Goal: Task Accomplishment & Management: Manage account settings

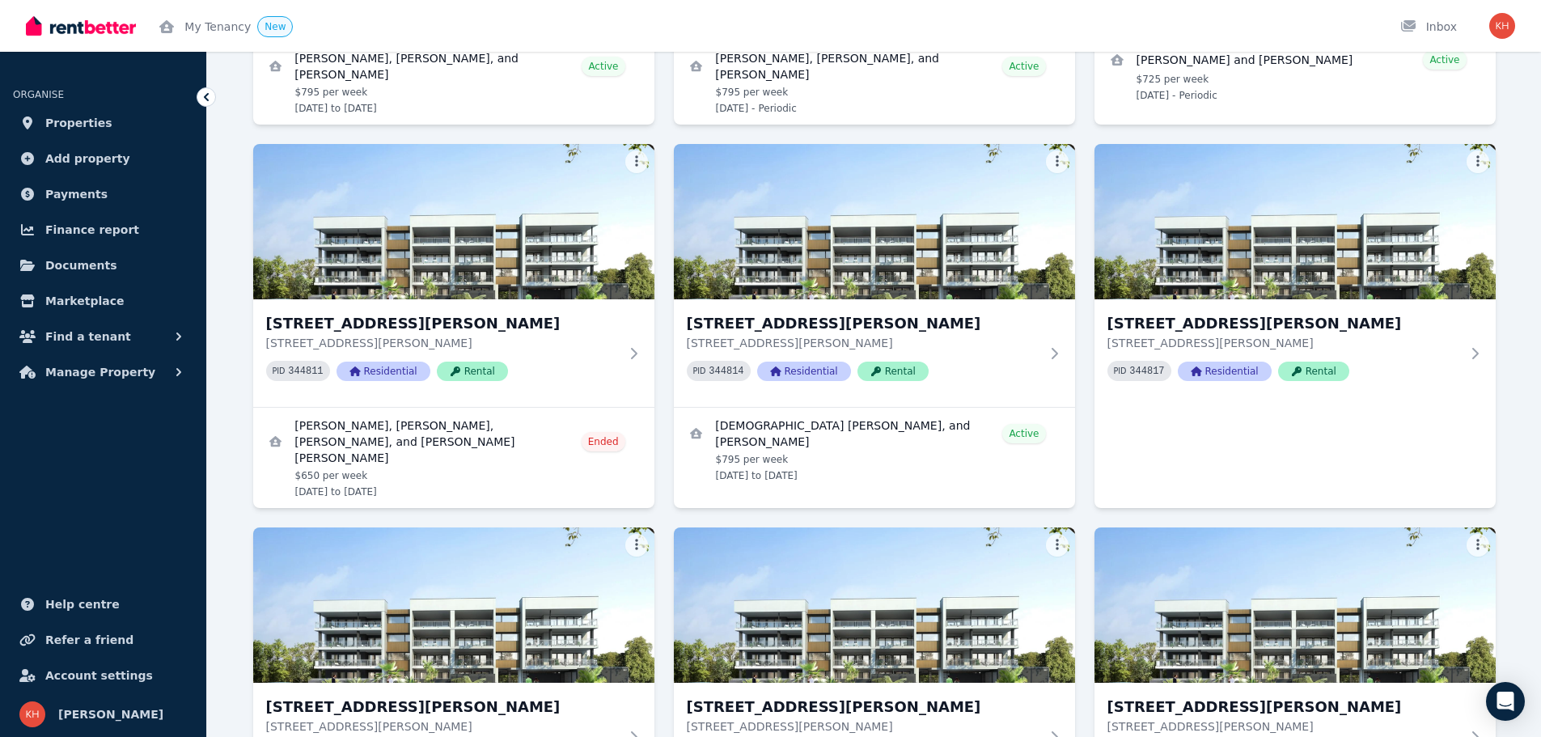
scroll to position [1511, 0]
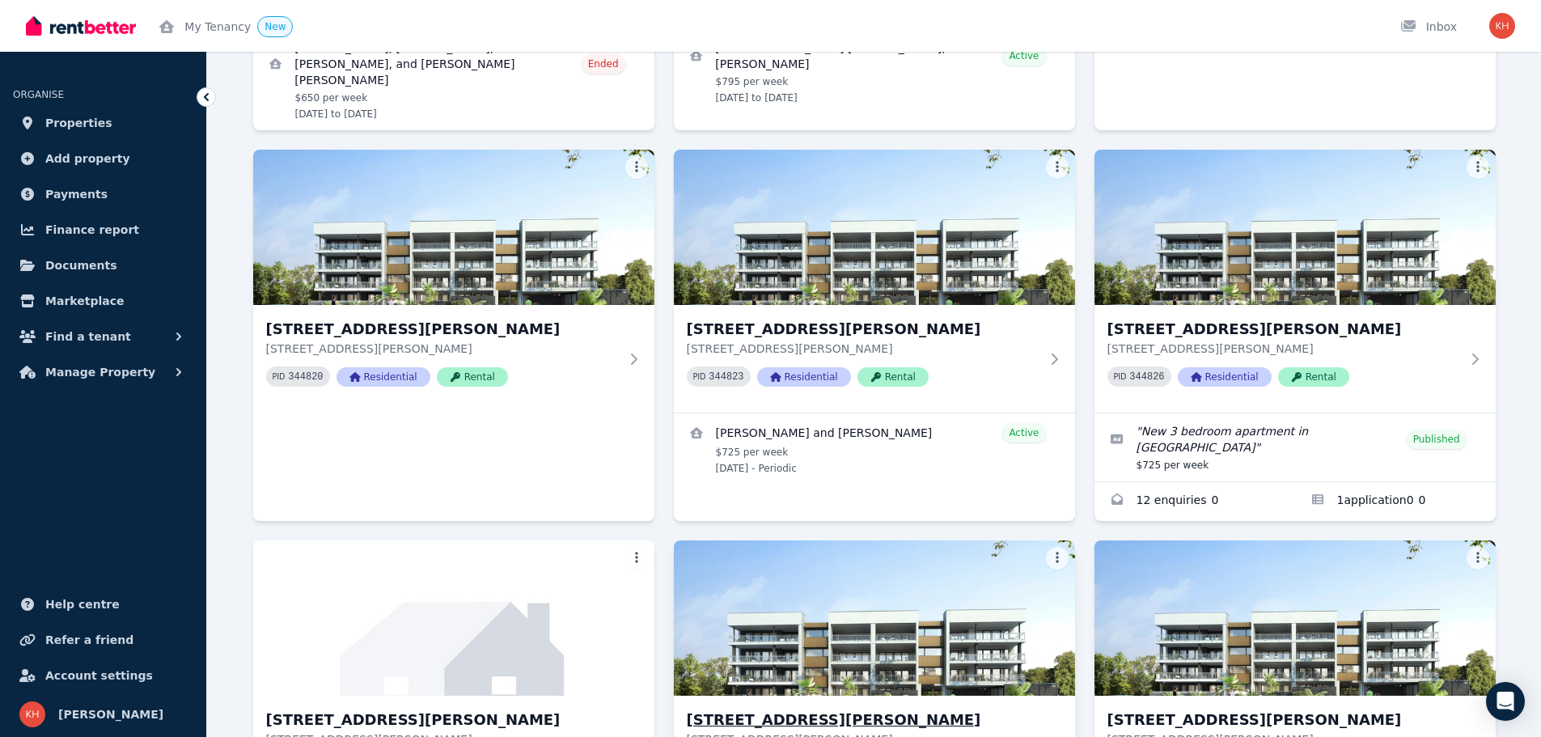
click at [848, 709] on h3 "[STREET_ADDRESS][PERSON_NAME]" at bounding box center [863, 720] width 353 height 23
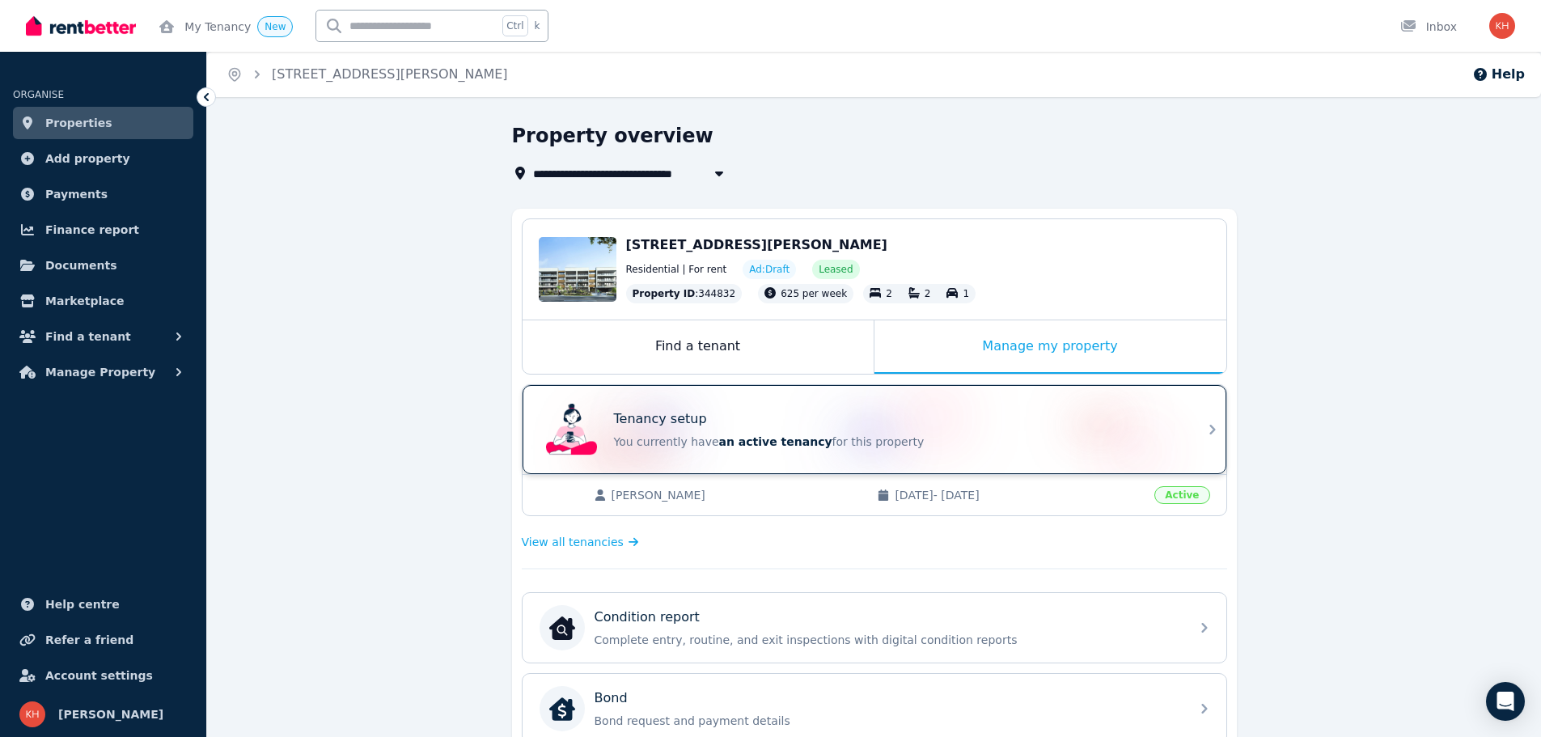
scroll to position [378, 0]
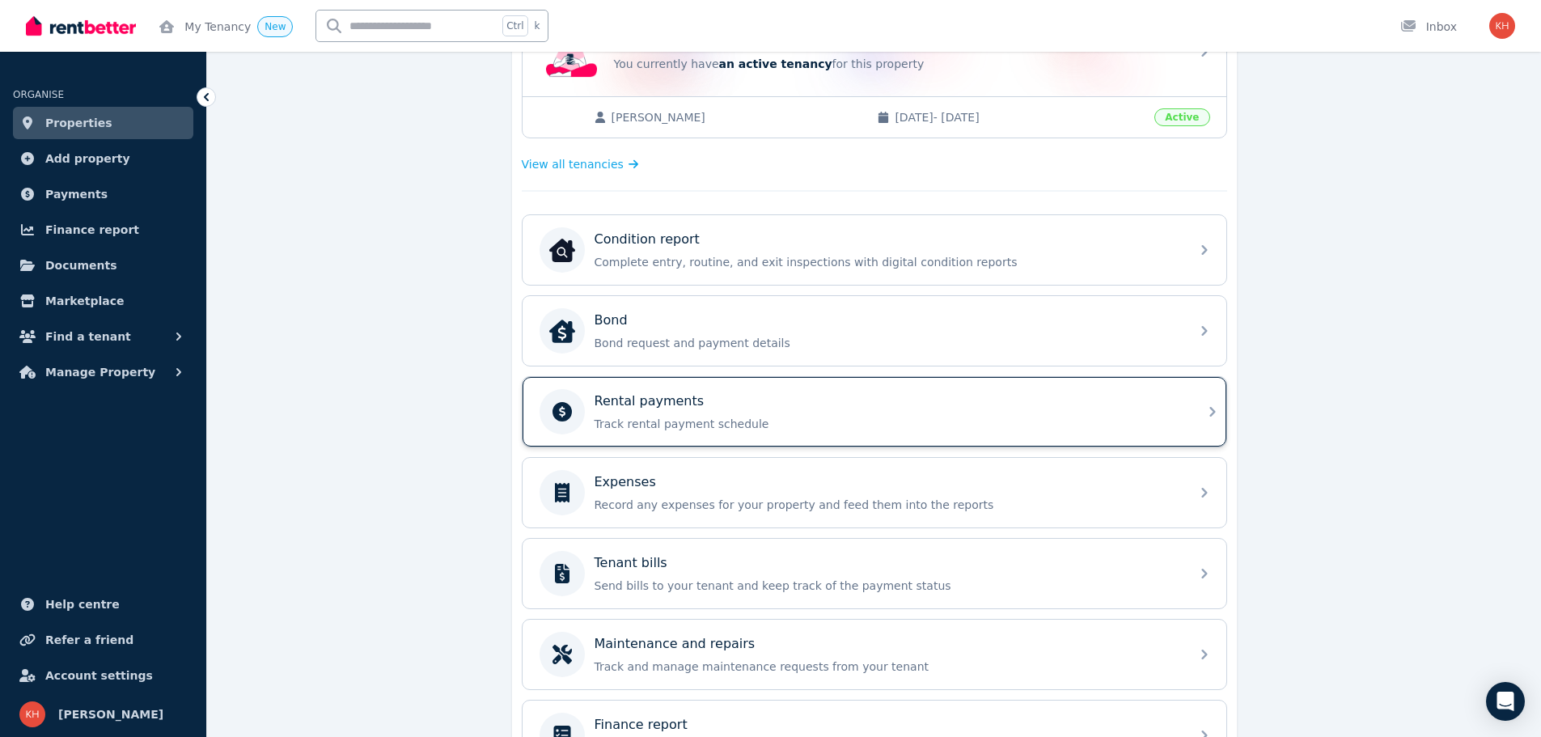
click at [749, 418] on p "Track rental payment schedule" at bounding box center [888, 424] width 586 height 16
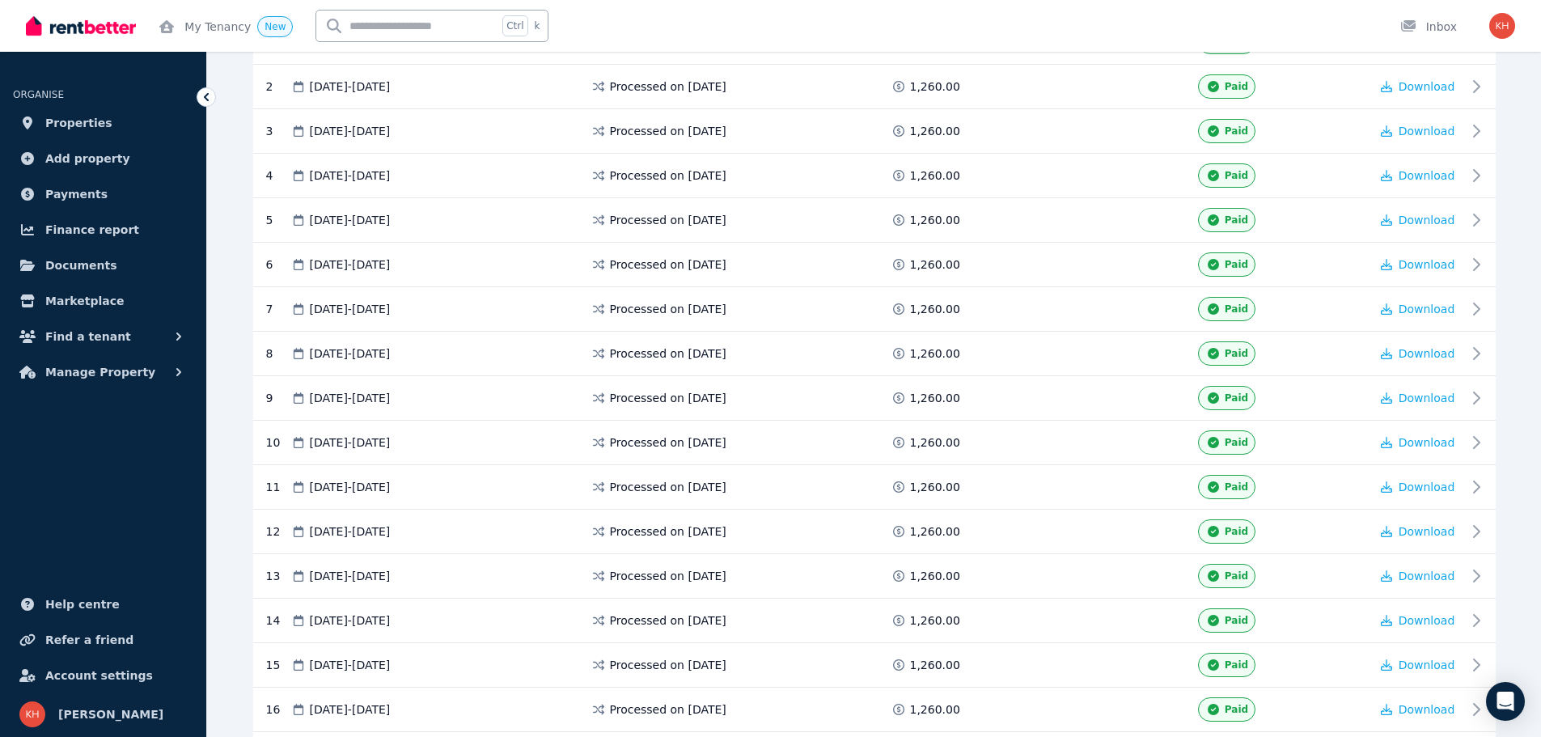
scroll to position [673, 0]
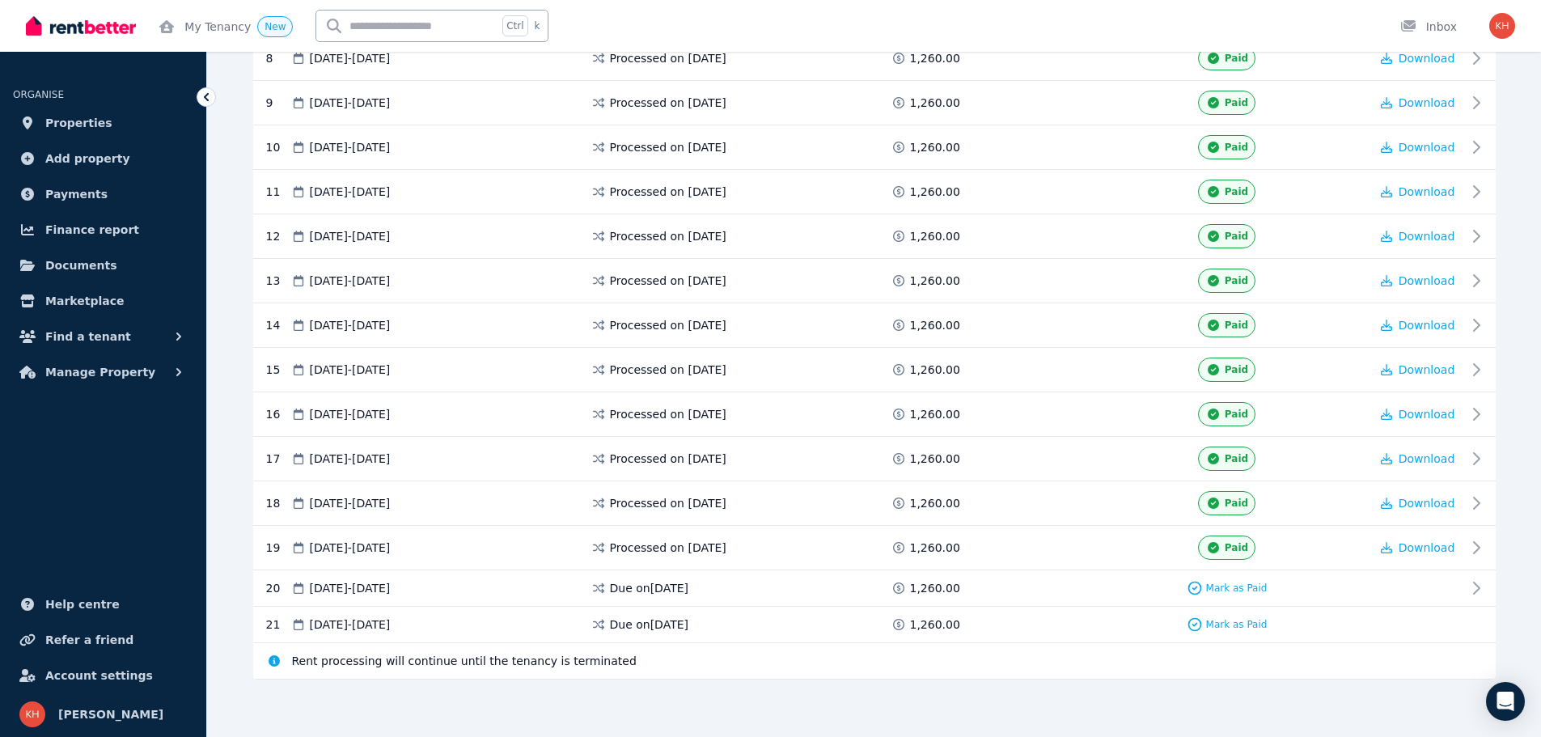
click at [1003, 692] on div "Upcoming payment due [DATE] $1,260.00 CBA account ending in 539 Change processi…" at bounding box center [874, 124] width 1243 height 1170
click at [1237, 588] on span "Mark as Paid" at bounding box center [1236, 588] width 61 height 13
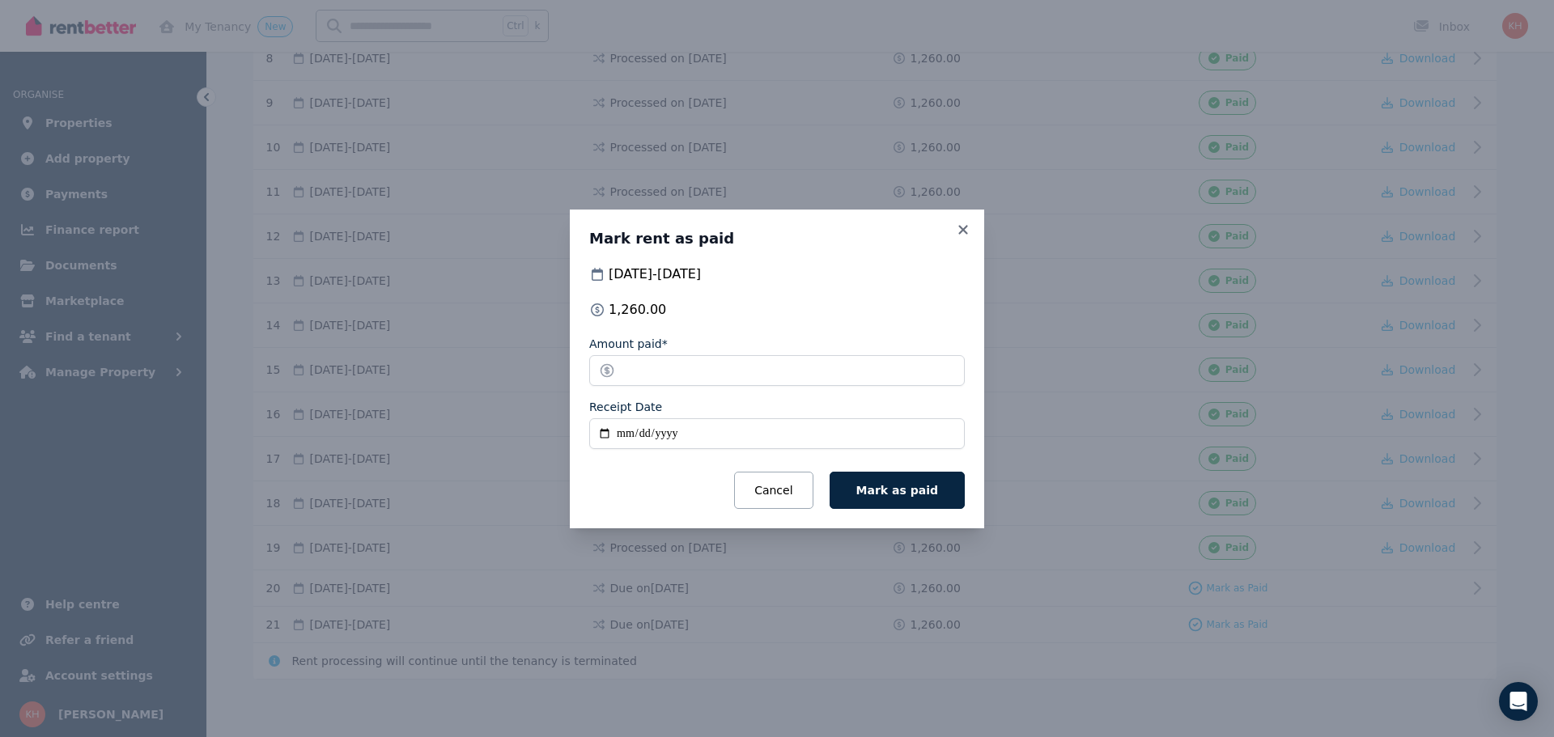
click at [631, 434] on input "Receipt Date" at bounding box center [776, 433] width 375 height 31
type input "**********"
click at [884, 490] on span "Mark as paid" at bounding box center [897, 490] width 82 height 13
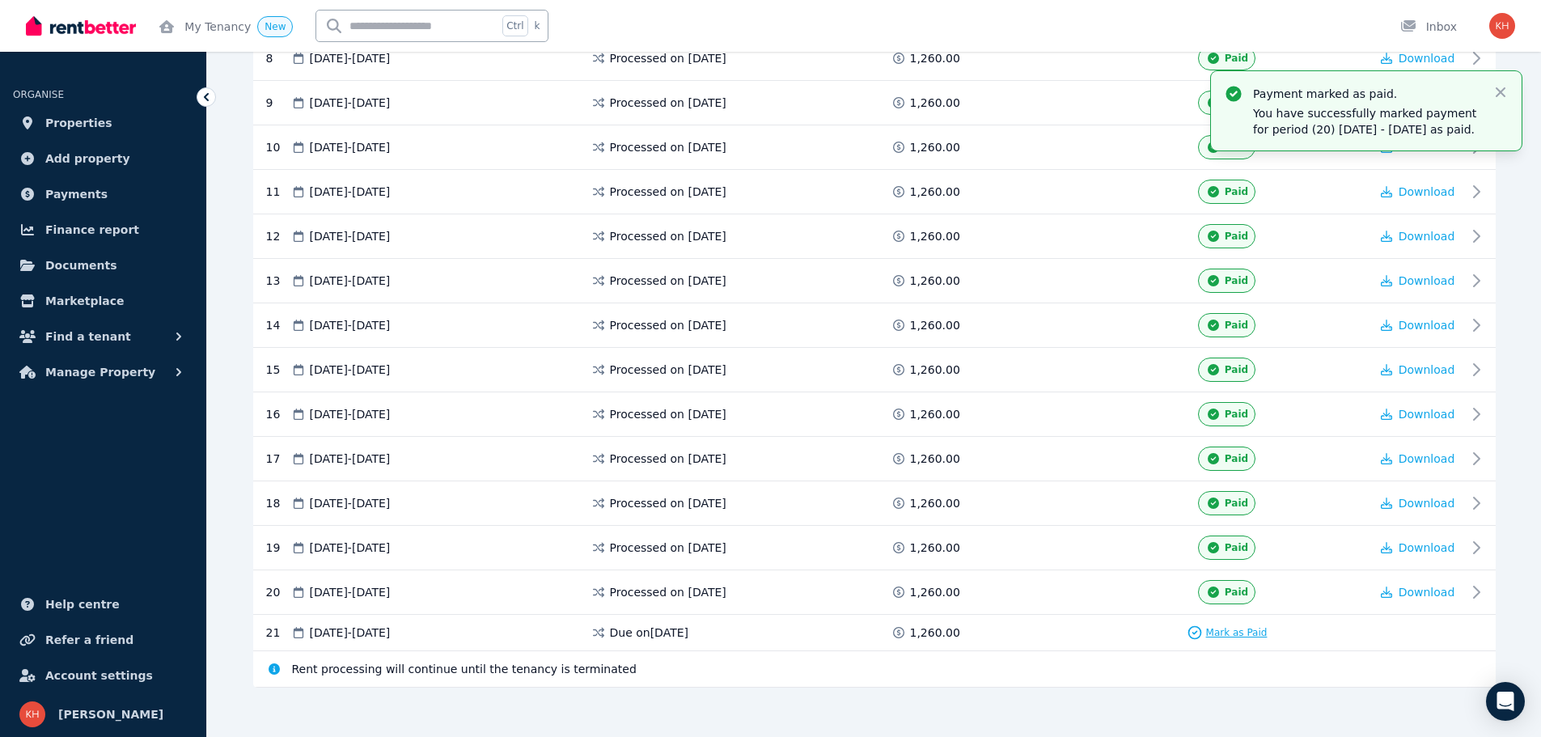
click at [1239, 632] on span "Mark as Paid" at bounding box center [1236, 632] width 61 height 13
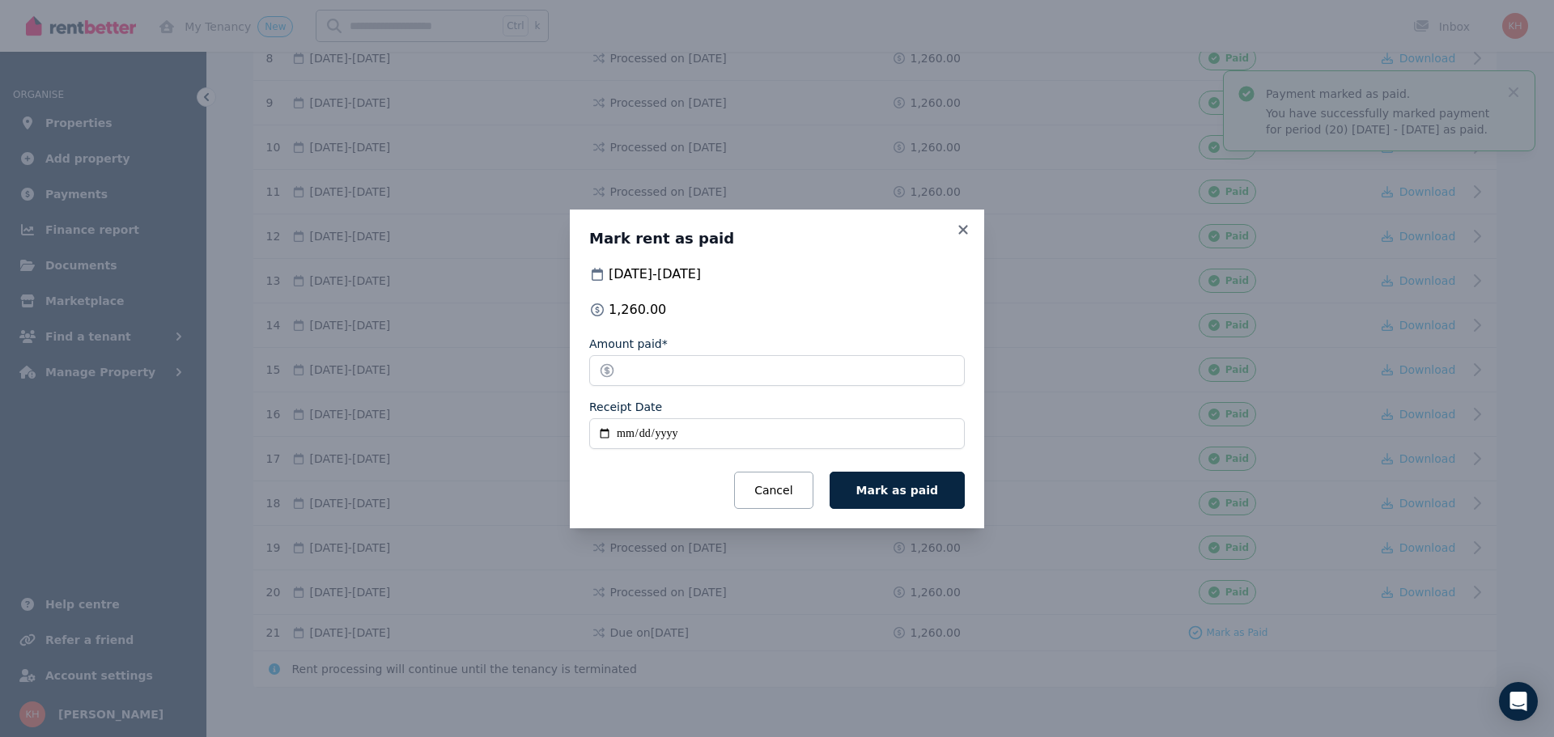
click at [622, 433] on input "Receipt Date" at bounding box center [776, 433] width 375 height 31
type input "**********"
click at [926, 490] on span "Mark as paid" at bounding box center [897, 490] width 82 height 13
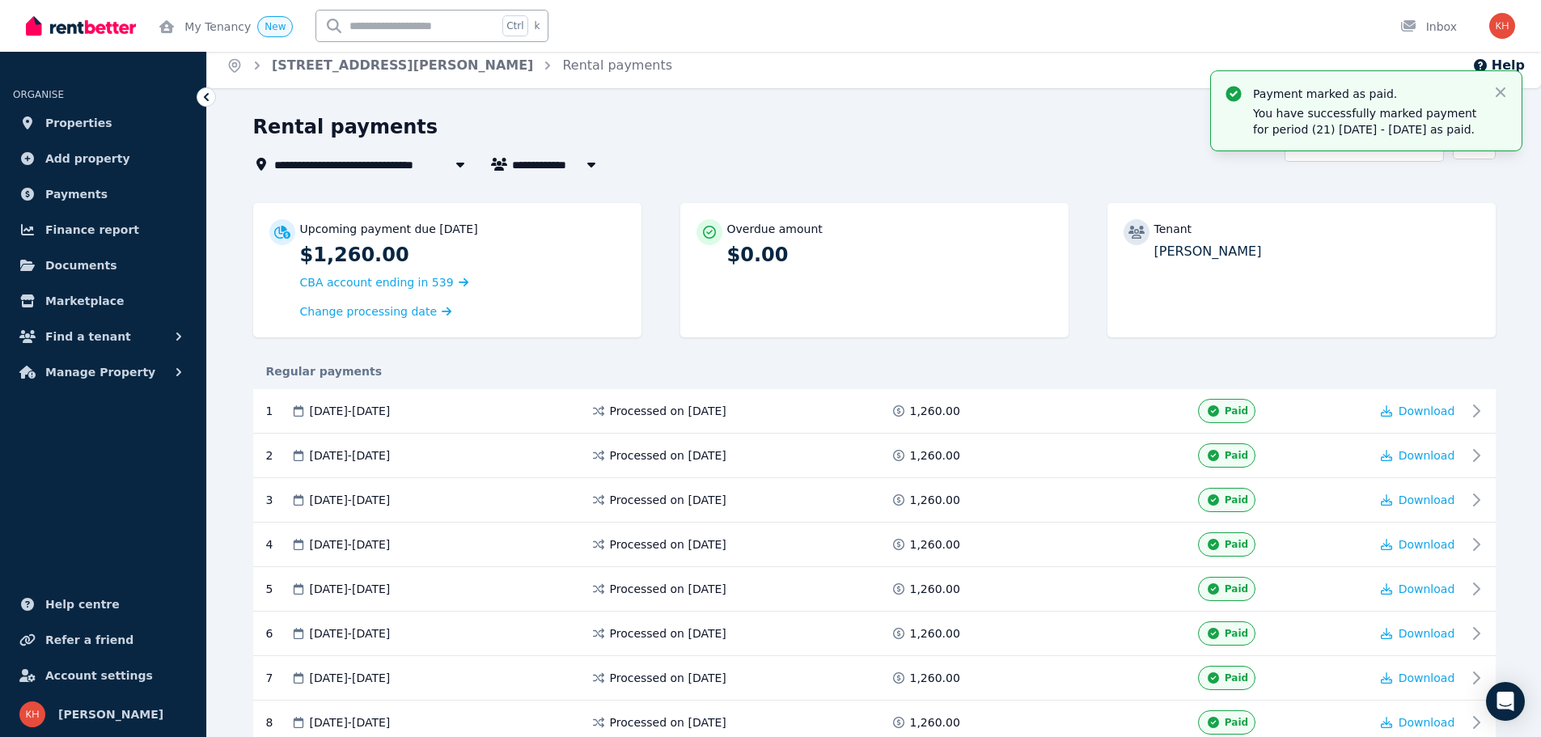
scroll to position [0, 0]
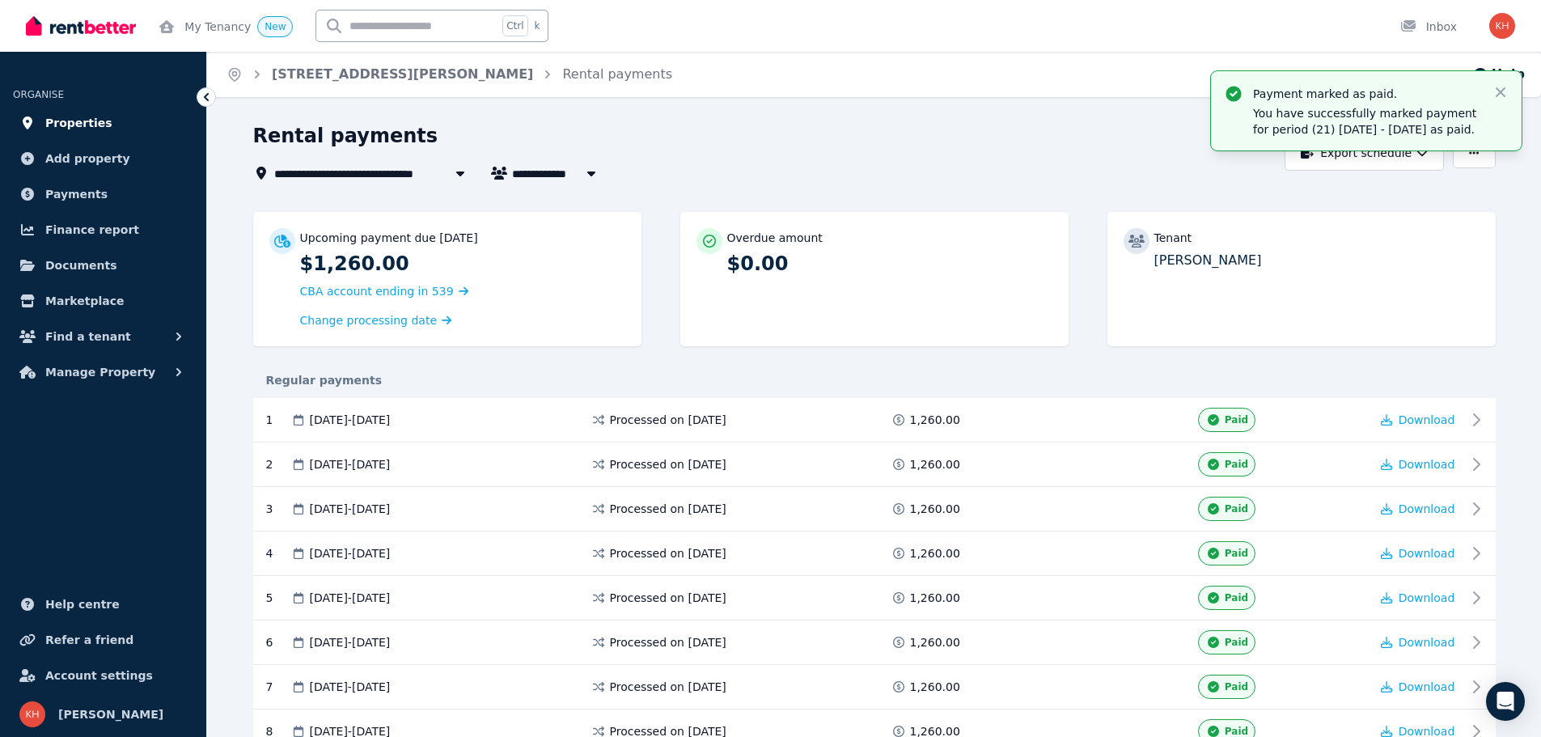
click at [74, 127] on span "Properties" at bounding box center [78, 122] width 67 height 19
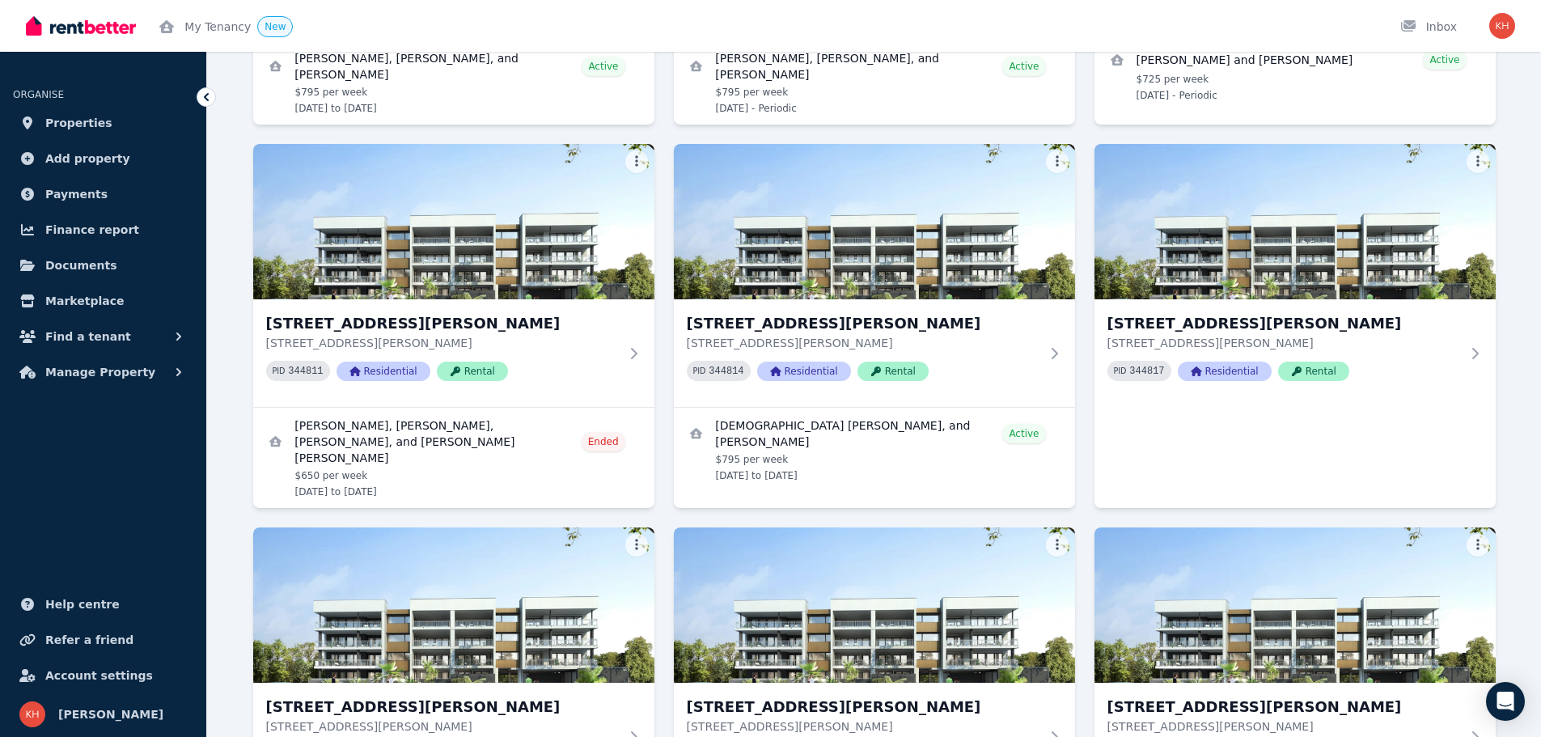
scroll to position [1511, 0]
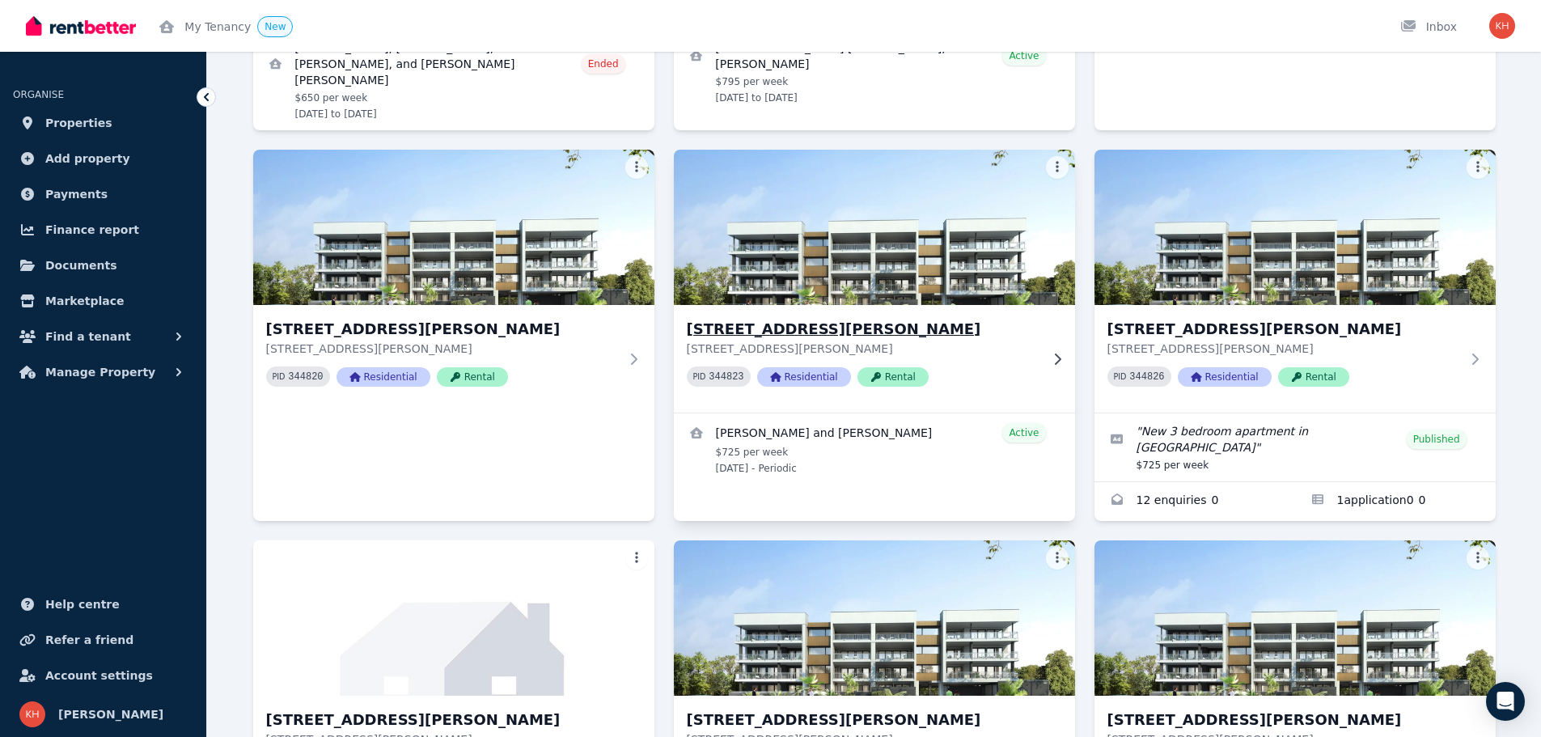
click at [798, 318] on h3 "[STREET_ADDRESS][PERSON_NAME]" at bounding box center [863, 329] width 353 height 23
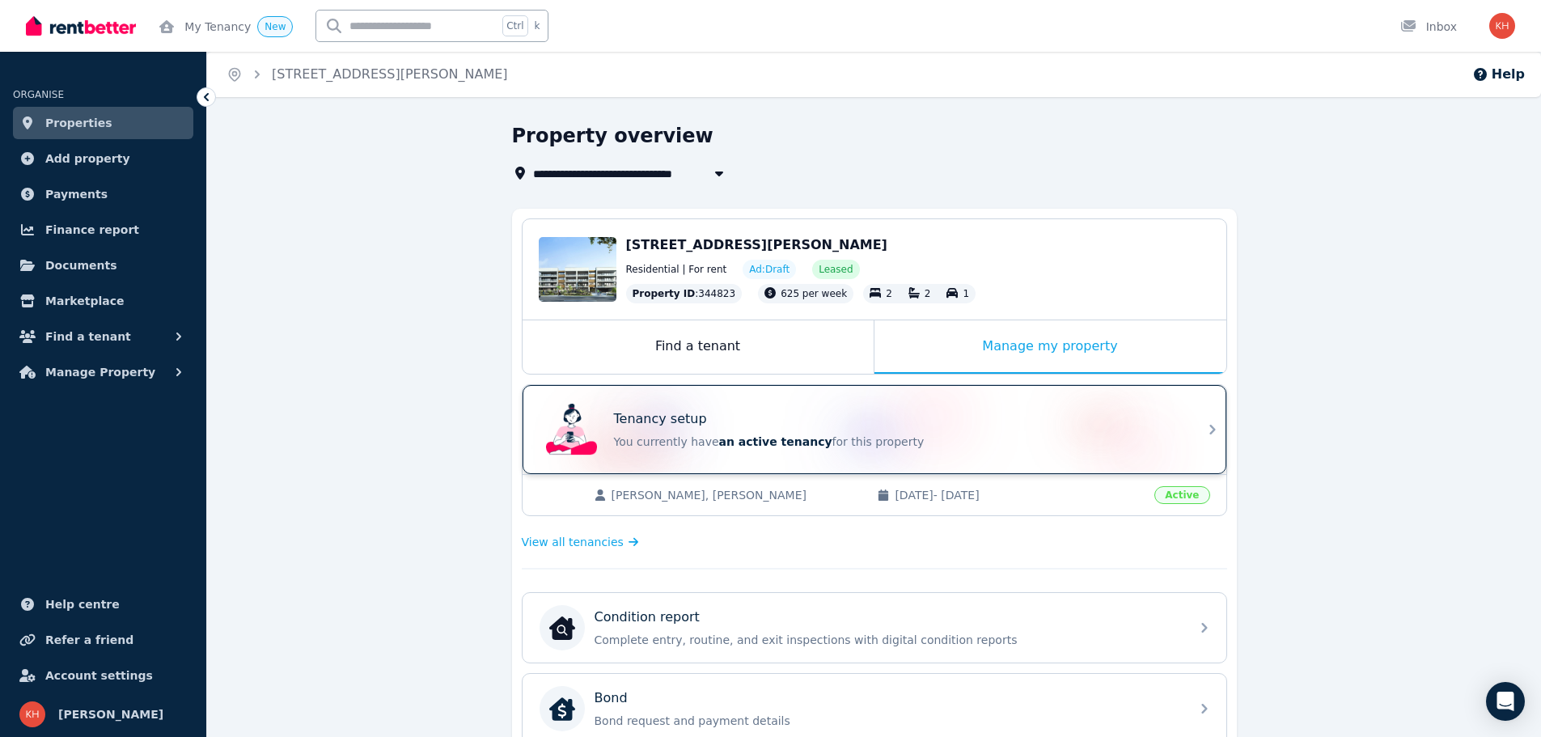
scroll to position [378, 0]
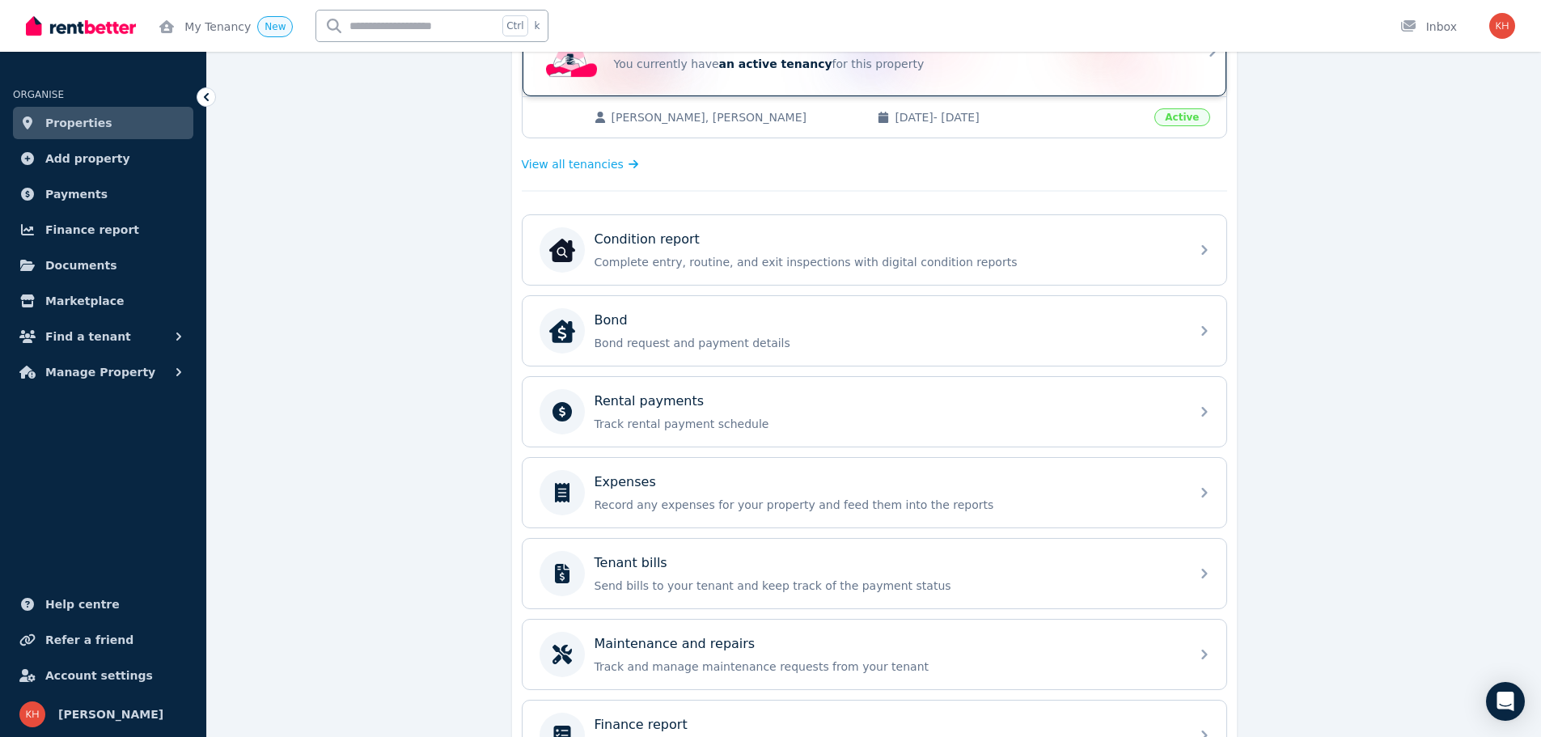
click at [859, 425] on p "Track rental payment schedule" at bounding box center [888, 424] width 586 height 16
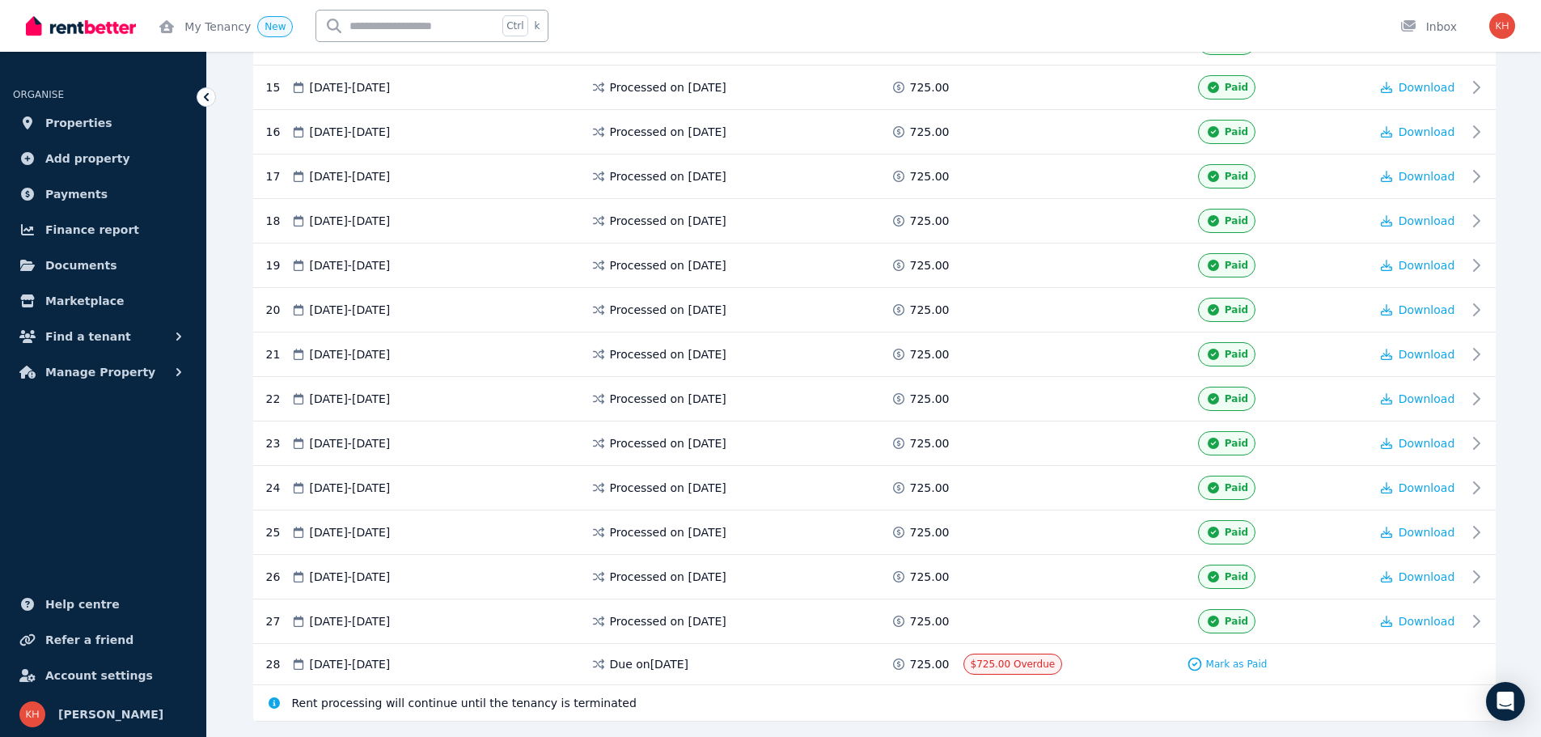
scroll to position [998, 0]
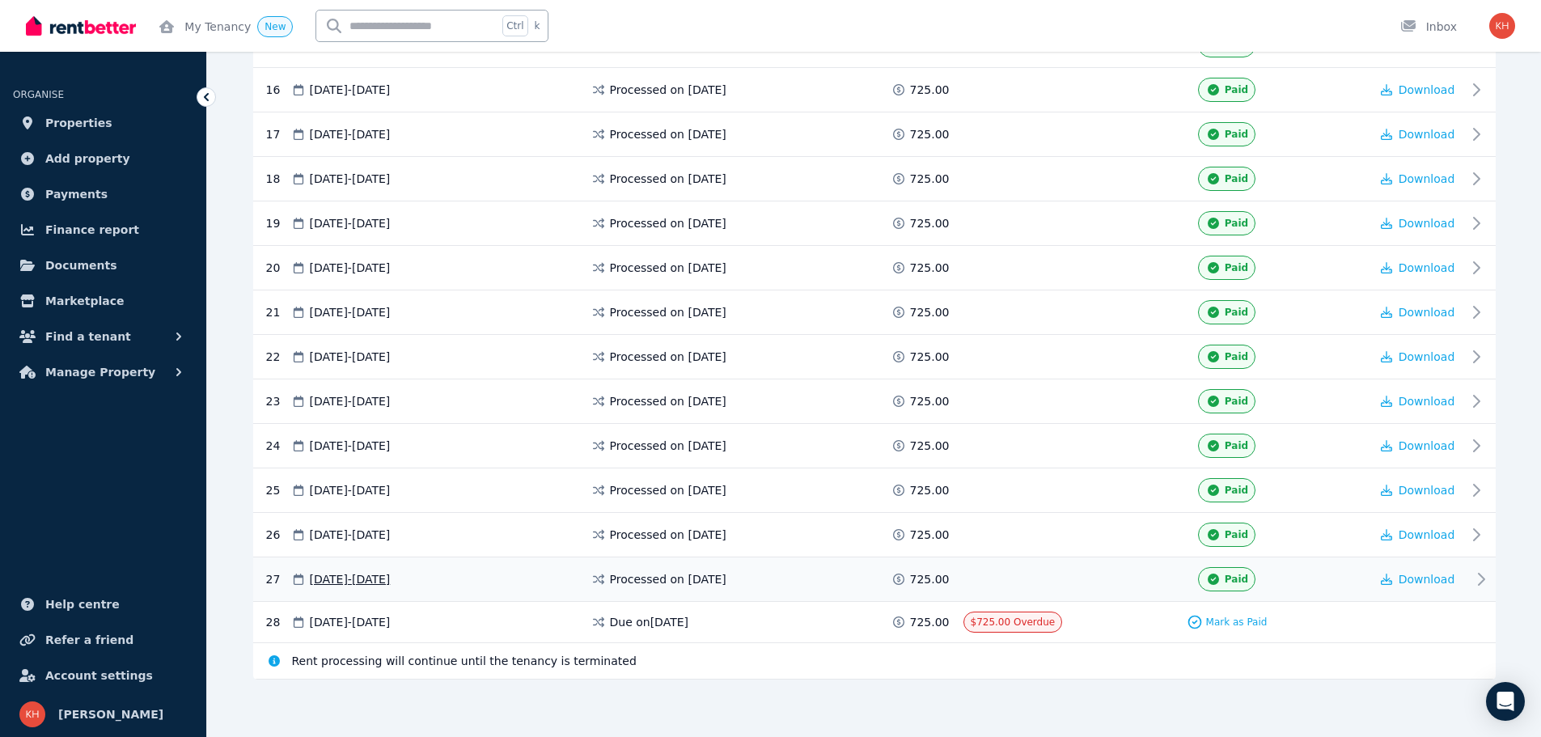
click at [1482, 579] on icon at bounding box center [1481, 579] width 19 height 19
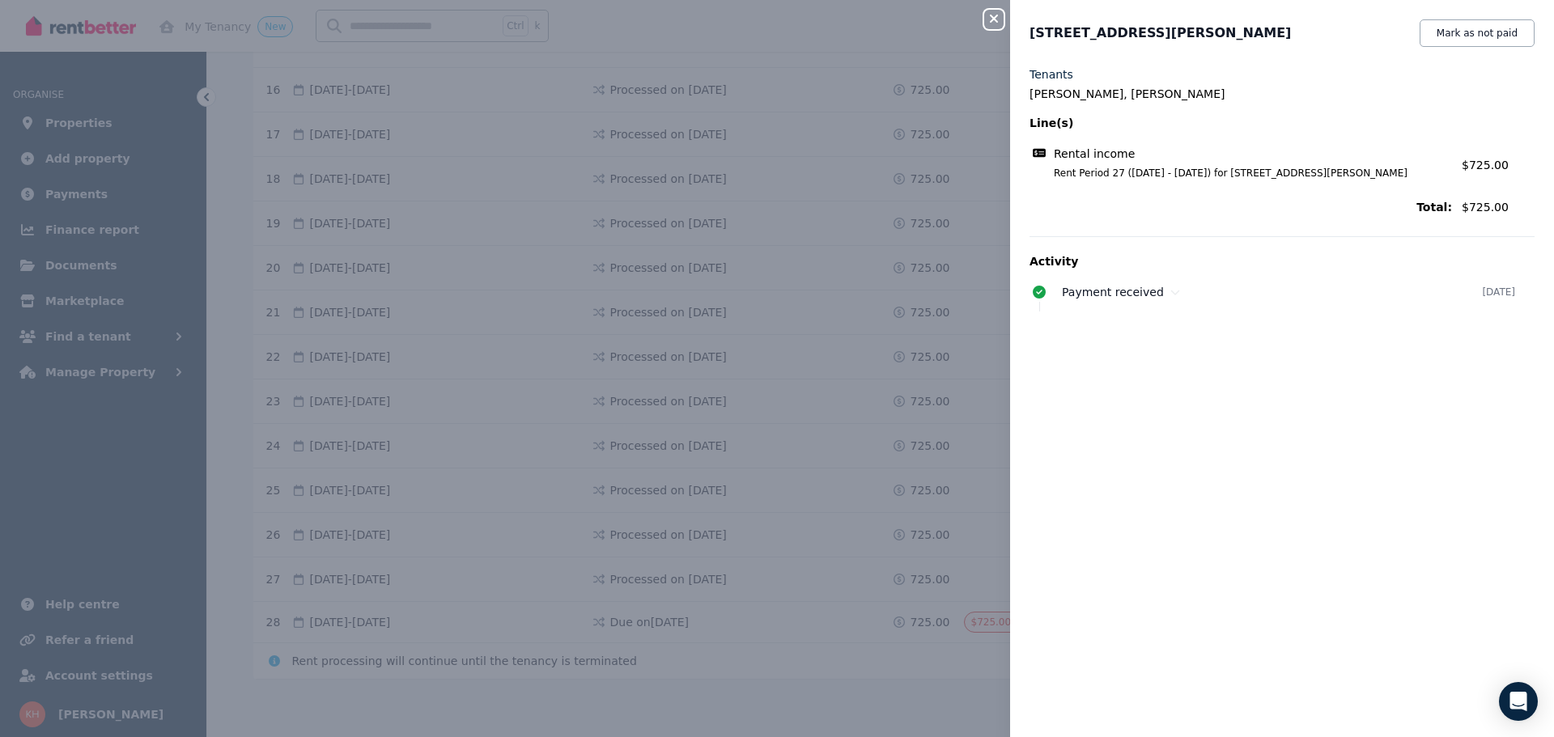
click at [991, 17] on icon "button" at bounding box center [994, 19] width 8 height 8
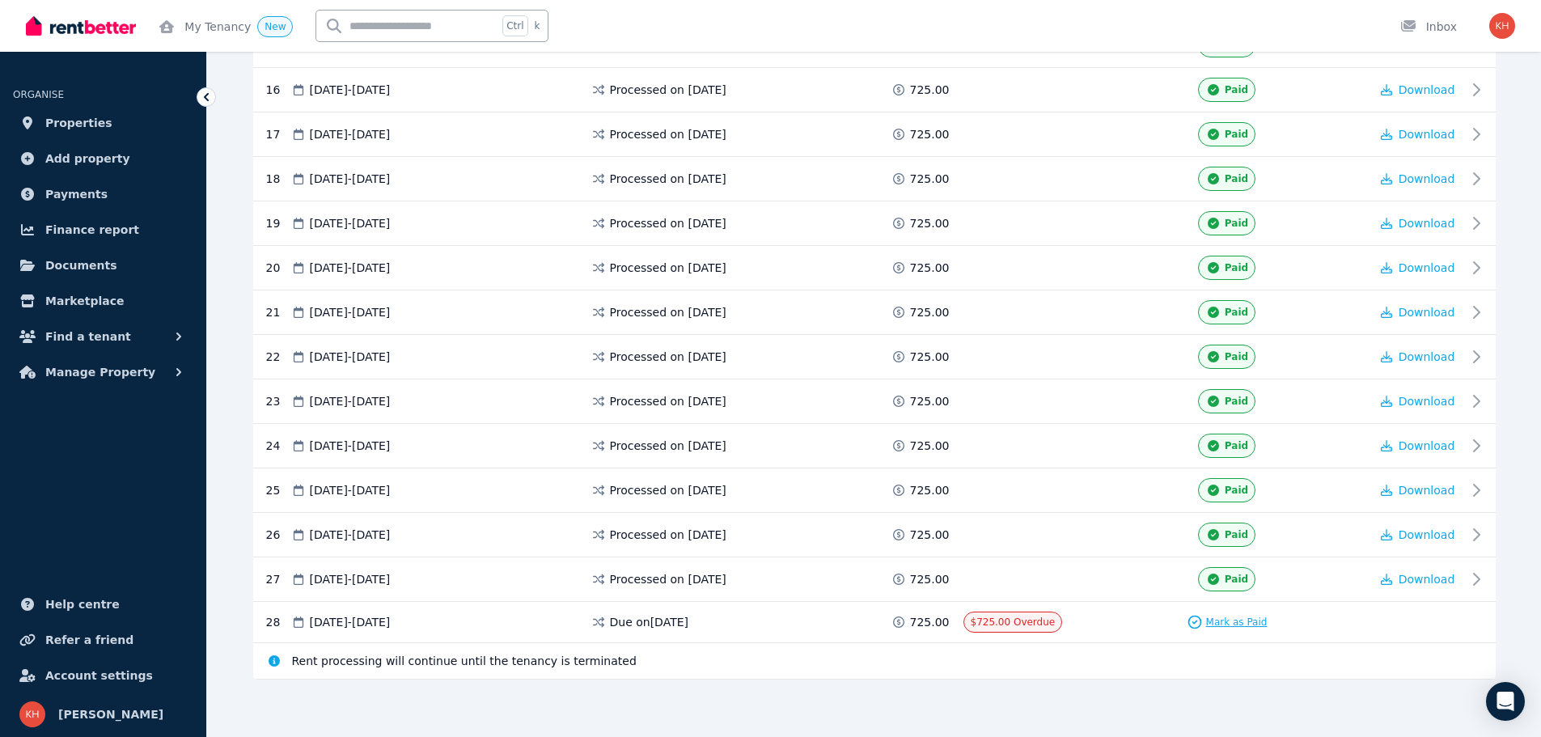
click at [1230, 621] on span "Mark as Paid" at bounding box center [1236, 622] width 61 height 13
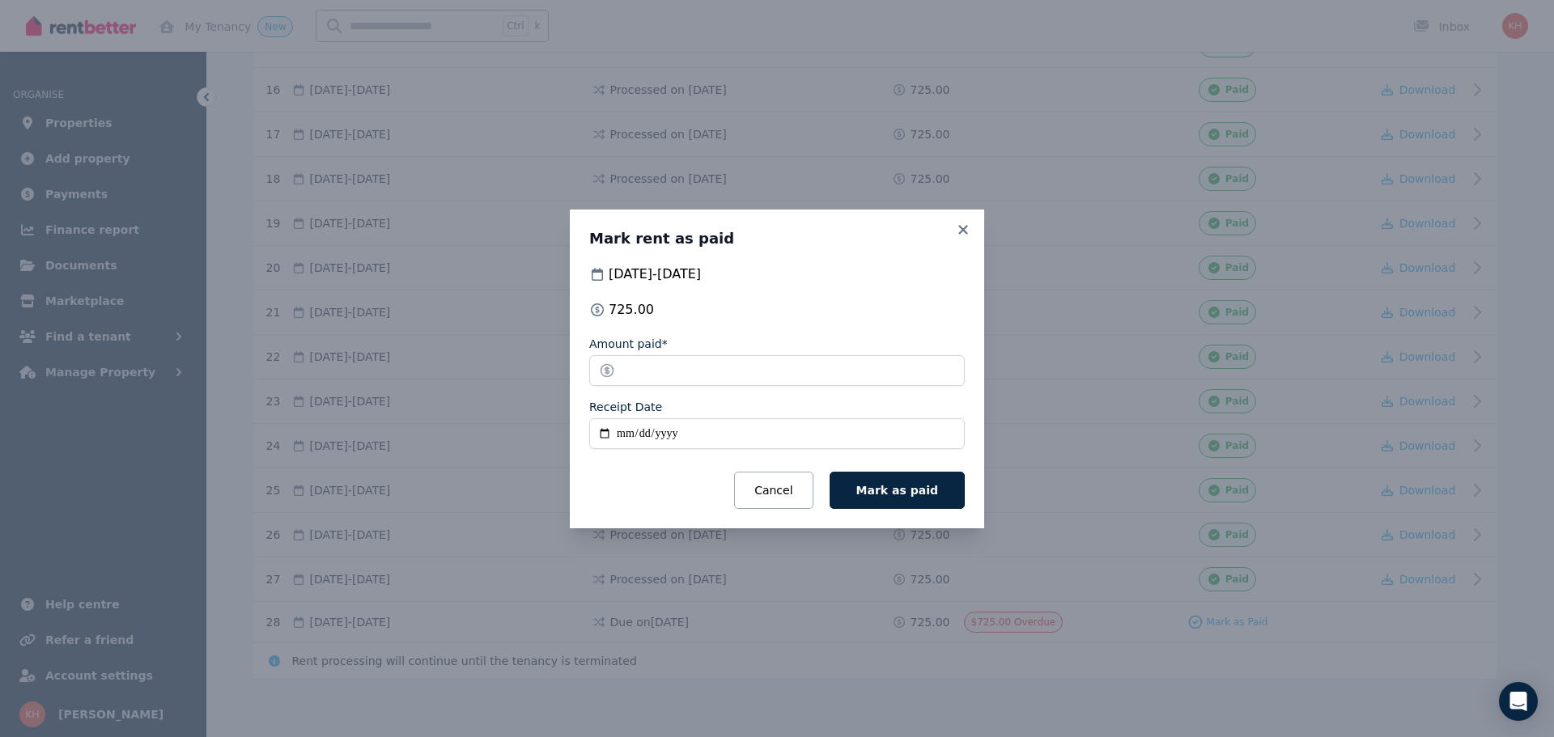
click at [621, 435] on input "Receipt Date" at bounding box center [776, 433] width 375 height 31
type input "**********"
click at [919, 492] on span "Mark as paid" at bounding box center [897, 490] width 82 height 13
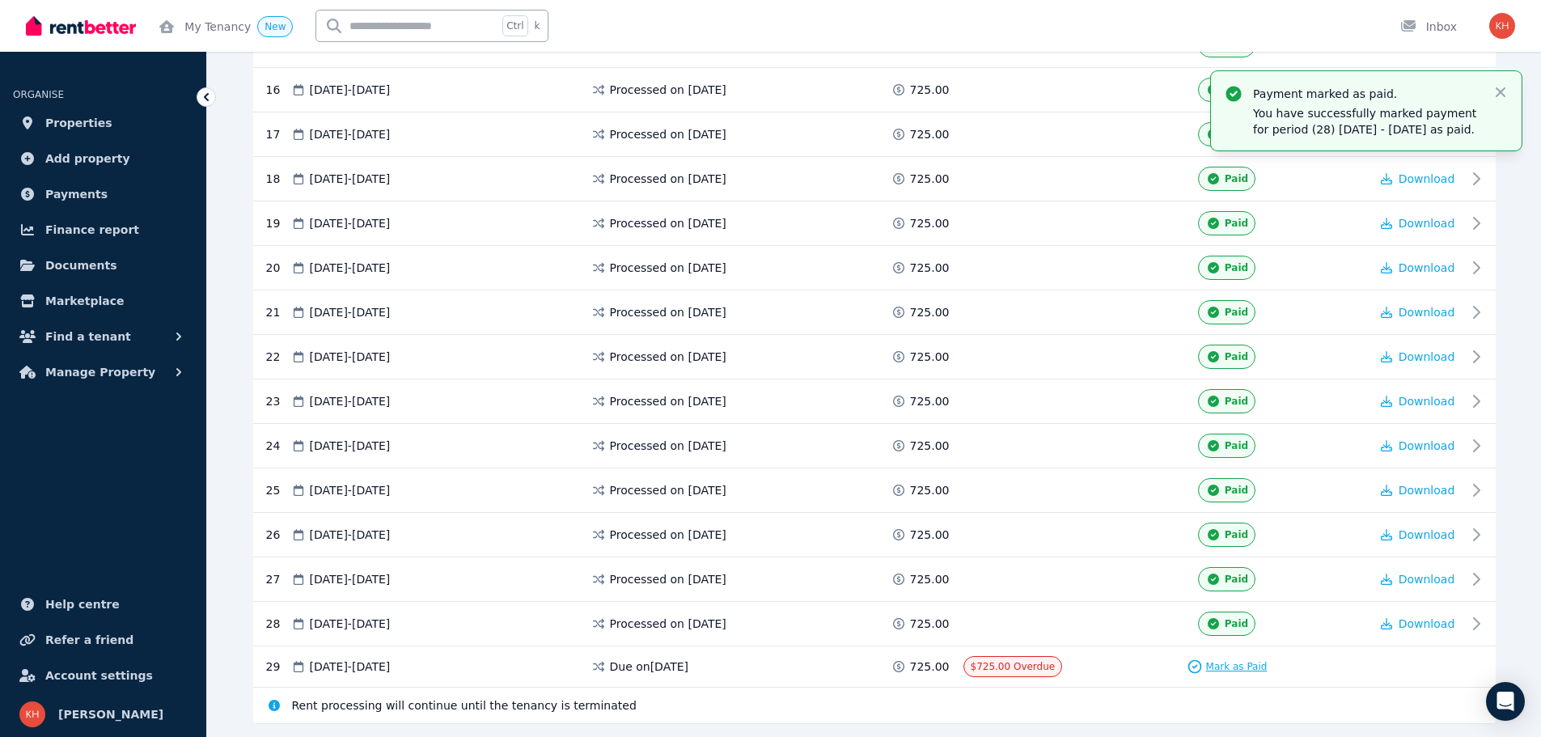
click at [1247, 667] on span "Mark as Paid" at bounding box center [1236, 666] width 61 height 13
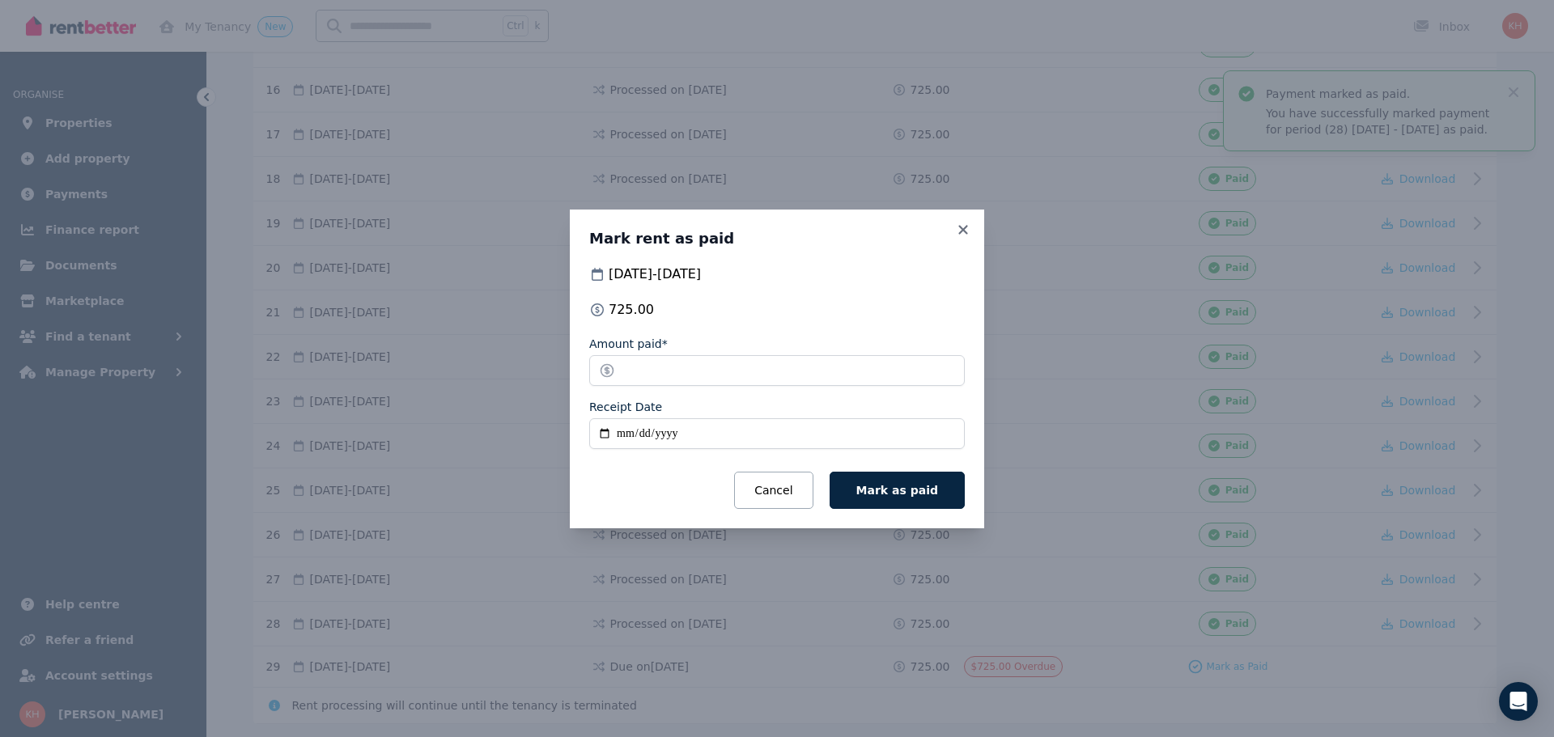
click at [624, 434] on input "Receipt Date" at bounding box center [776, 433] width 375 height 31
type input "**********"
click at [911, 489] on span "Mark as paid" at bounding box center [897, 490] width 82 height 13
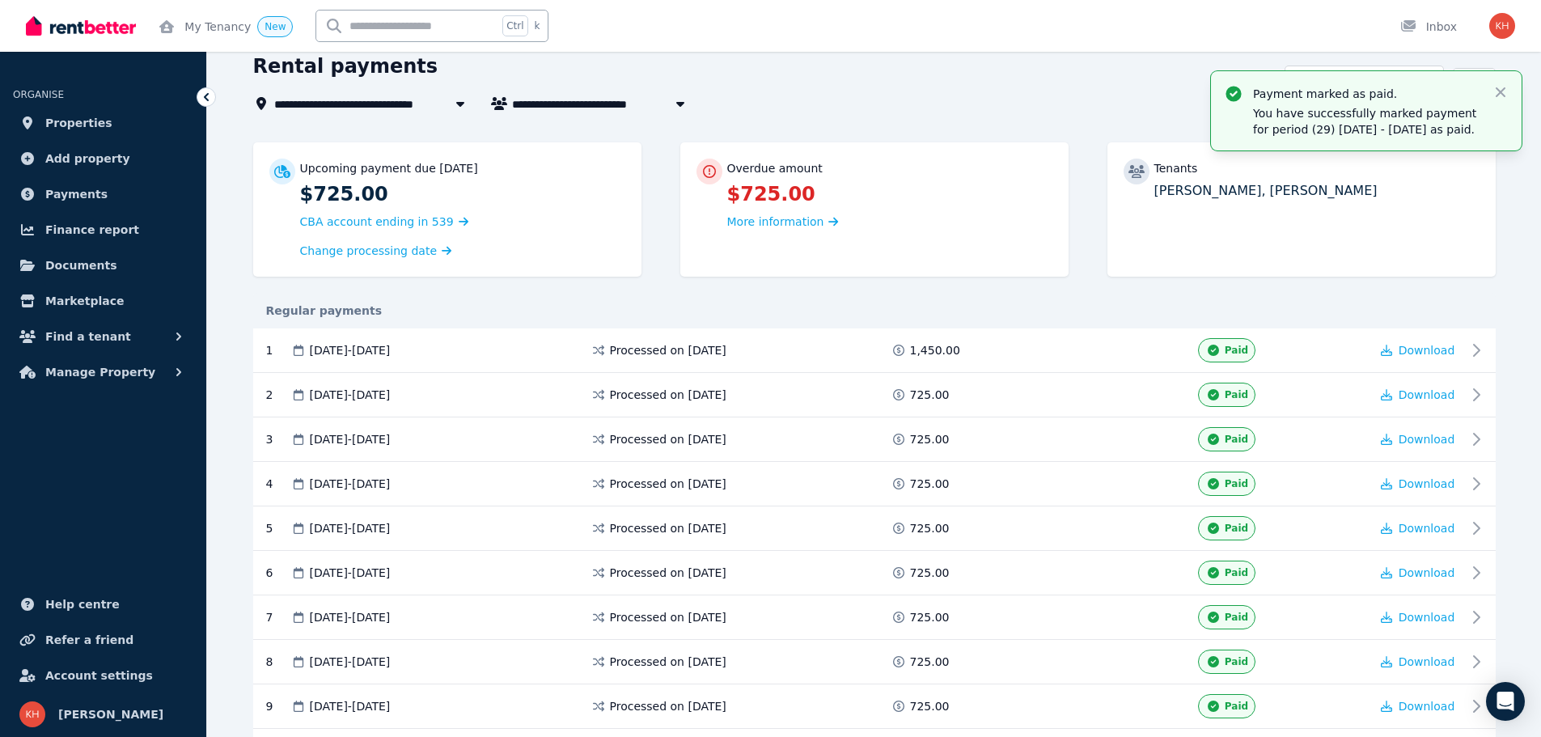
scroll to position [0, 0]
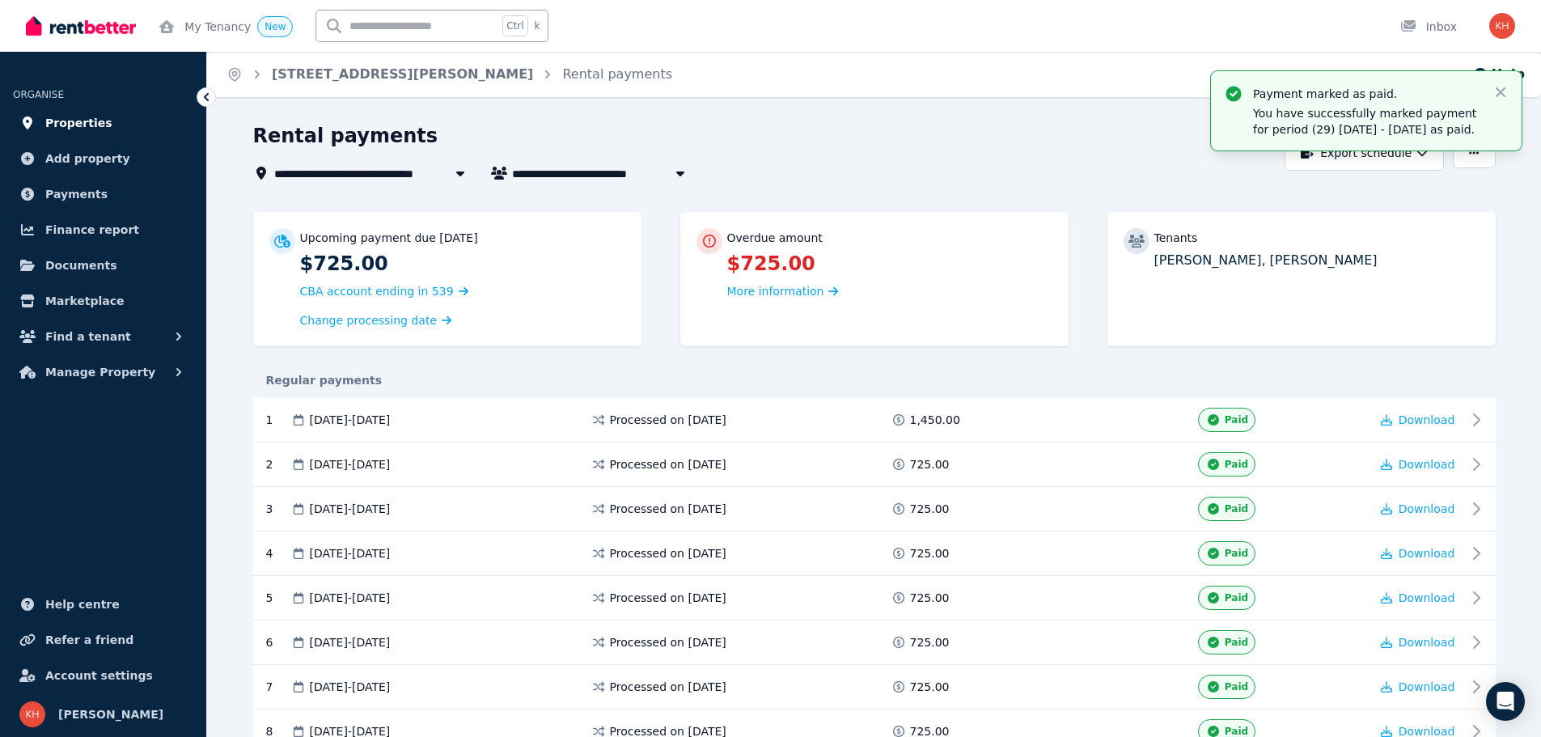
click at [76, 117] on span "Properties" at bounding box center [78, 122] width 67 height 19
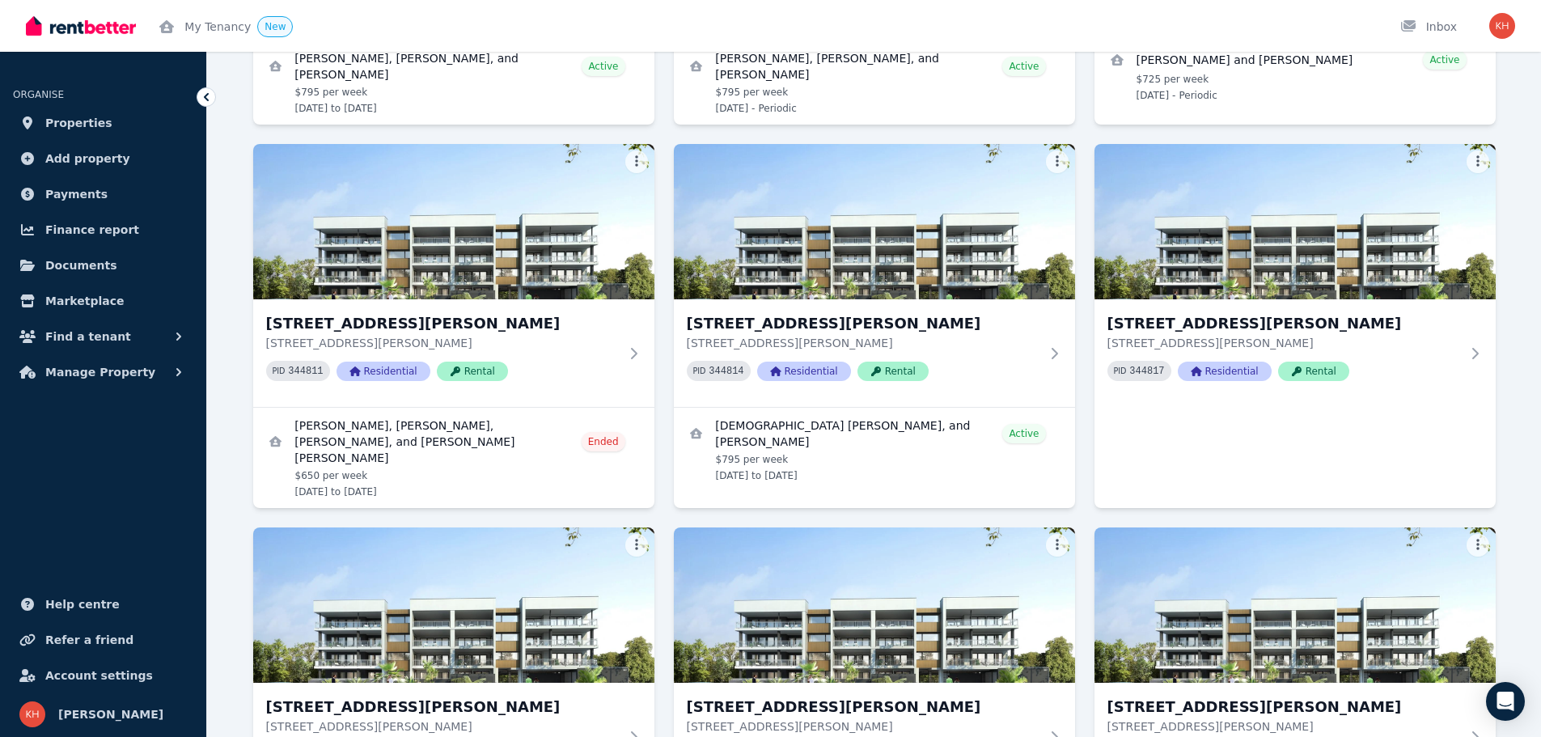
scroll to position [755, 0]
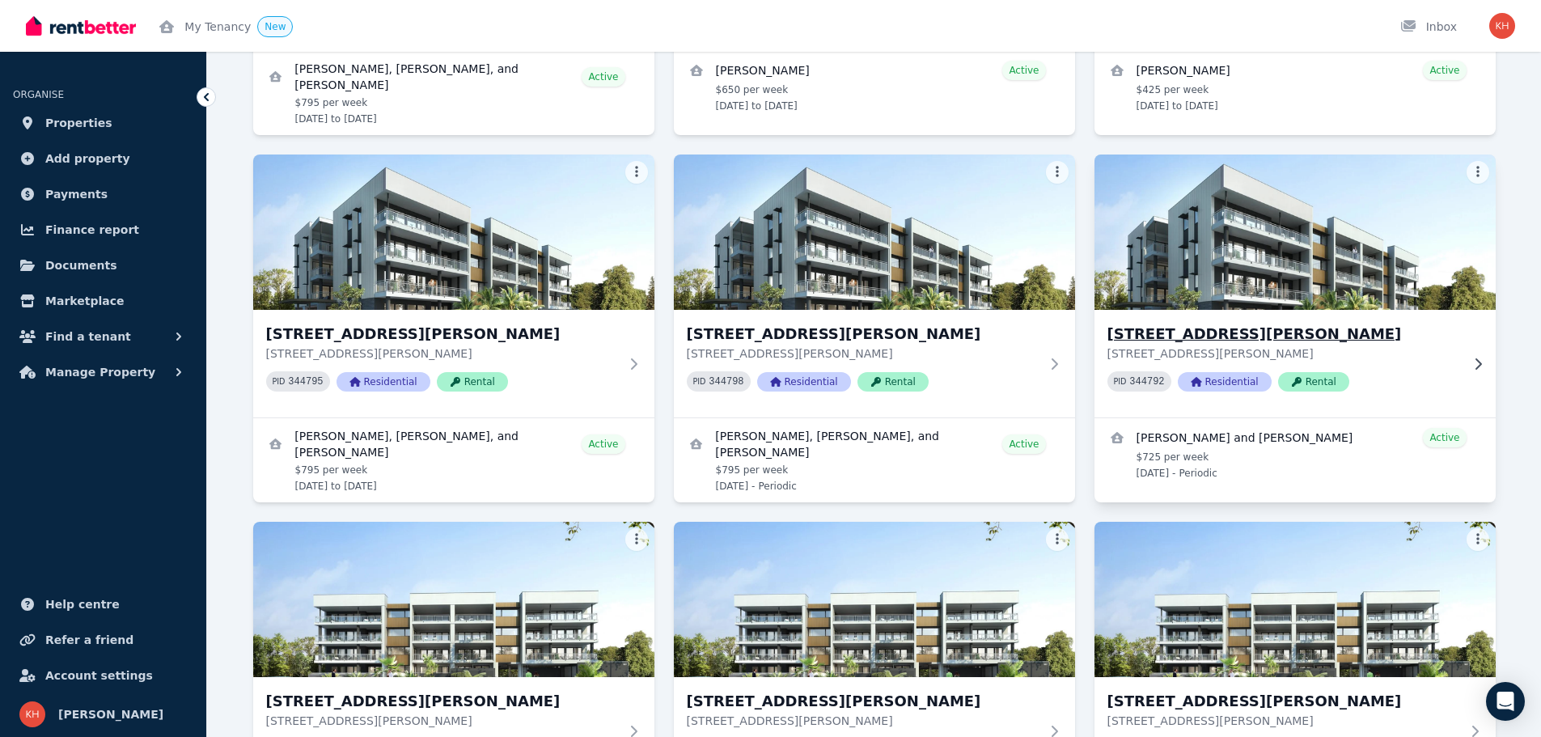
click at [1183, 336] on h3 "[STREET_ADDRESS][PERSON_NAME]" at bounding box center [1284, 334] width 353 height 23
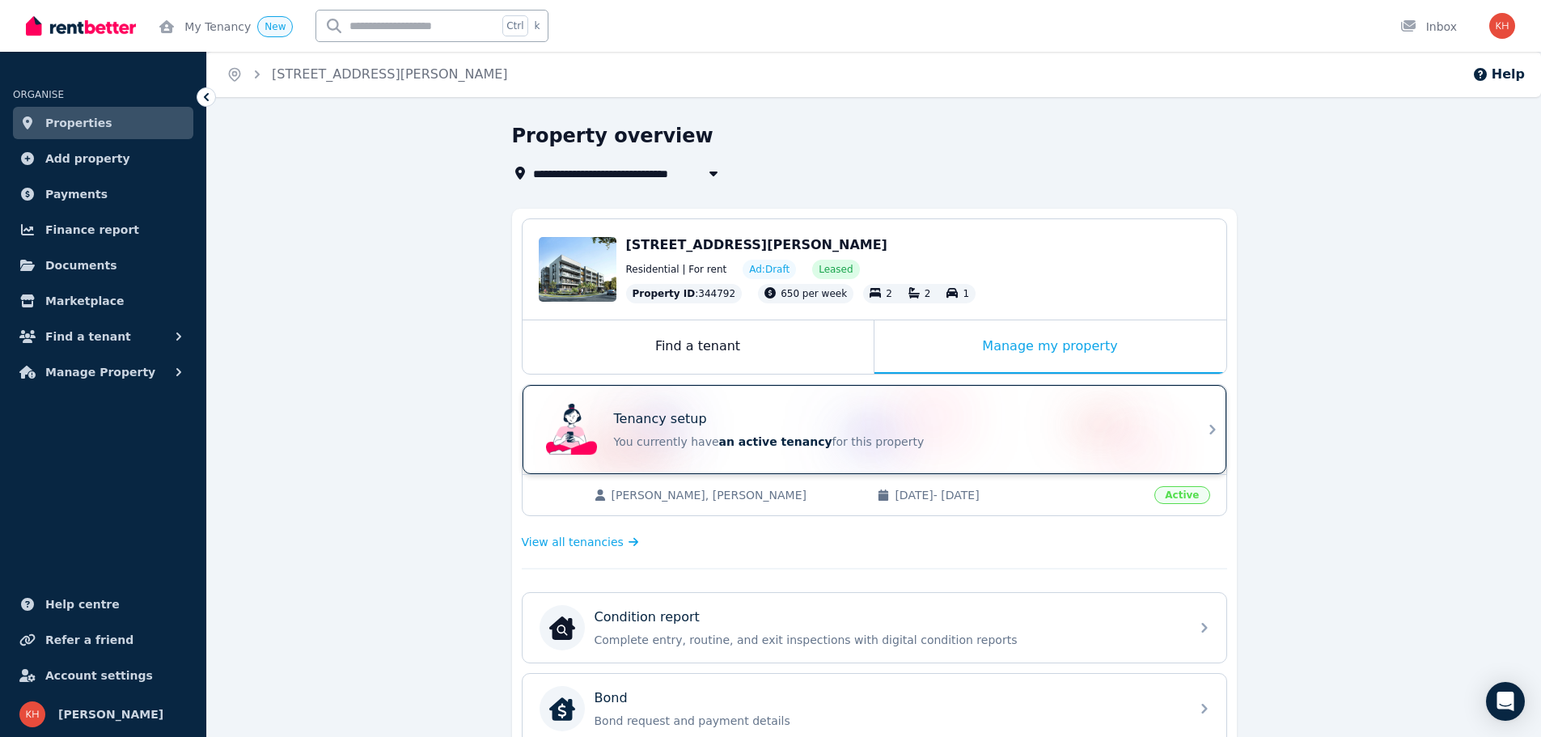
scroll to position [378, 0]
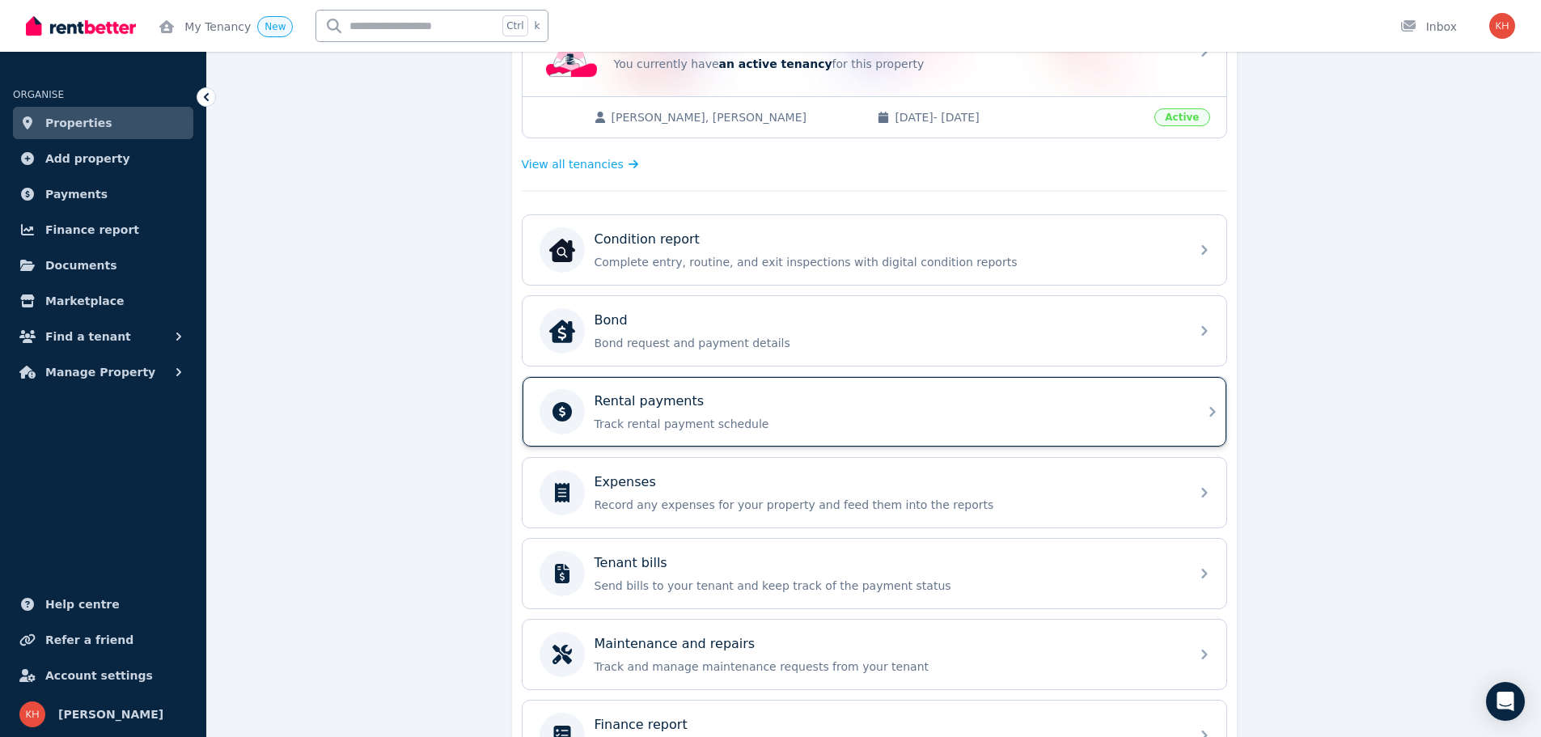
click at [1112, 430] on p "Track rental payment schedule" at bounding box center [888, 424] width 586 height 16
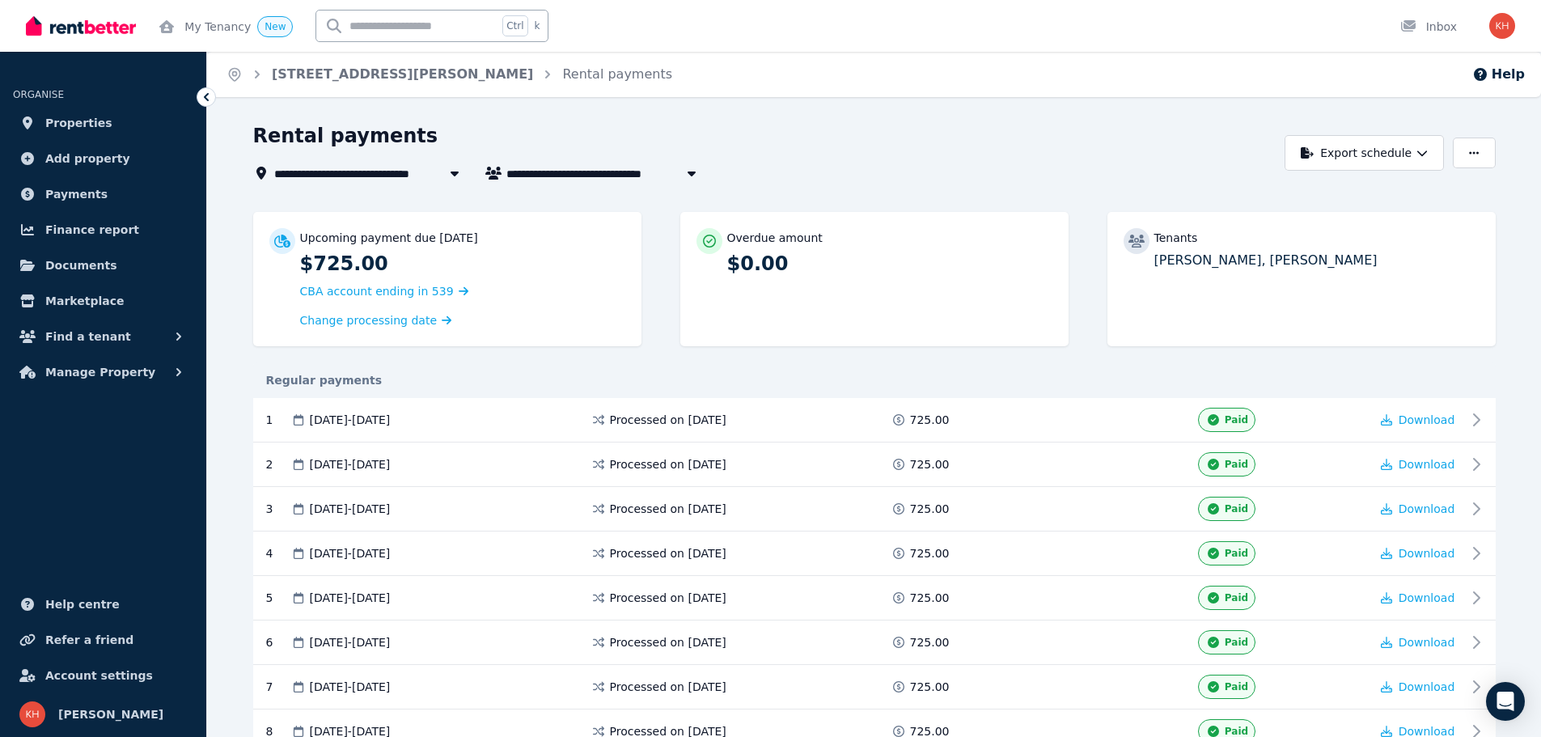
scroll to position [1074, 0]
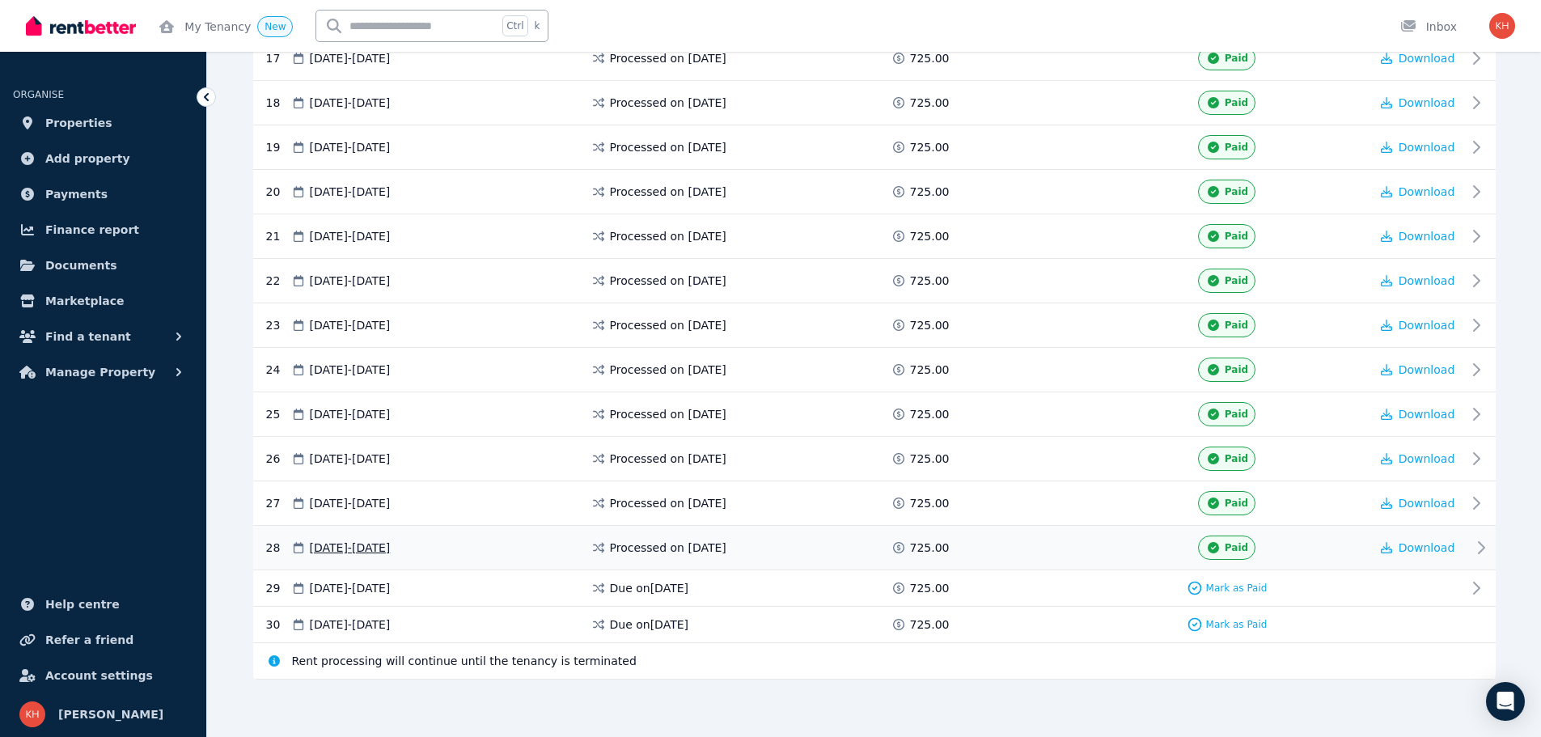
click at [1488, 543] on icon at bounding box center [1481, 547] width 19 height 19
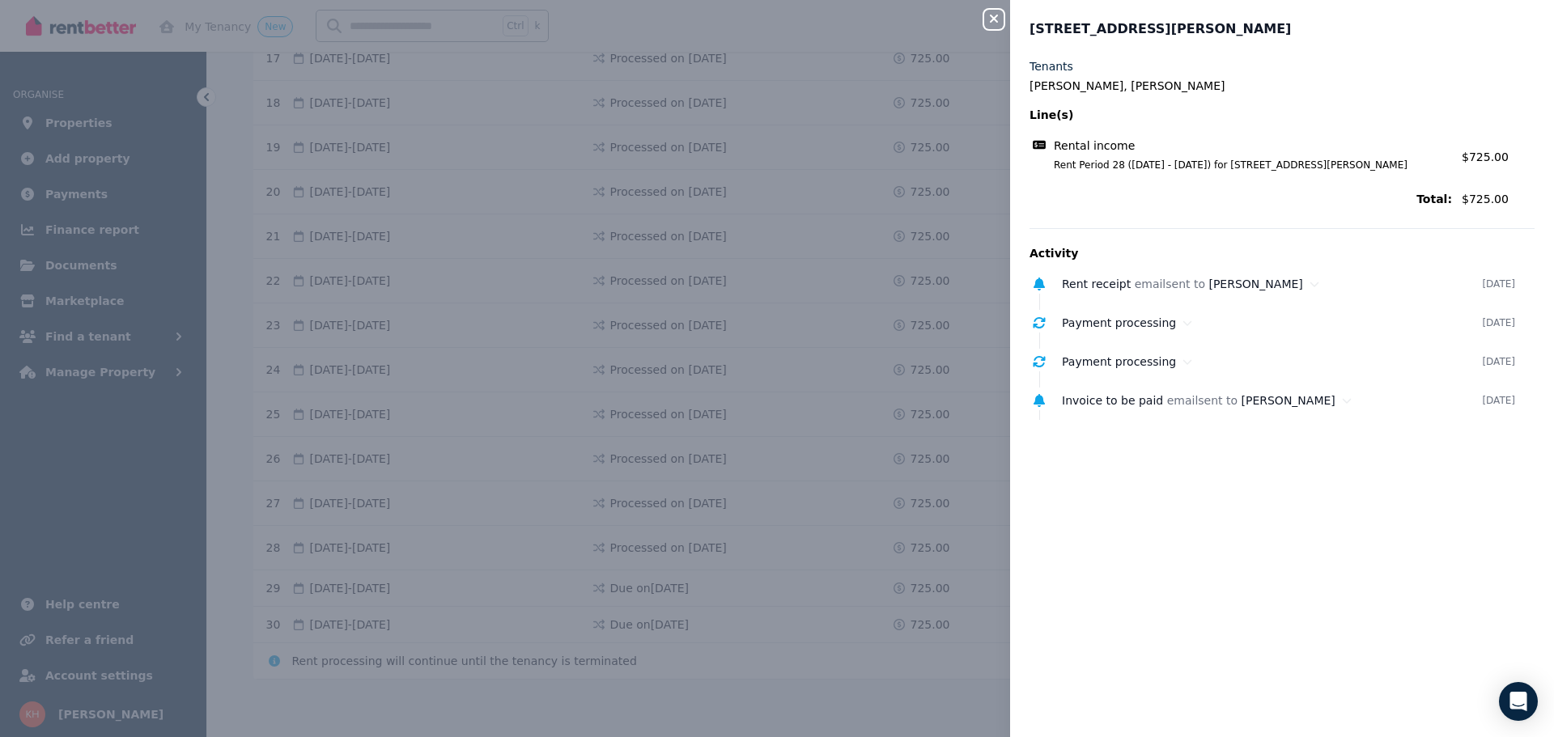
click at [990, 16] on icon "button" at bounding box center [994, 19] width 8 height 8
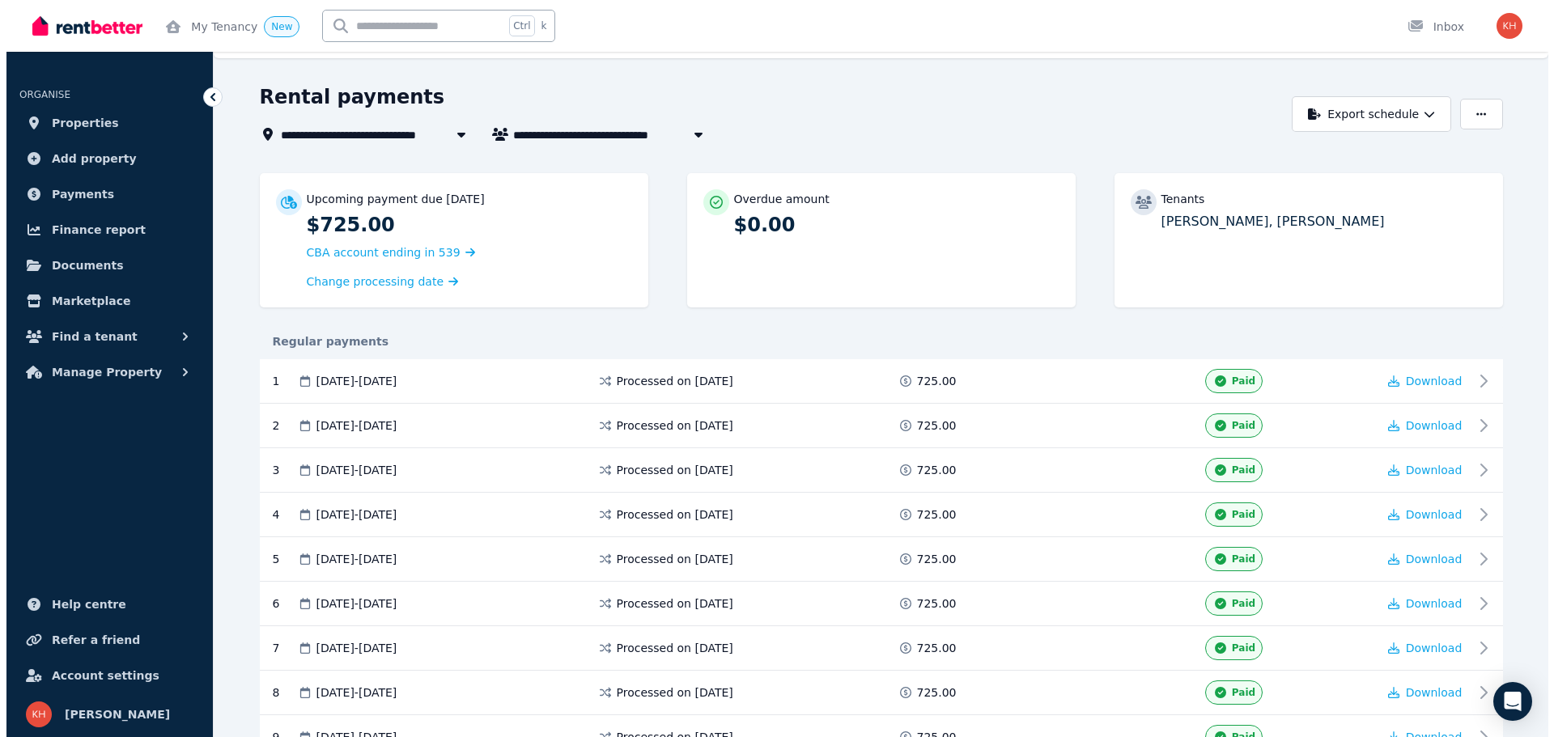
scroll to position [0, 0]
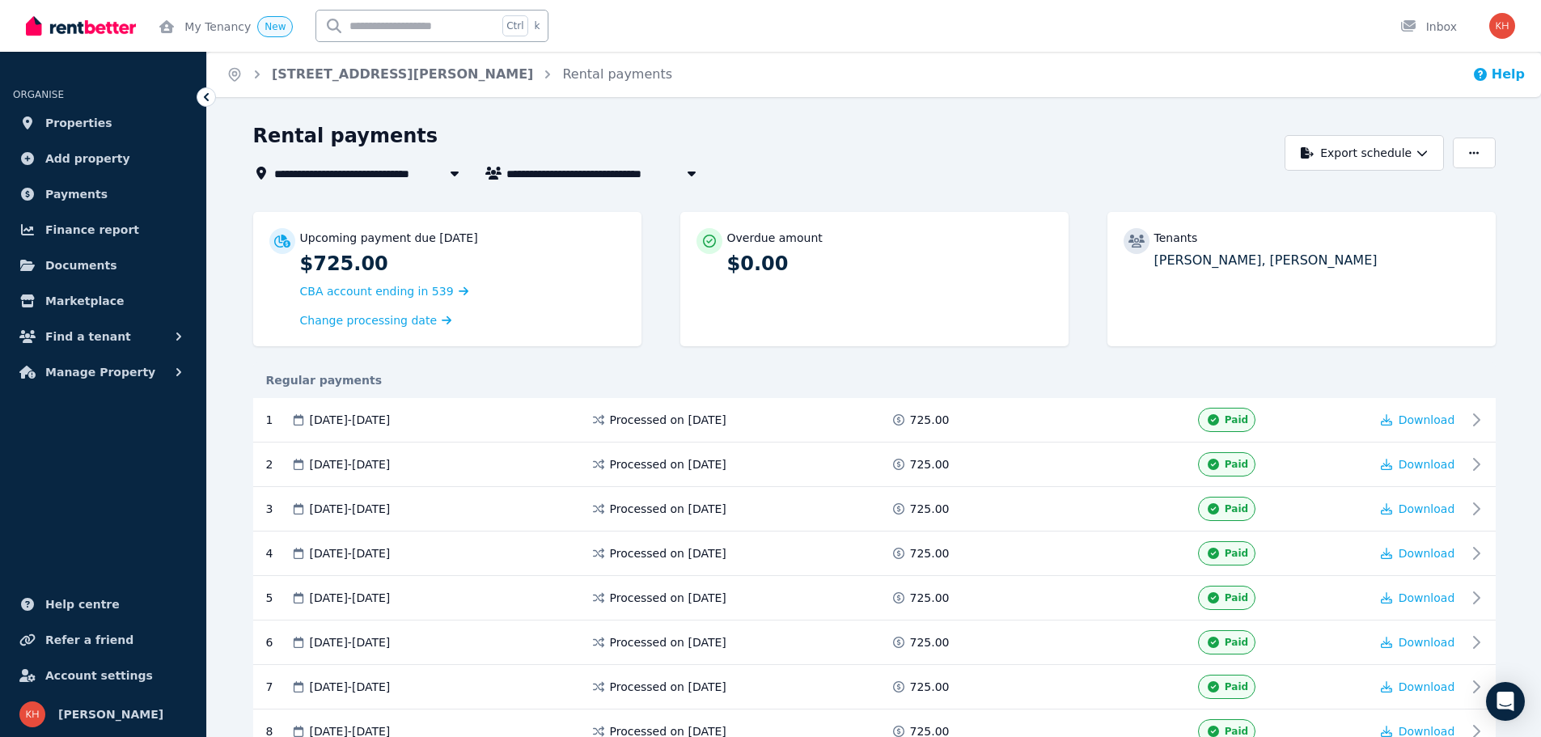
click at [1502, 69] on button "Help" at bounding box center [1499, 74] width 53 height 19
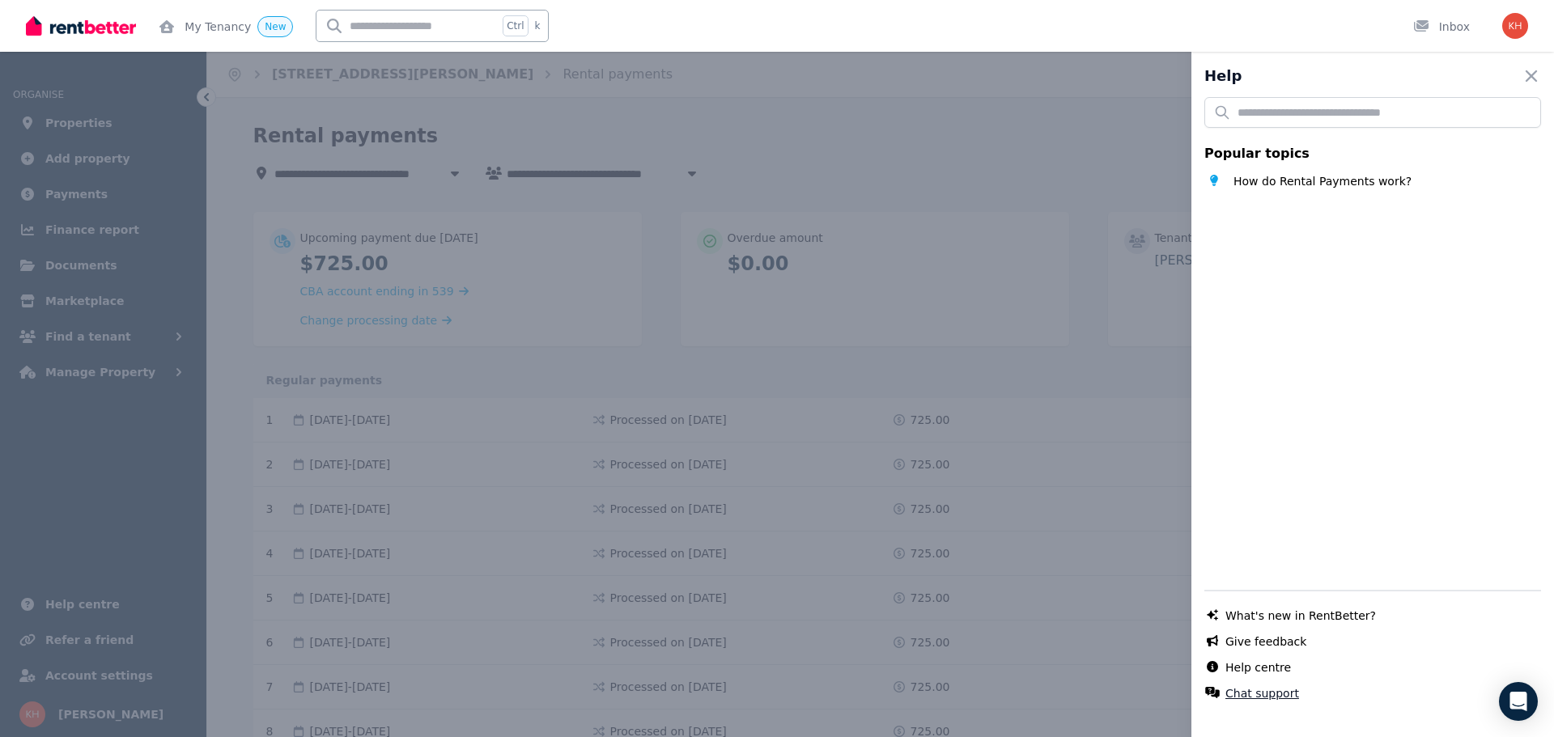
click at [1261, 690] on button "Chat support" at bounding box center [1262, 693] width 74 height 16
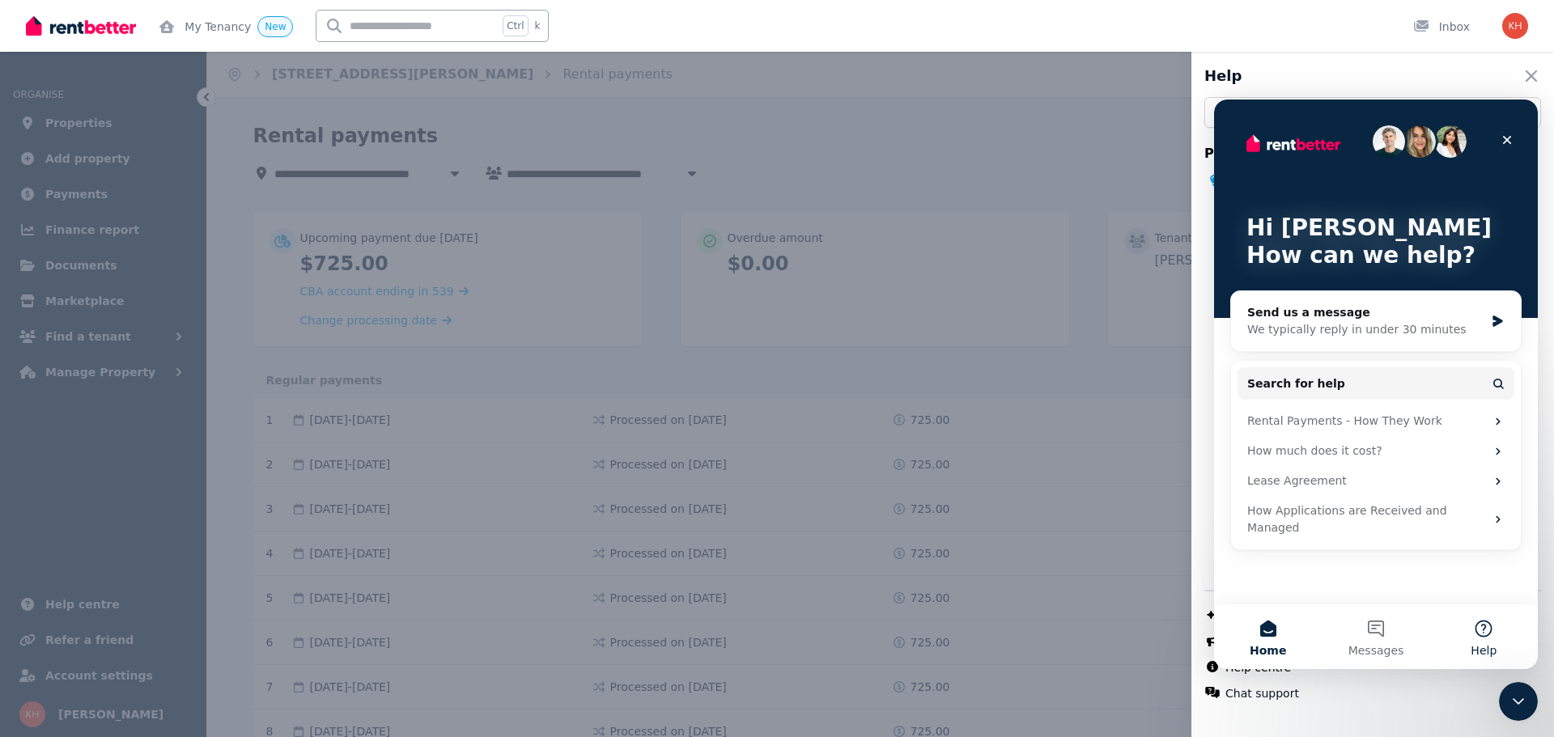
click at [1486, 630] on button "Help" at bounding box center [1484, 636] width 108 height 65
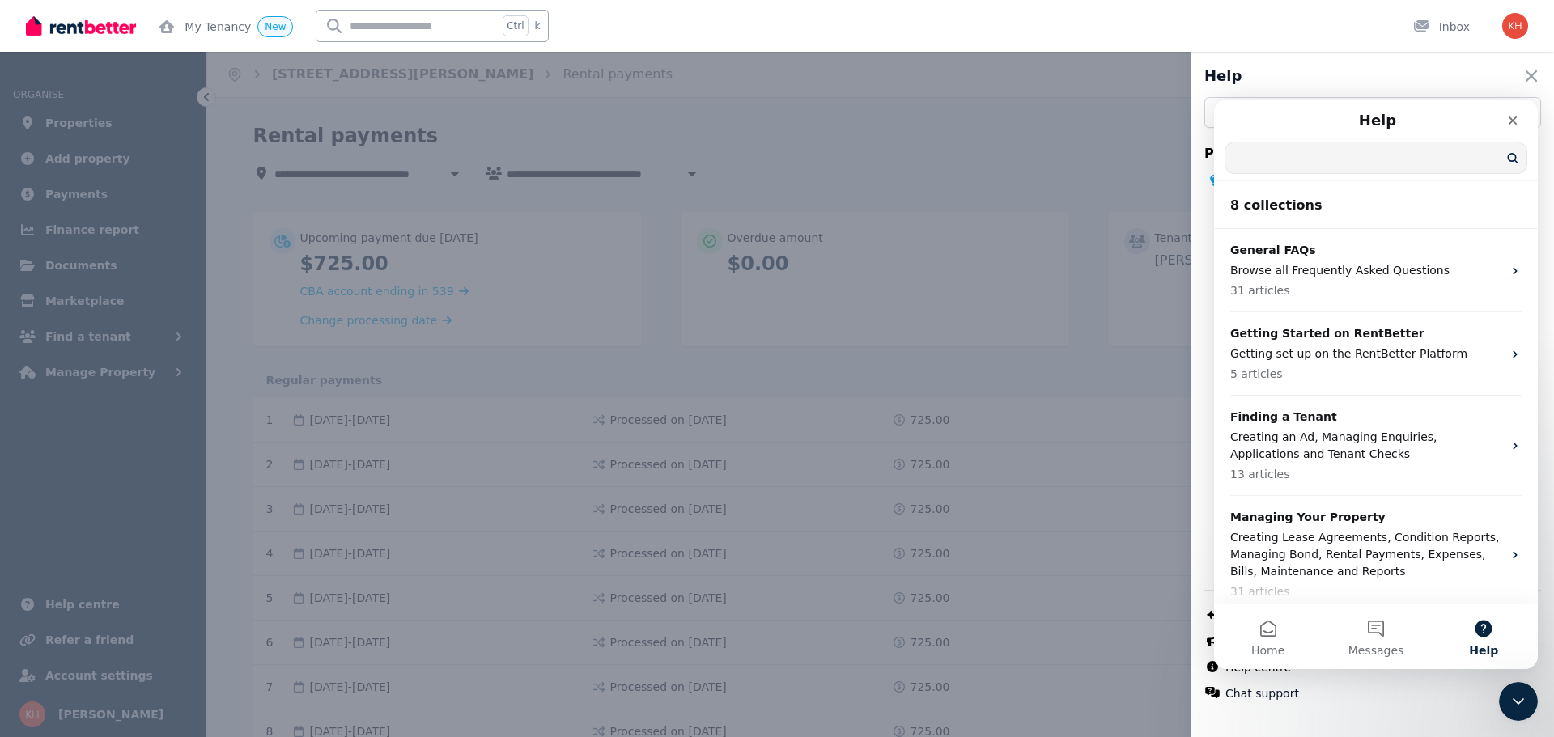
click at [1275, 153] on input "Search for help" at bounding box center [1375, 157] width 301 height 31
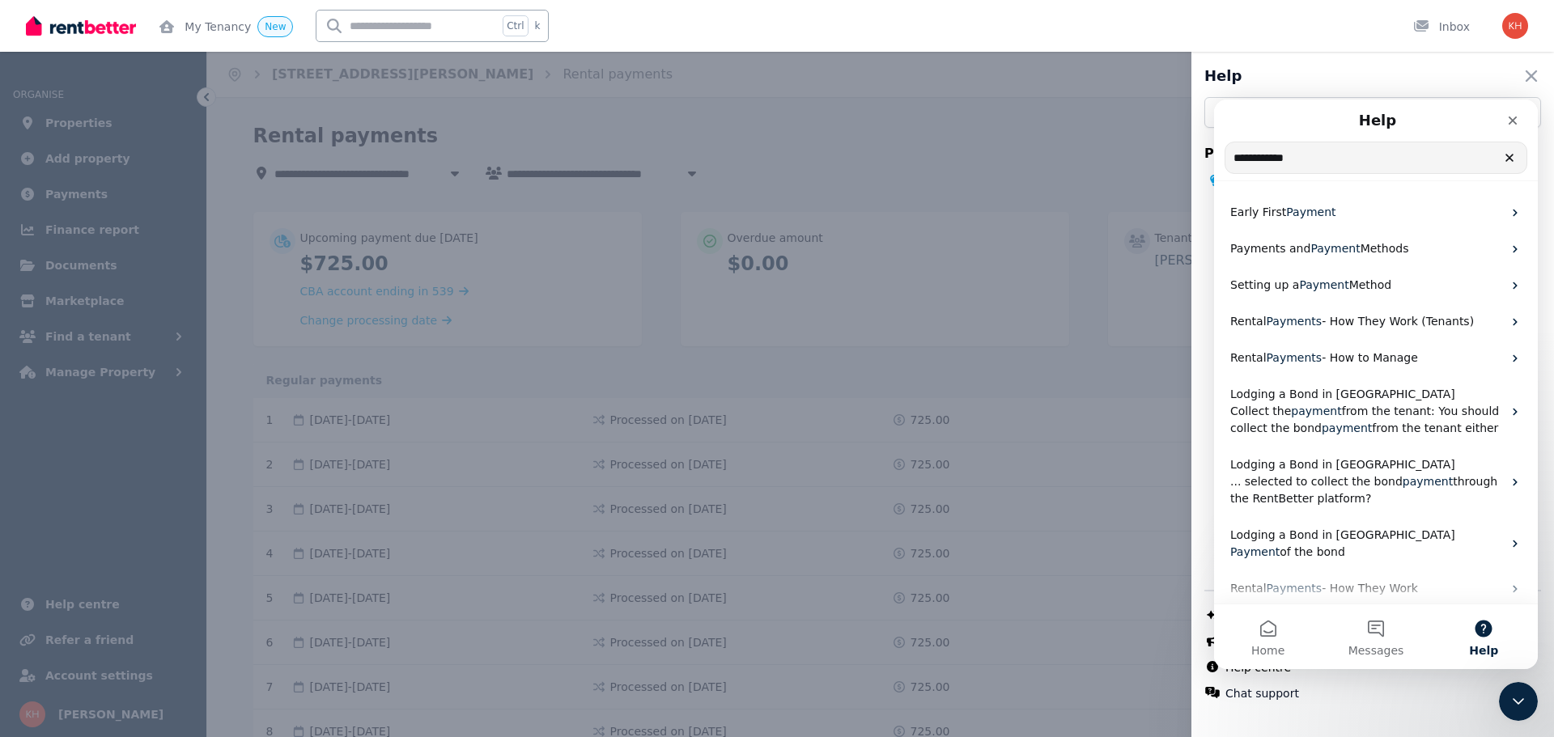
click at [1418, 155] on input "**********" at bounding box center [1375, 157] width 301 height 31
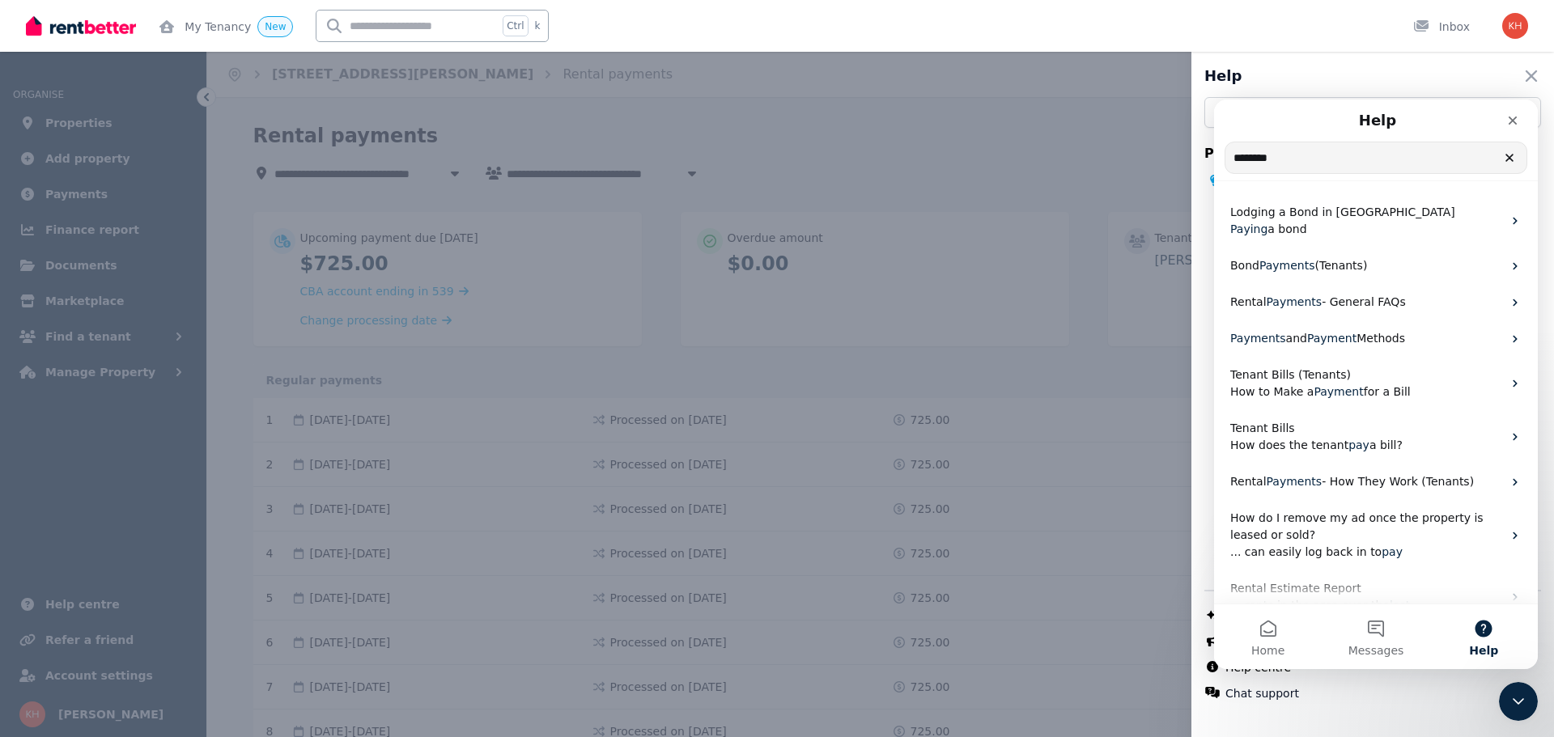
drag, startPoint x: 1206, startPoint y: 164, endPoint x: 1173, endPoint y: 167, distance: 32.5
click html "Help ******** Search for help Lodging a Bond in [GEOGRAPHIC_DATA] Paying a bond…"
type input "*****"
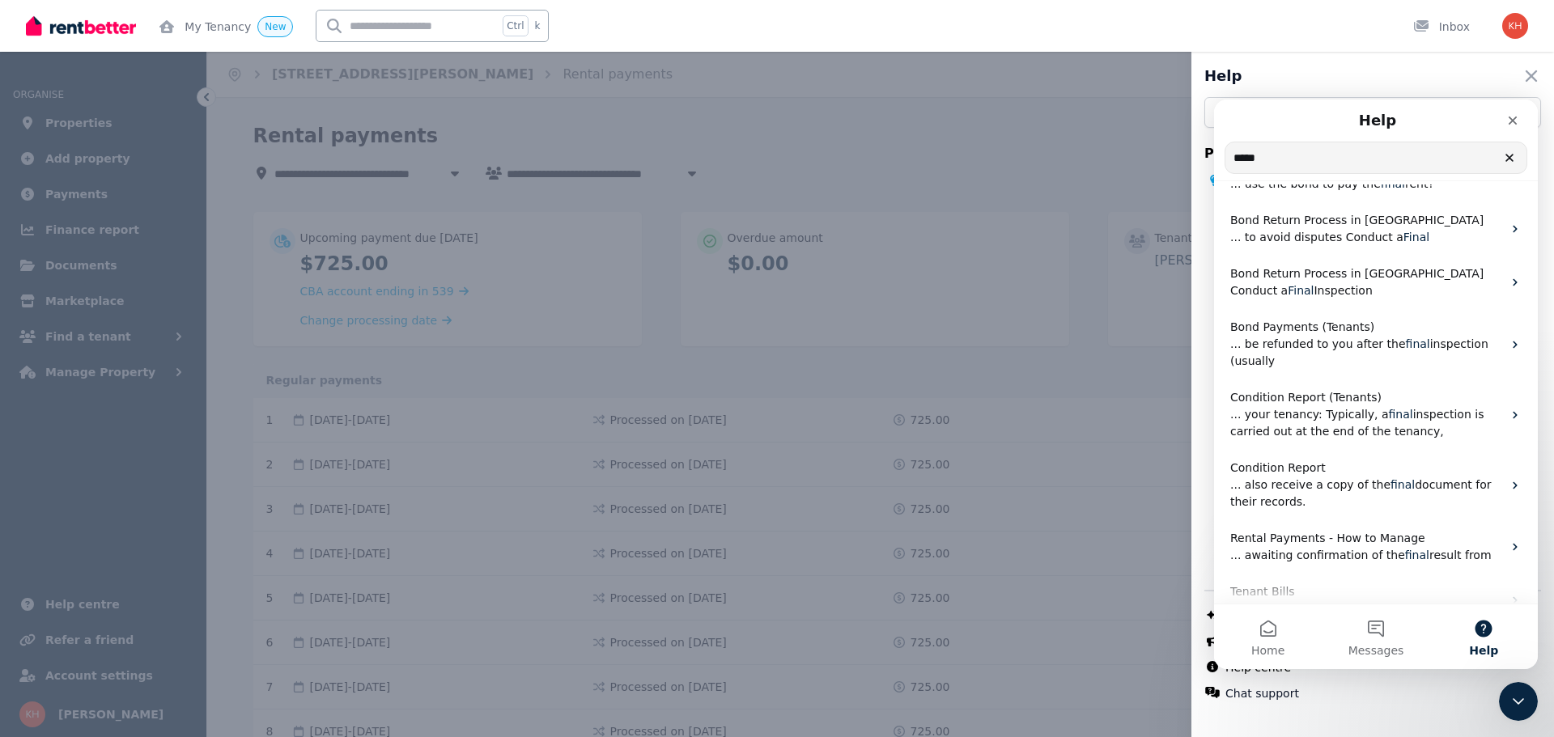
scroll to position [193, 0]
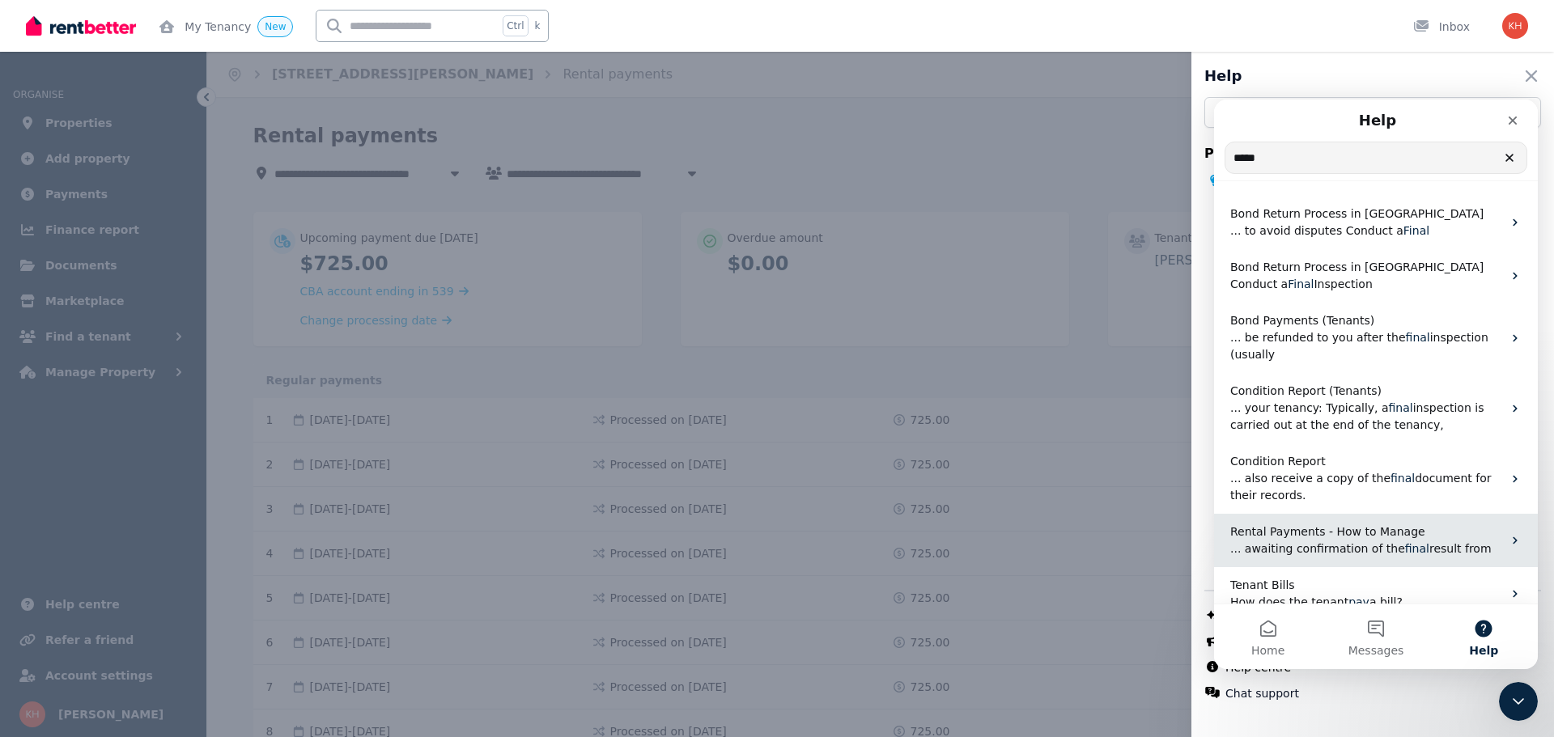
click at [1508, 534] on icon "Intercom messenger" at bounding box center [1514, 540] width 13 height 13
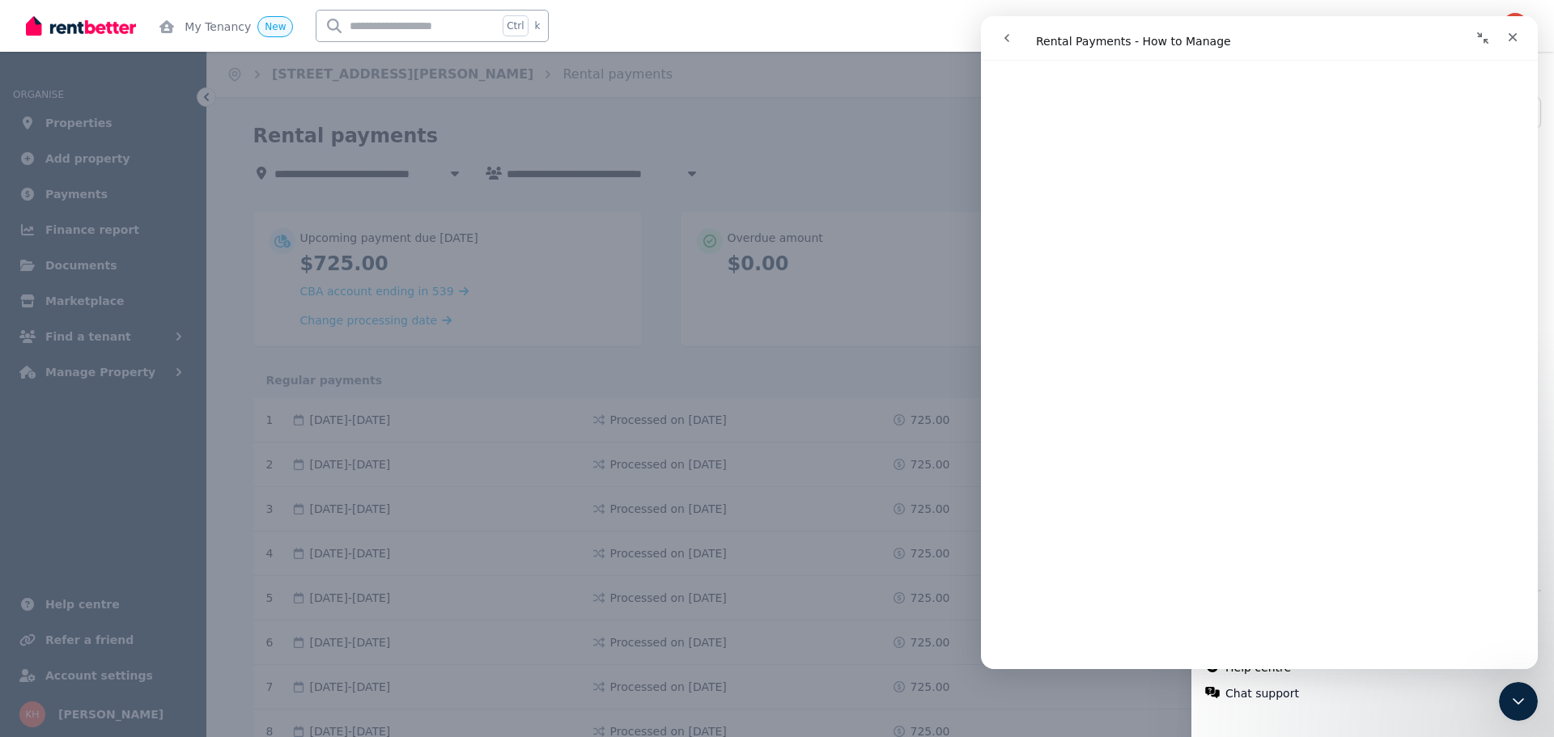
scroll to position [3687, 0]
click at [1513, 42] on icon "Close" at bounding box center [1512, 37] width 13 height 13
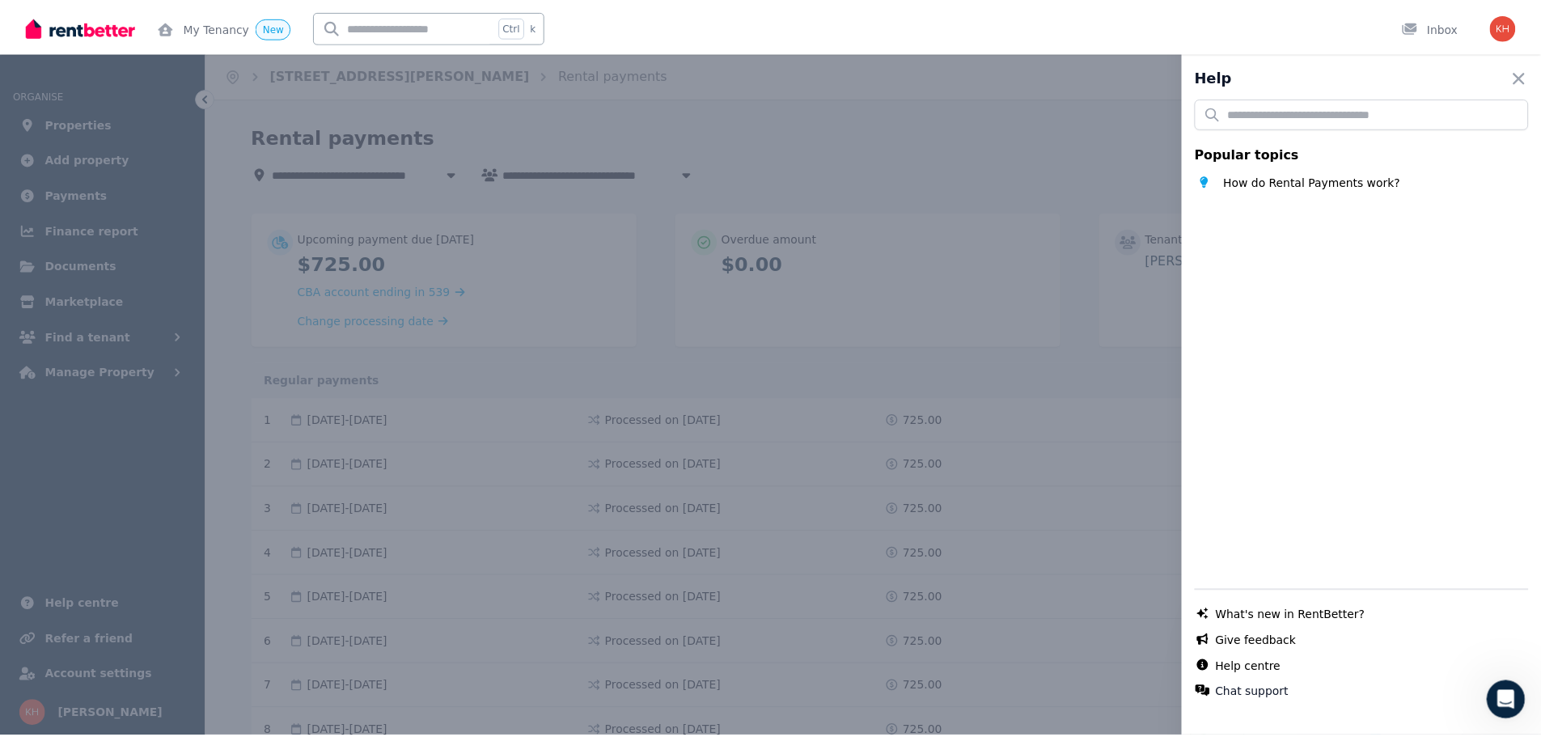
scroll to position [0, 0]
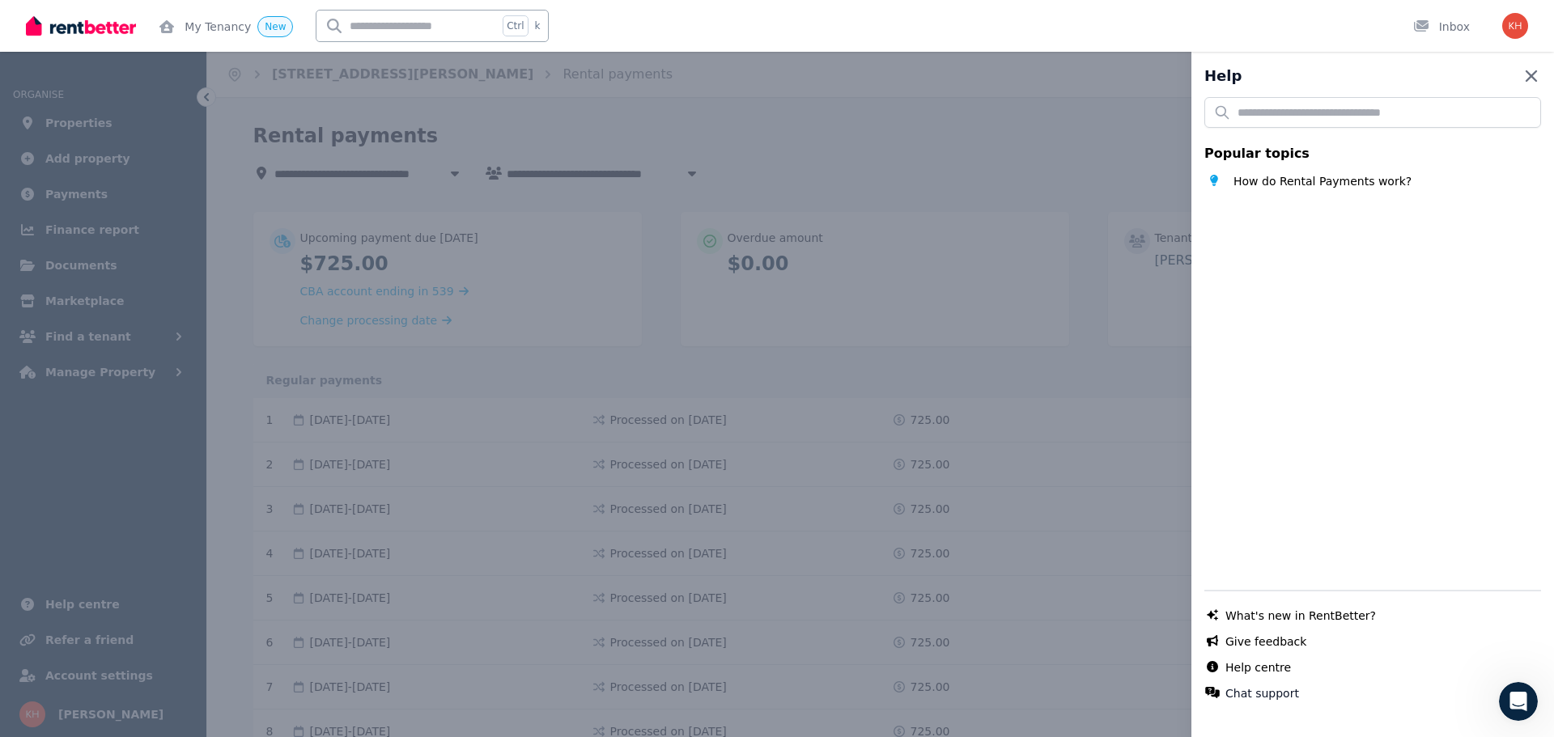
click at [1523, 78] on icon "button" at bounding box center [1530, 75] width 19 height 19
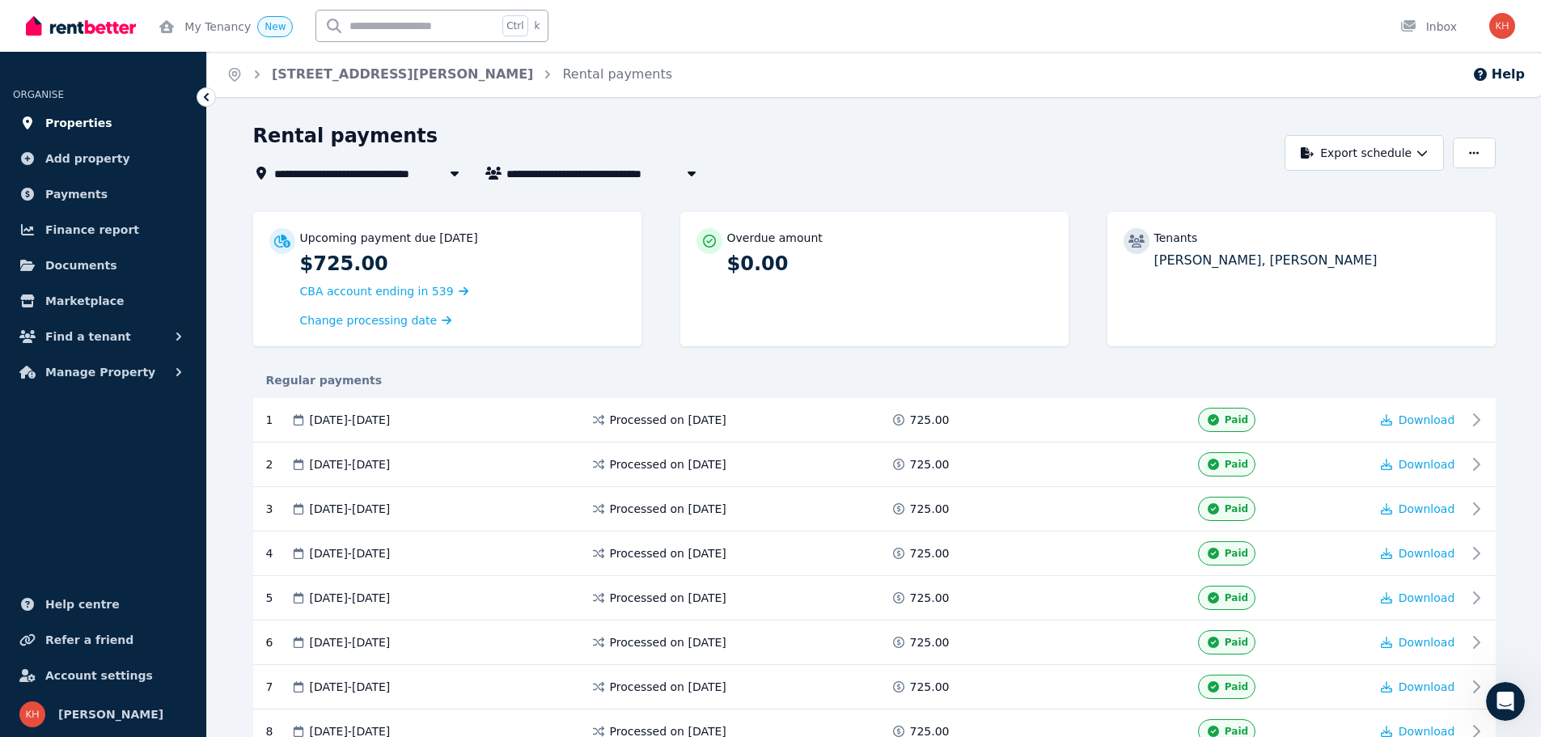
click at [70, 124] on span "Properties" at bounding box center [78, 122] width 67 height 19
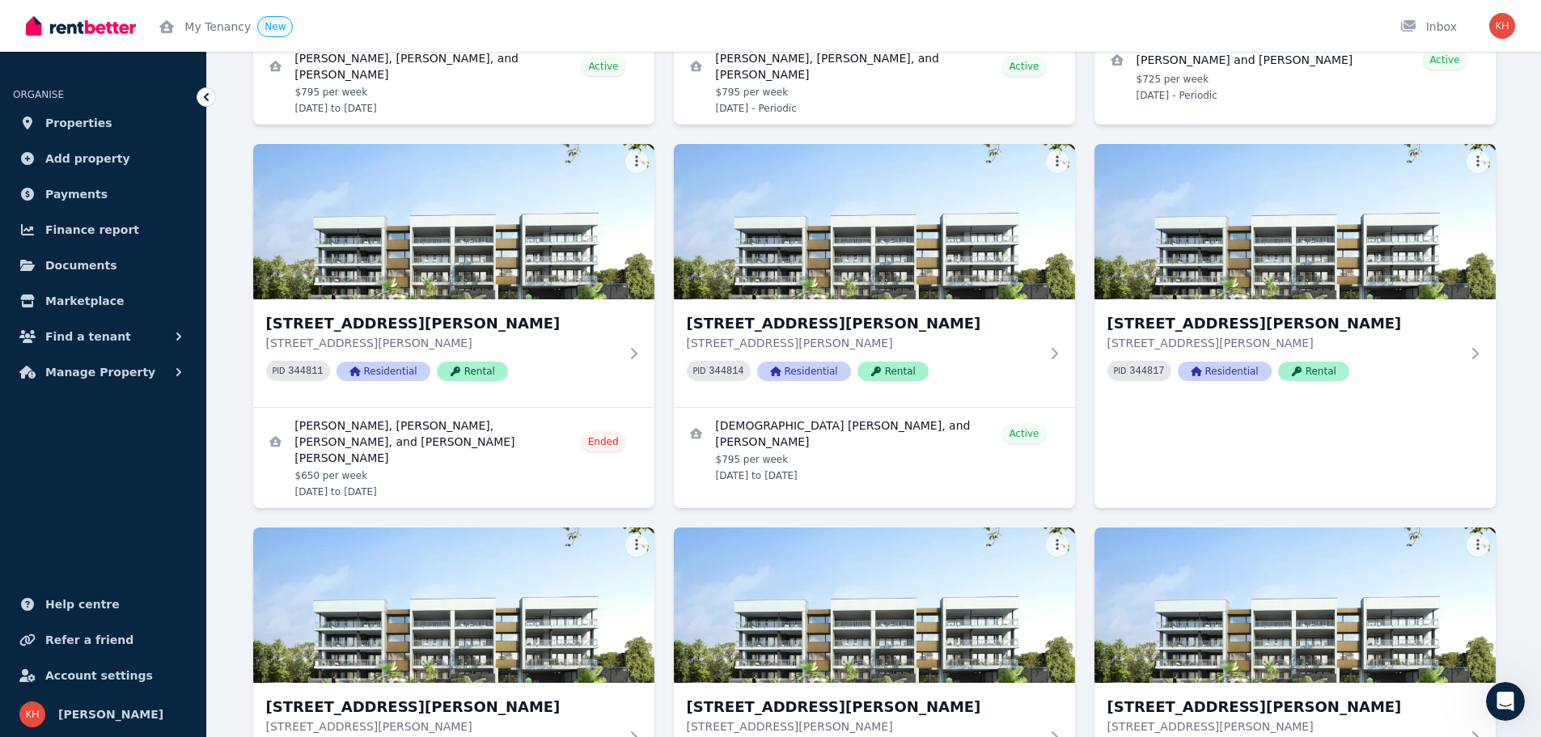
scroll to position [1511, 0]
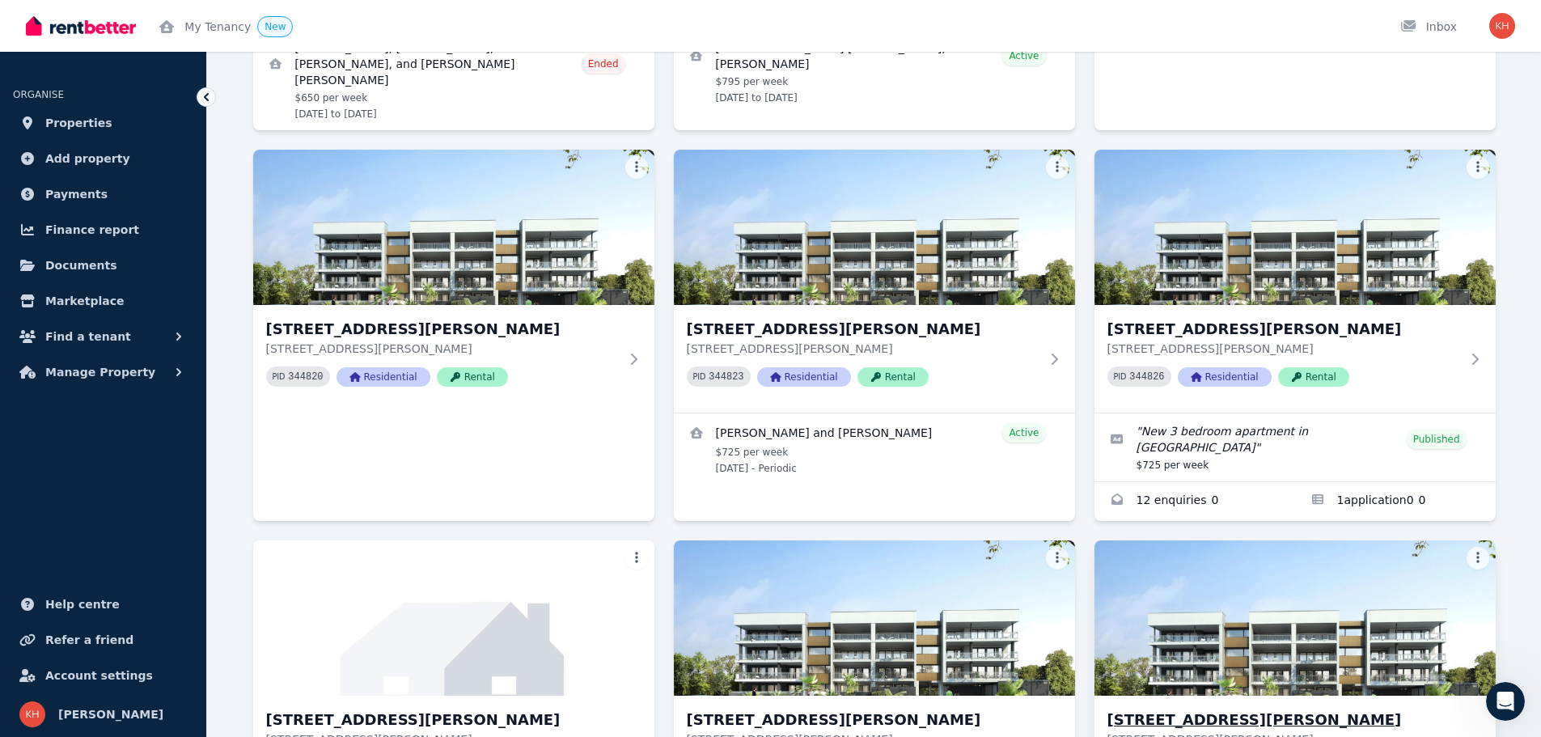
click at [1196, 709] on h3 "[STREET_ADDRESS][PERSON_NAME]" at bounding box center [1284, 720] width 353 height 23
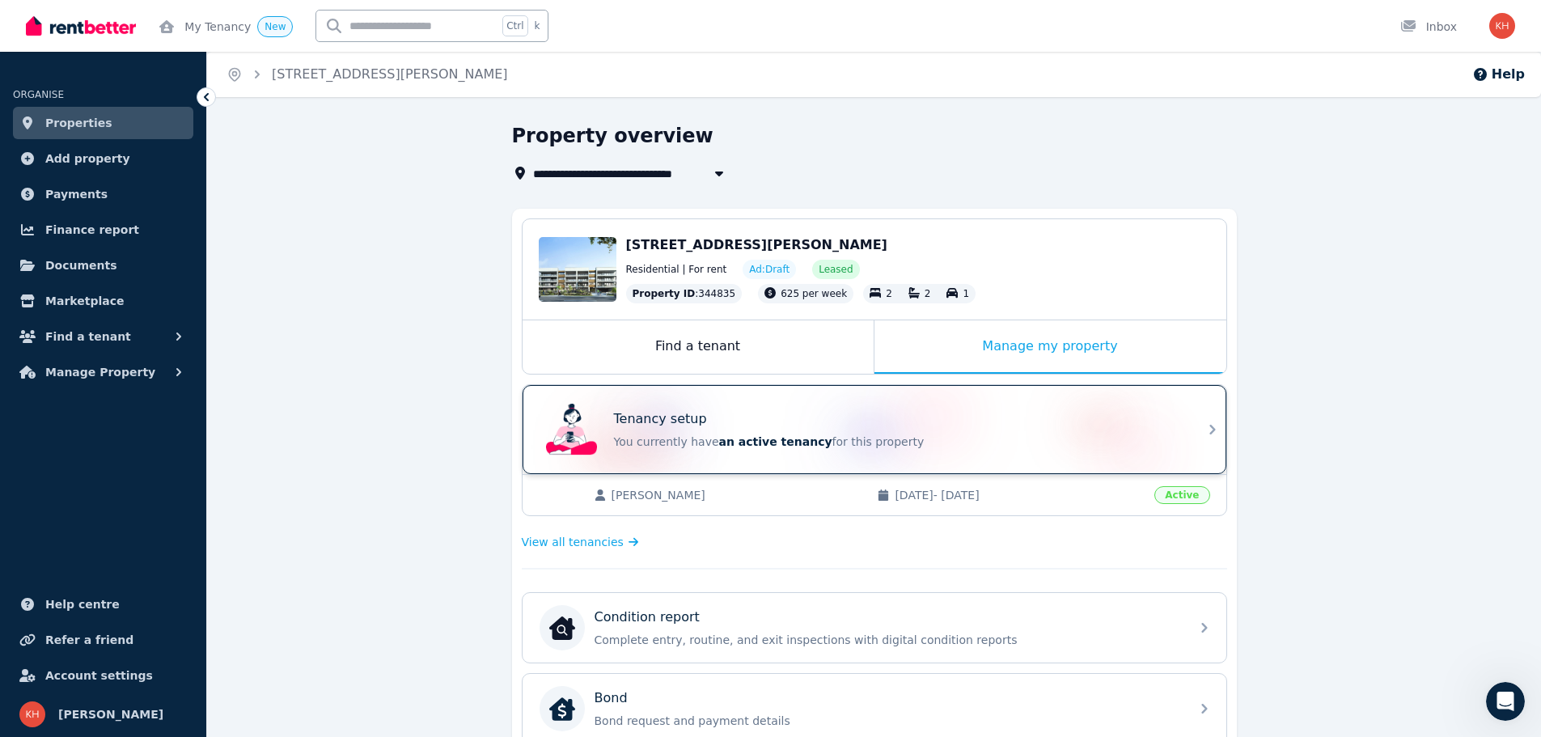
scroll to position [378, 0]
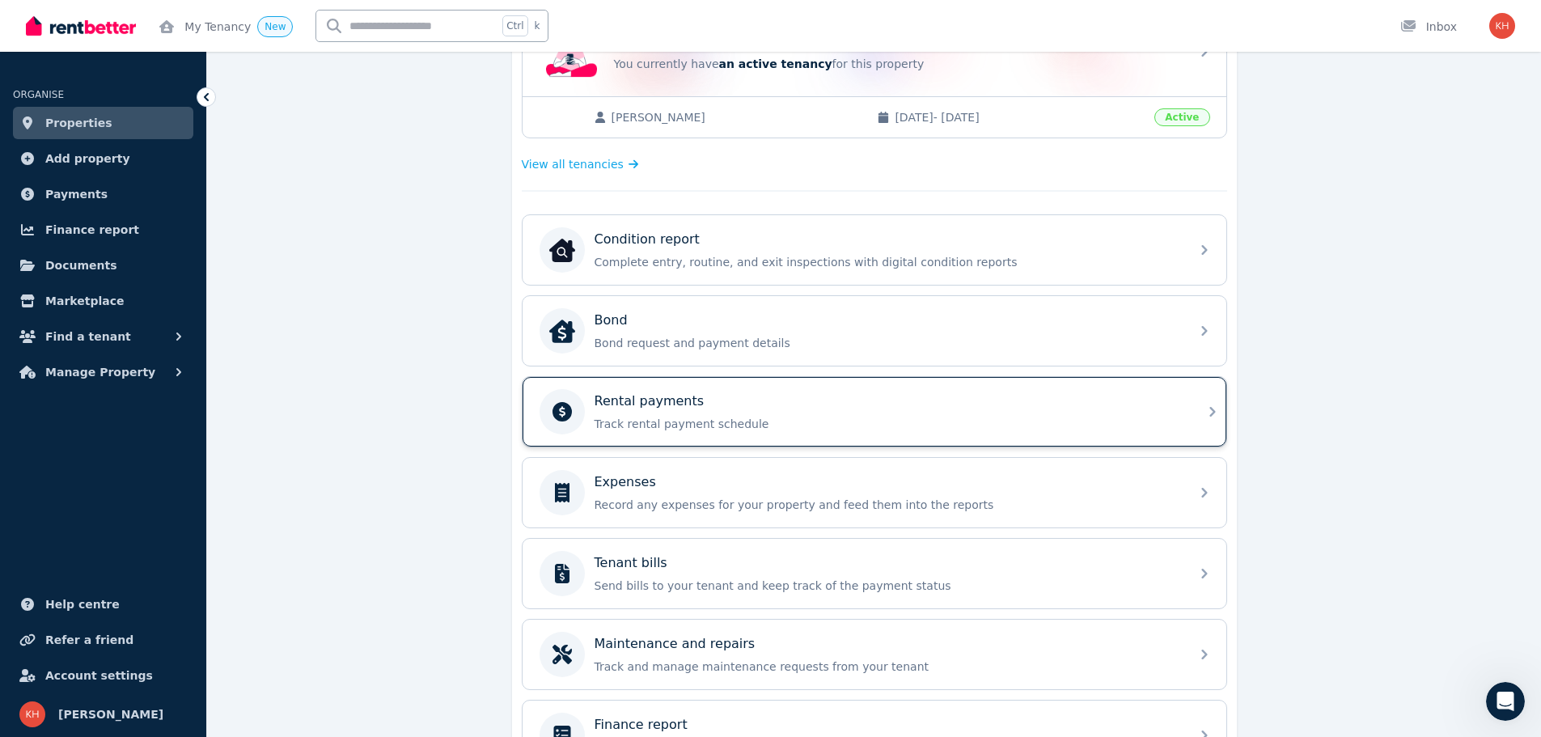
click at [782, 406] on div "Rental payments" at bounding box center [888, 401] width 586 height 19
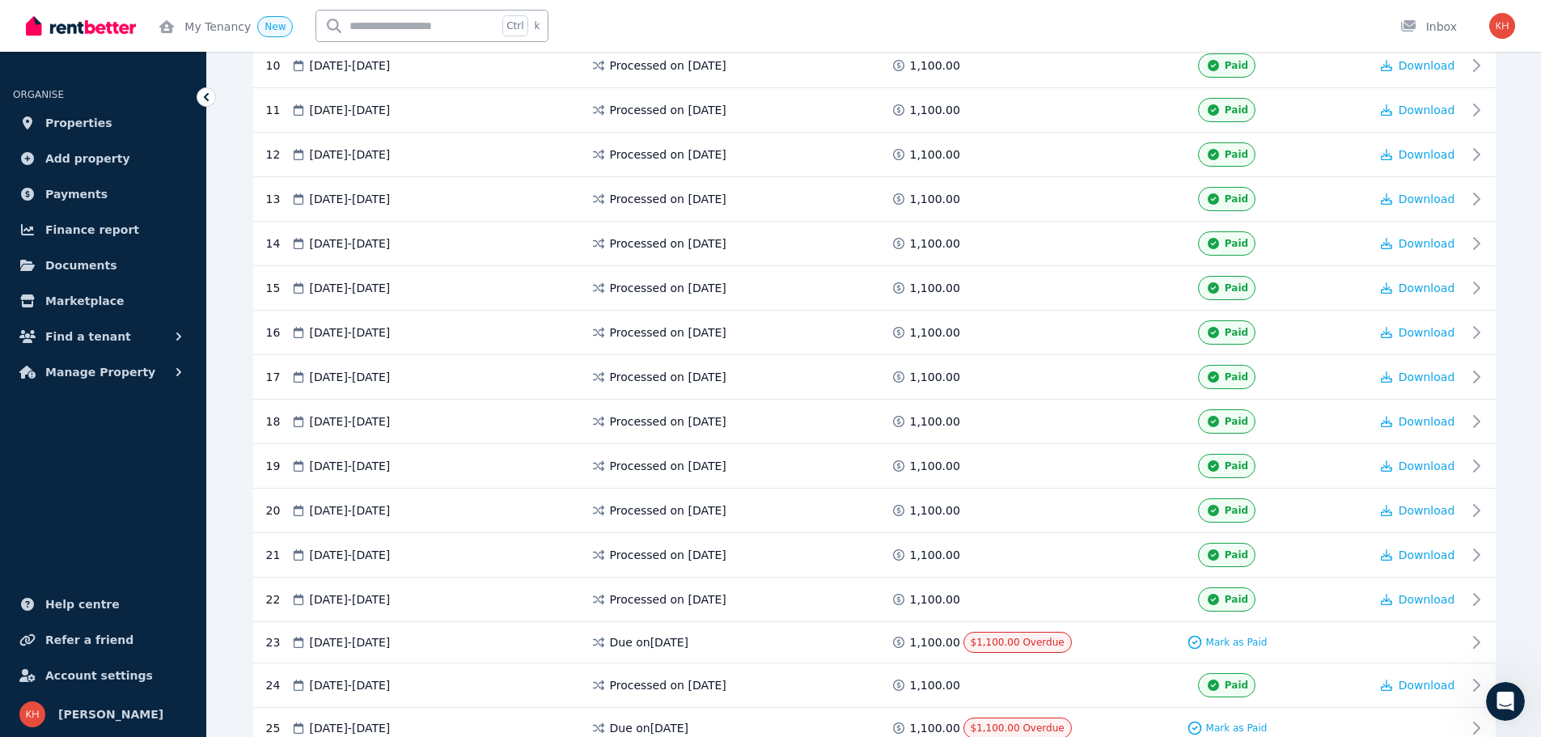
scroll to position [1043, 0]
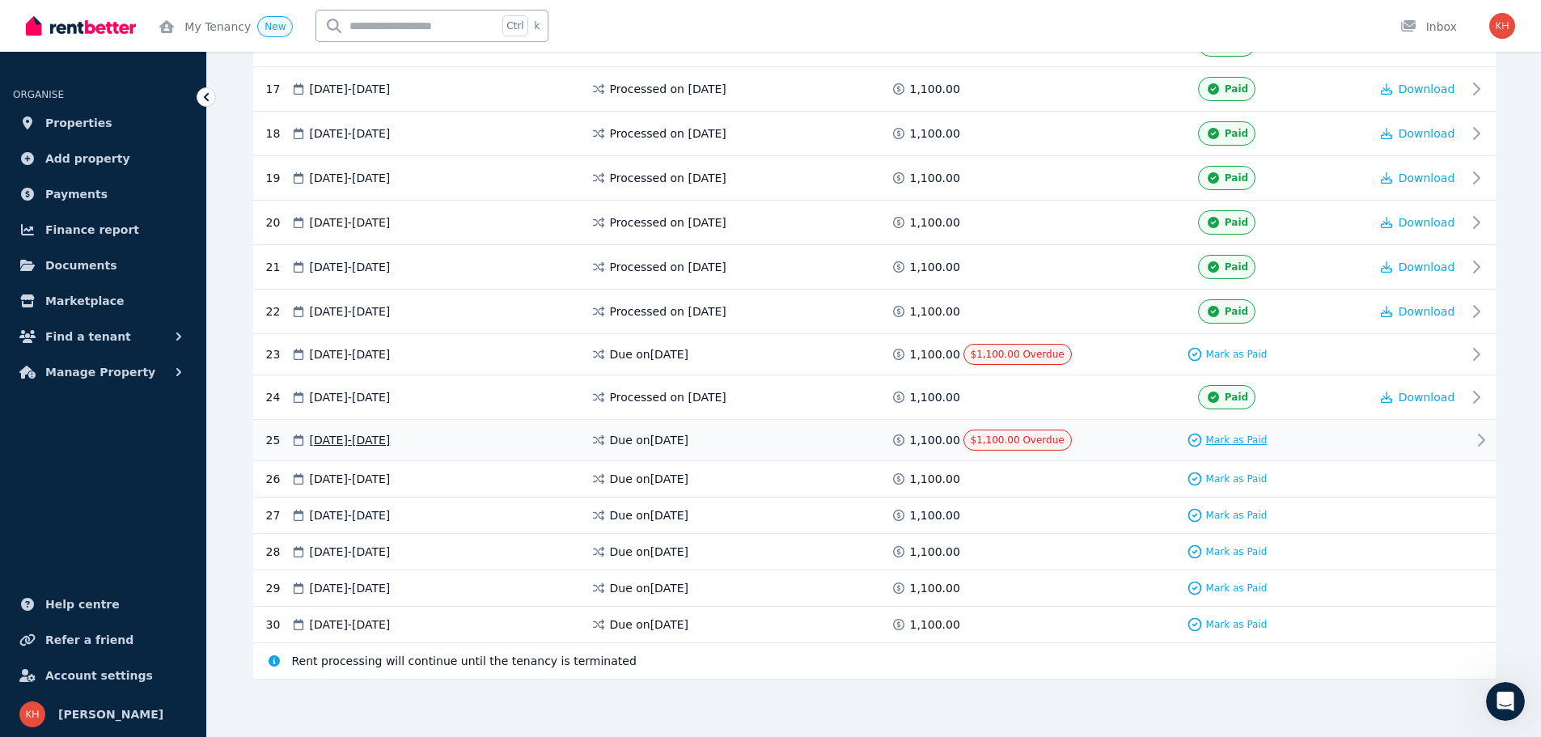
click at [1241, 439] on span "Mark as Paid" at bounding box center [1236, 440] width 61 height 13
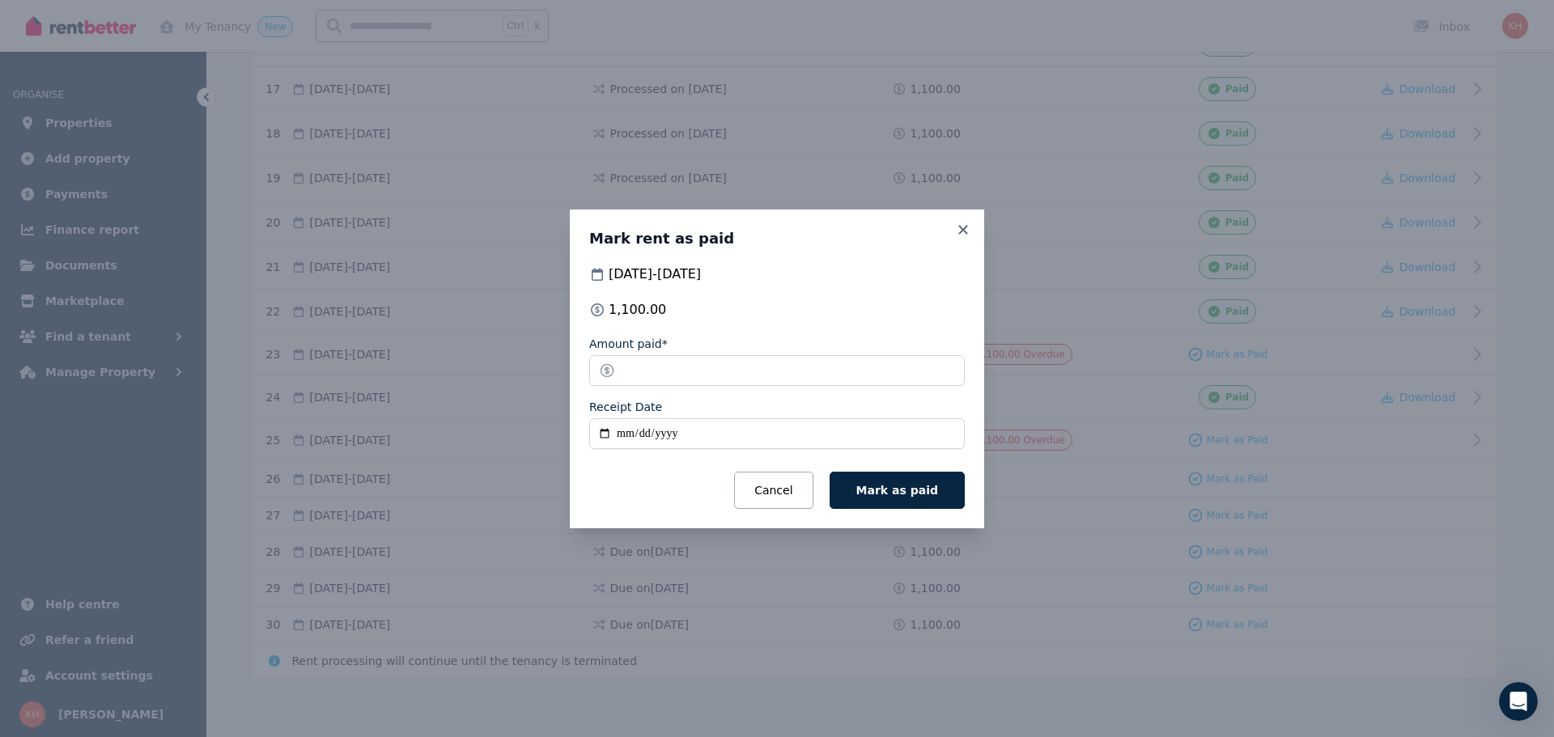
click at [627, 434] on input "Receipt Date" at bounding box center [776, 433] width 375 height 31
type input "**********"
click at [900, 484] on span "Mark as paid" at bounding box center [897, 490] width 82 height 13
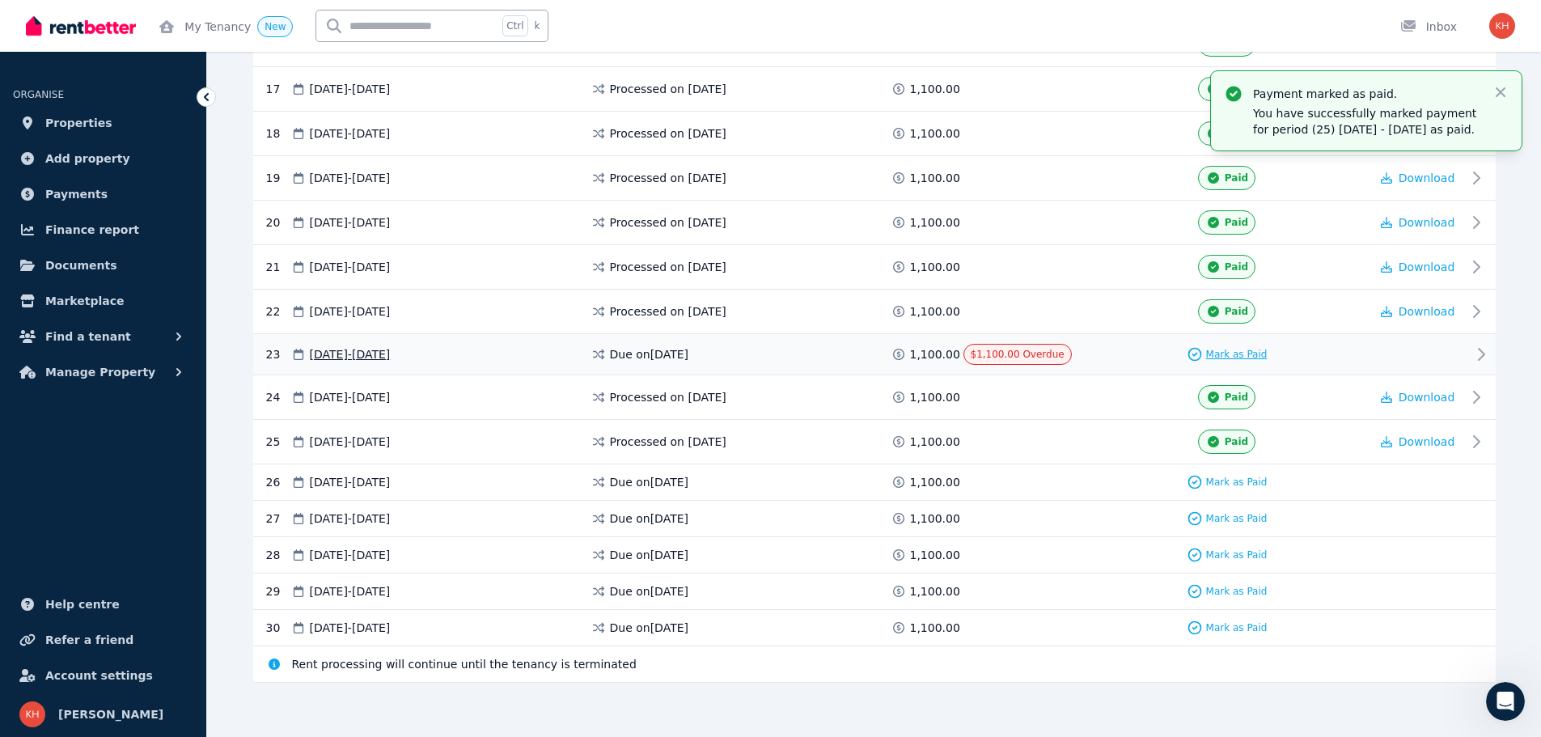
click at [1240, 356] on span "Mark as Paid" at bounding box center [1236, 354] width 61 height 13
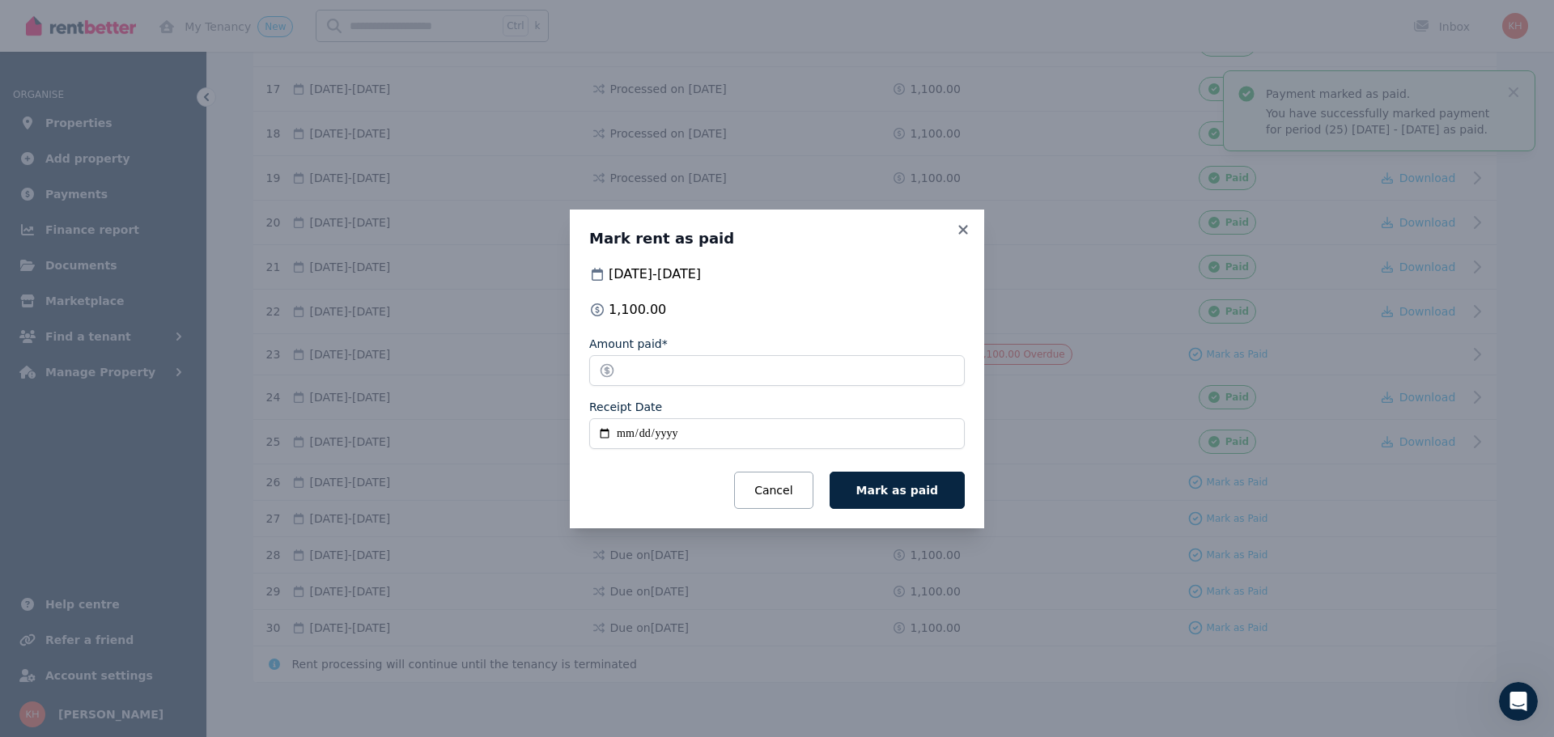
click at [619, 438] on input "Receipt Date" at bounding box center [776, 433] width 375 height 31
type input "**********"
click at [867, 477] on button "Mark as paid" at bounding box center [896, 490] width 135 height 37
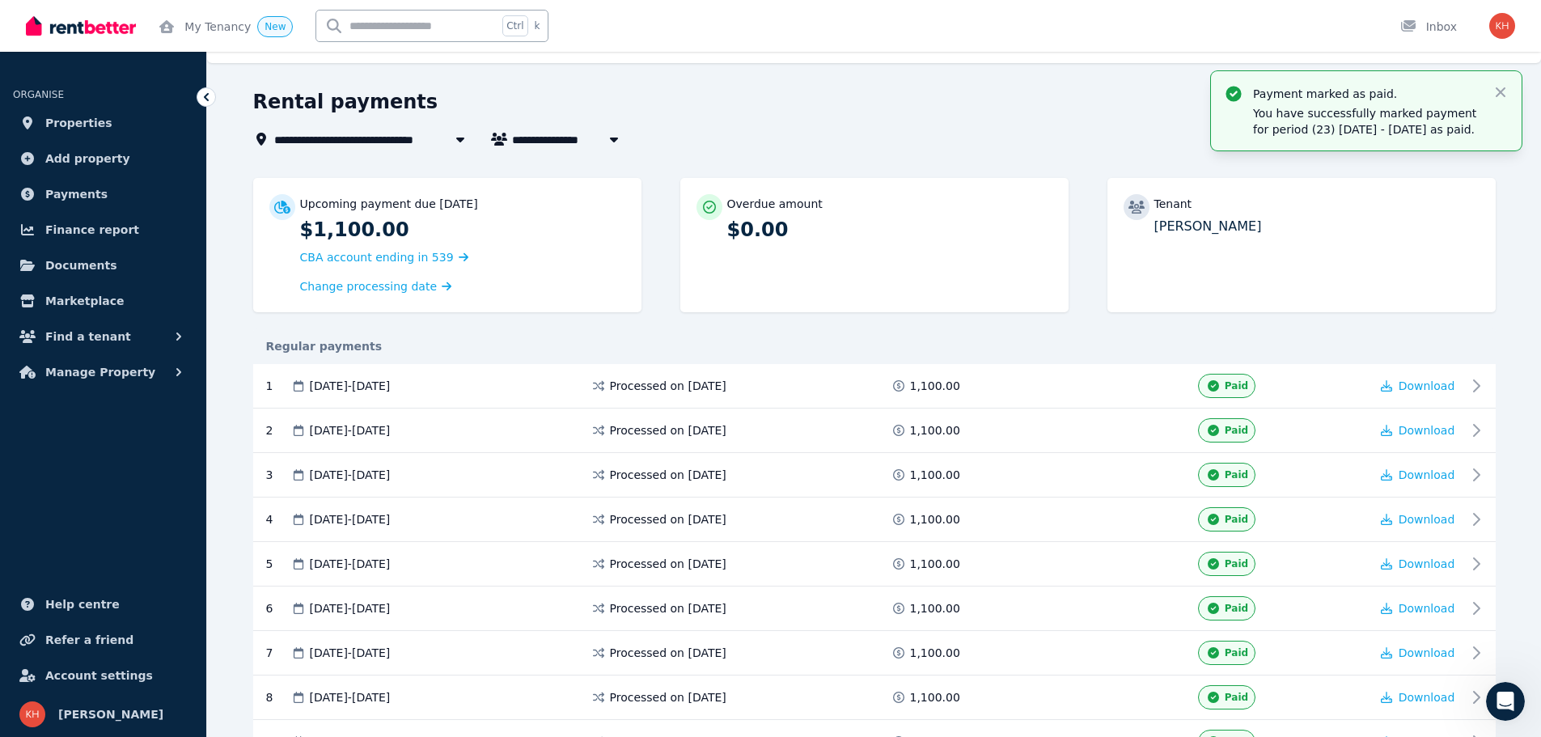
scroll to position [0, 0]
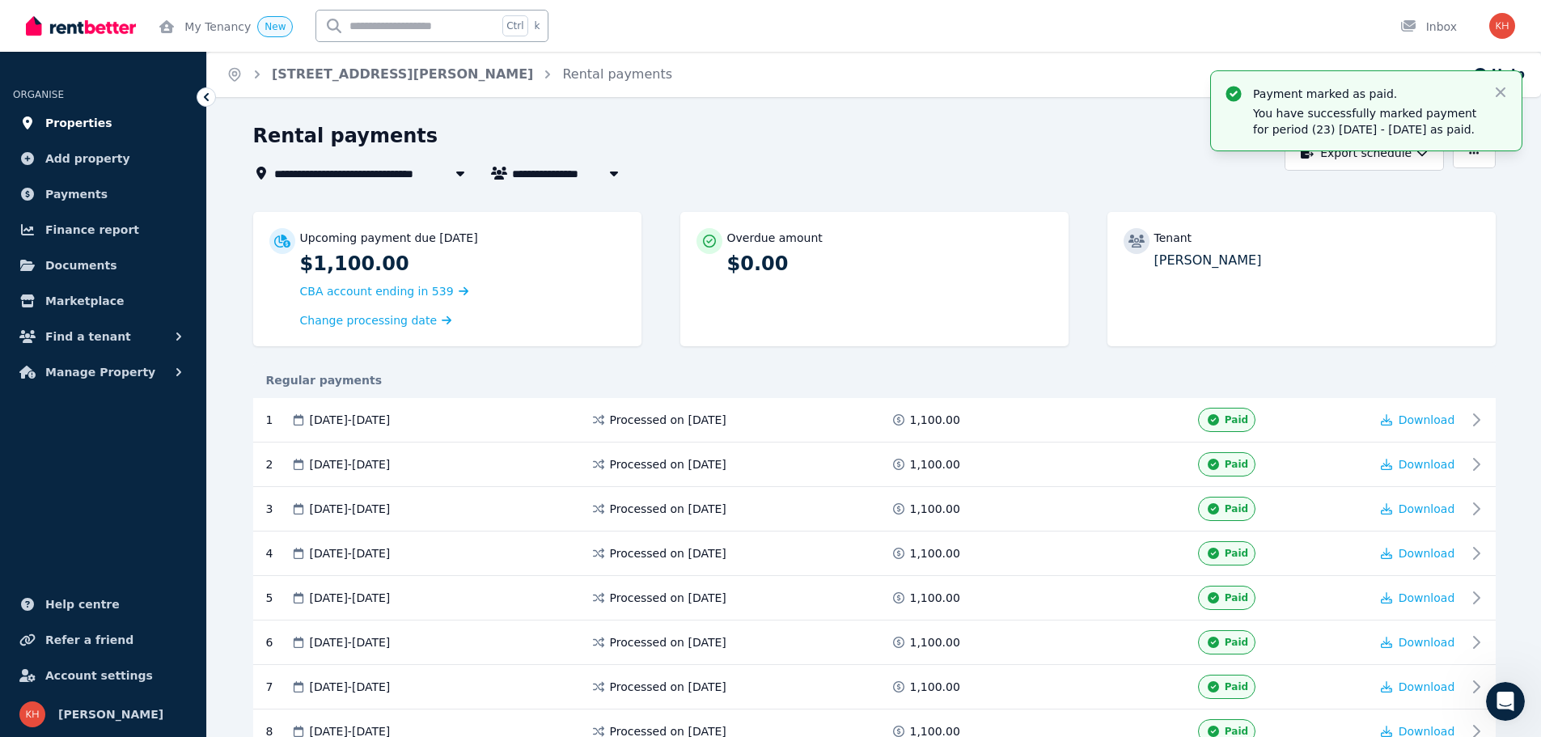
click at [54, 127] on span "Properties" at bounding box center [78, 122] width 67 height 19
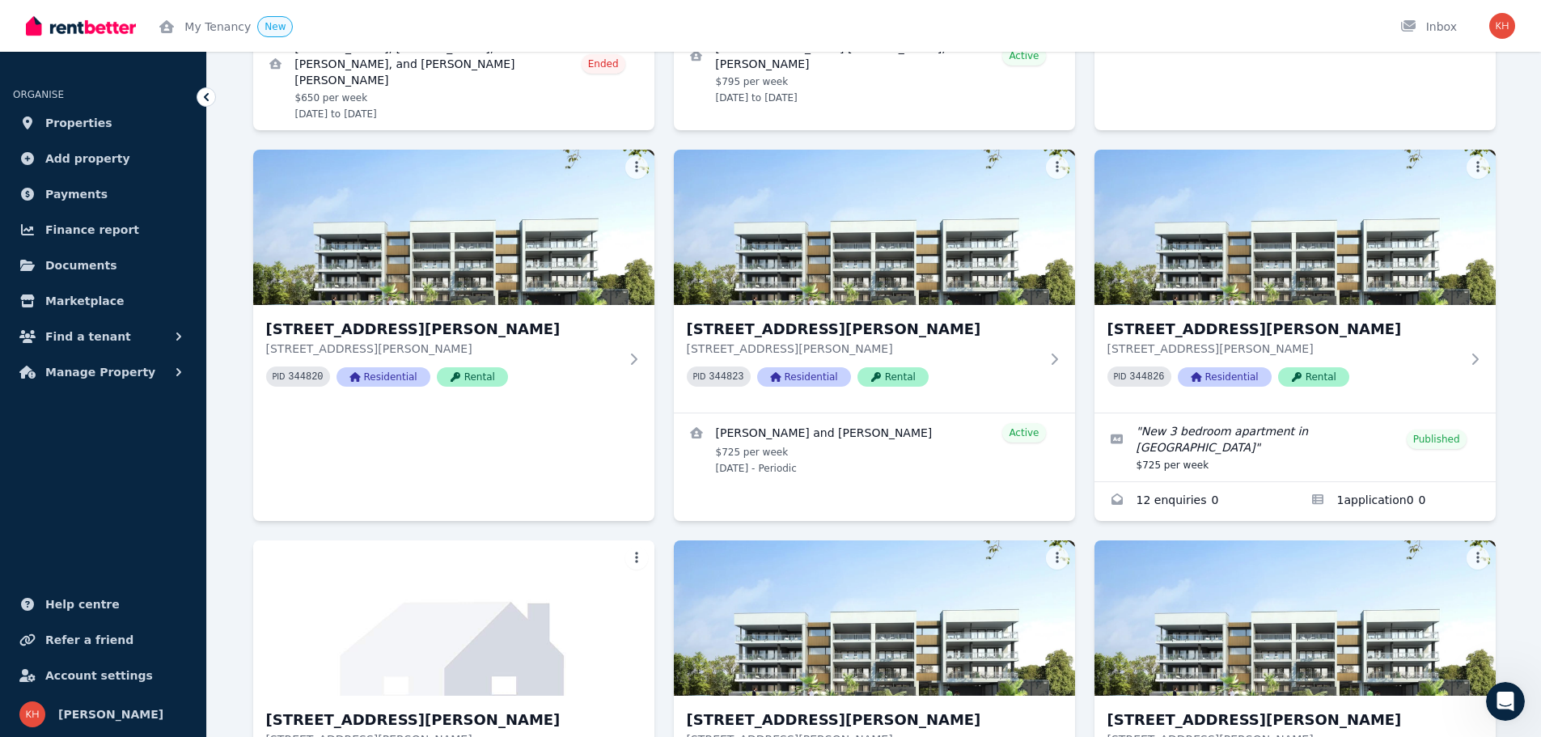
scroll to position [1888, 0]
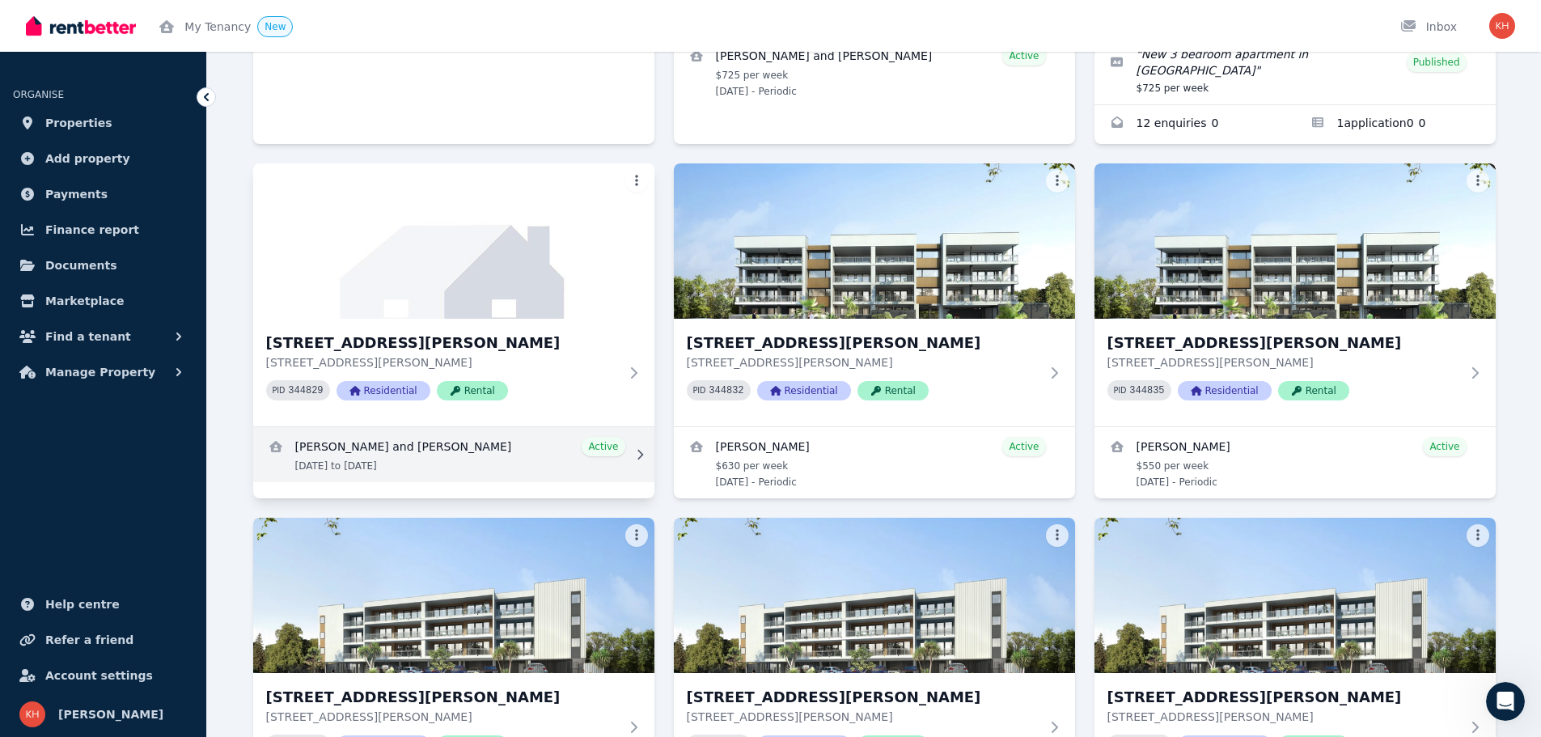
click at [535, 427] on link "View details for Waka Petera and James Jack Hartley" at bounding box center [453, 454] width 401 height 55
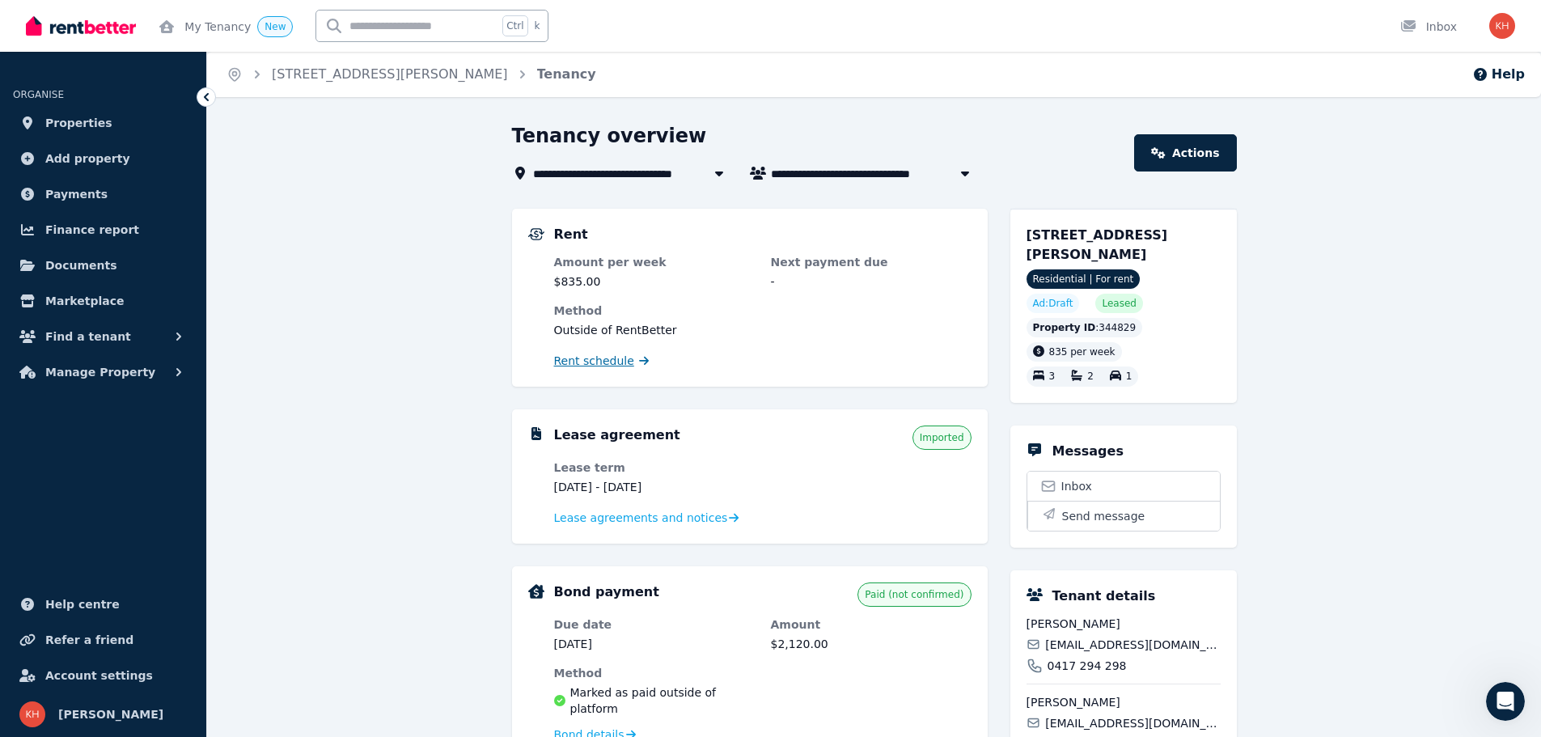
click at [608, 363] on span "Rent schedule" at bounding box center [594, 361] width 80 height 16
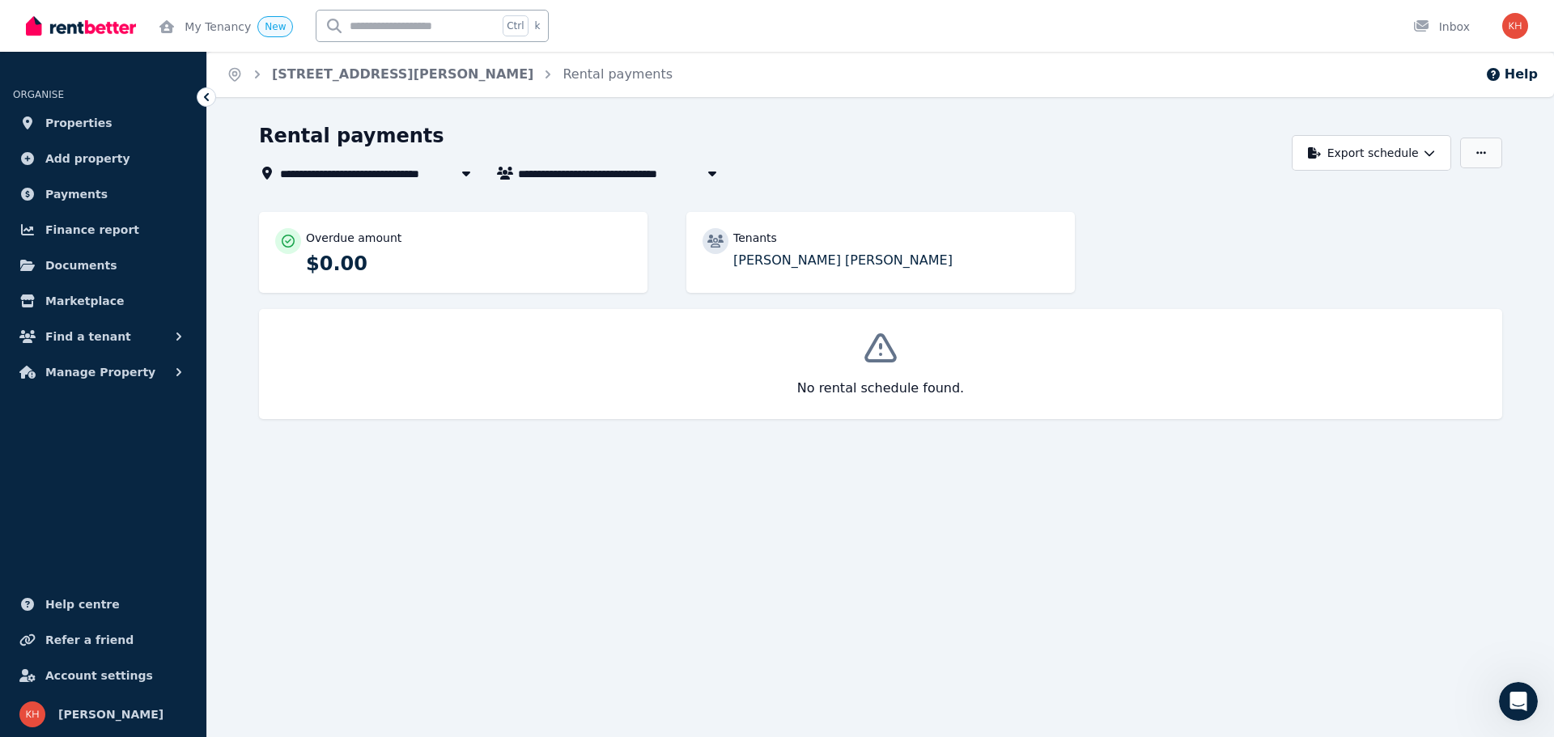
click at [1480, 159] on button "button" at bounding box center [1481, 153] width 42 height 31
click at [1385, 183] on link "Adjust Rent" at bounding box center [1414, 192] width 181 height 29
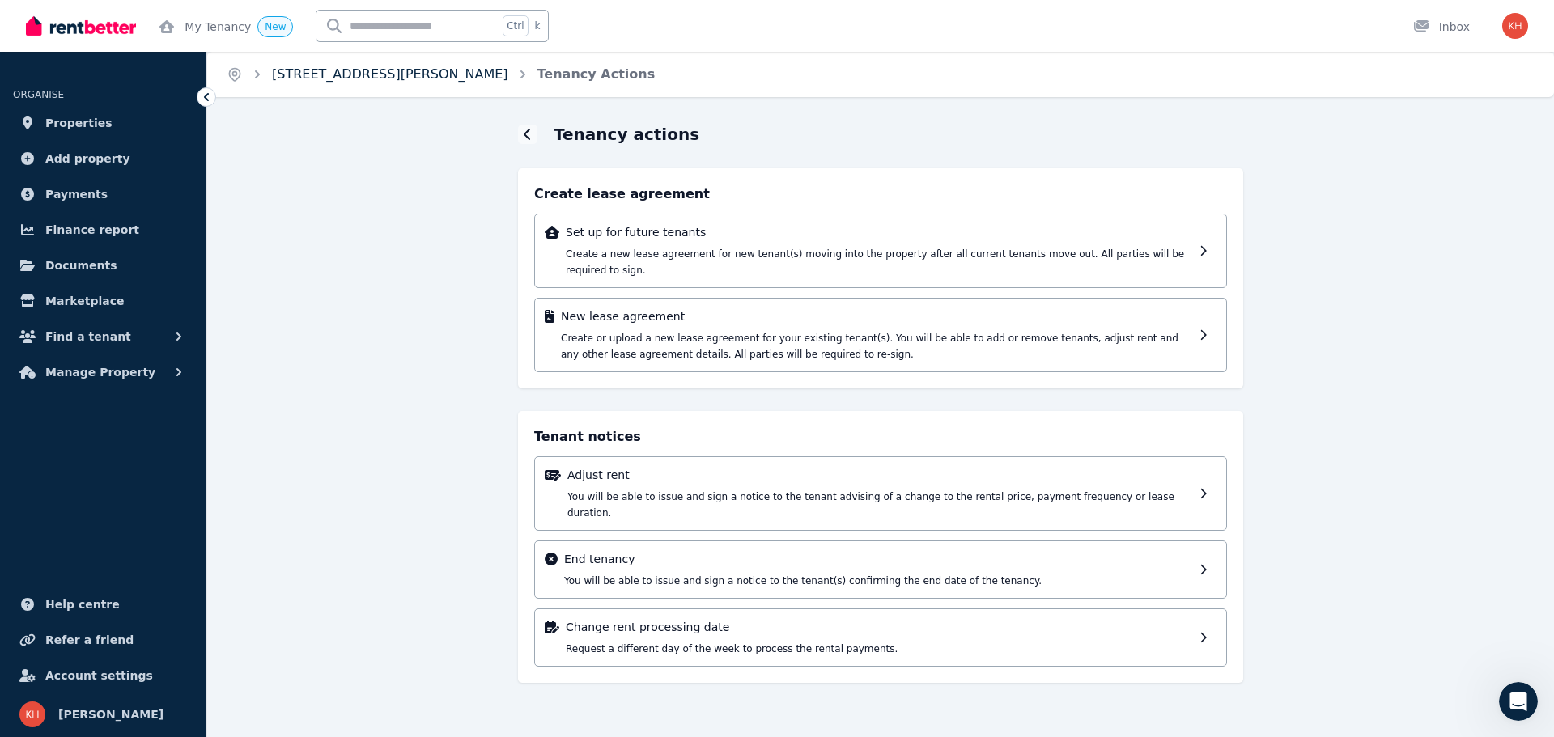
click at [394, 80] on link "[STREET_ADDRESS][PERSON_NAME]" at bounding box center [390, 73] width 236 height 15
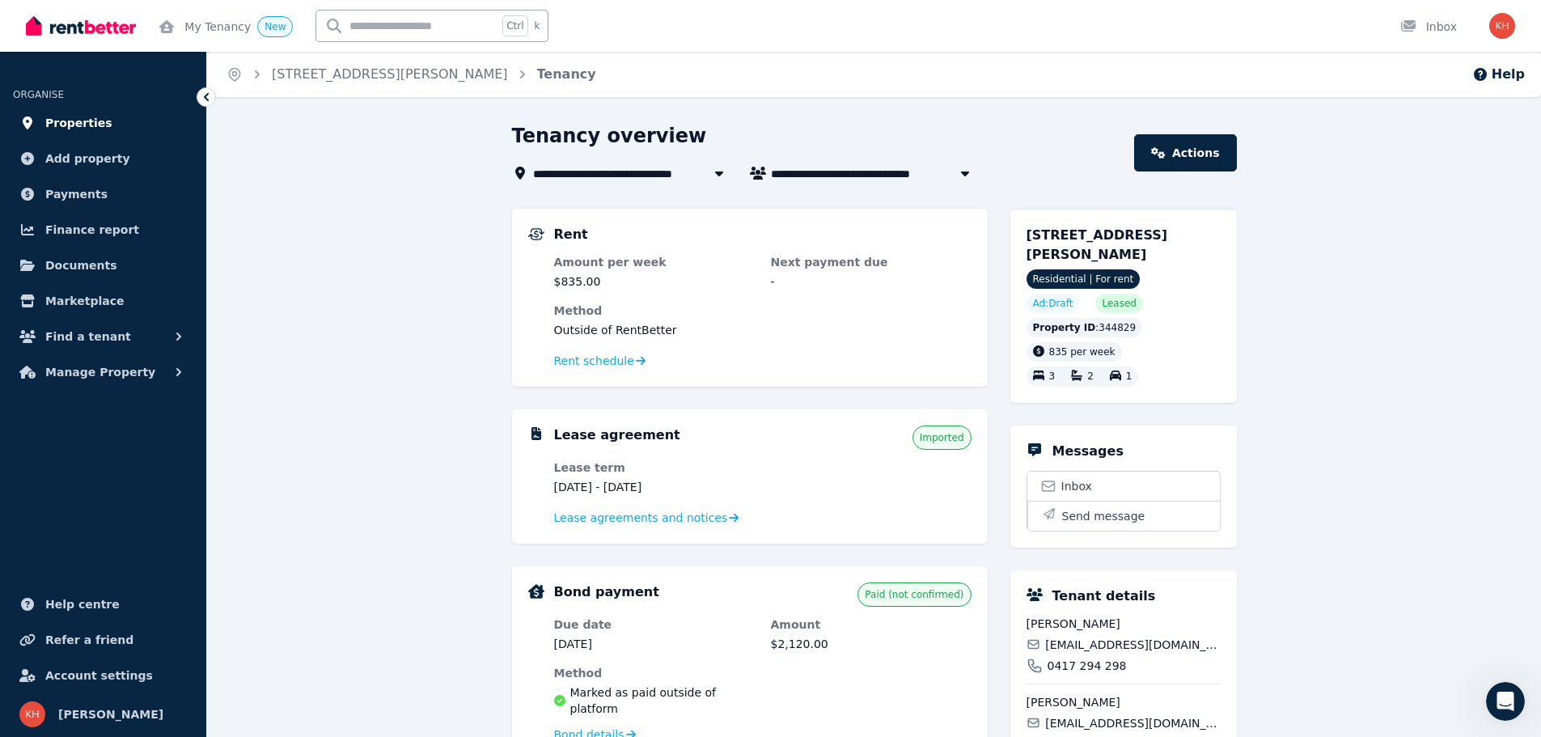
click at [66, 121] on span "Properties" at bounding box center [78, 122] width 67 height 19
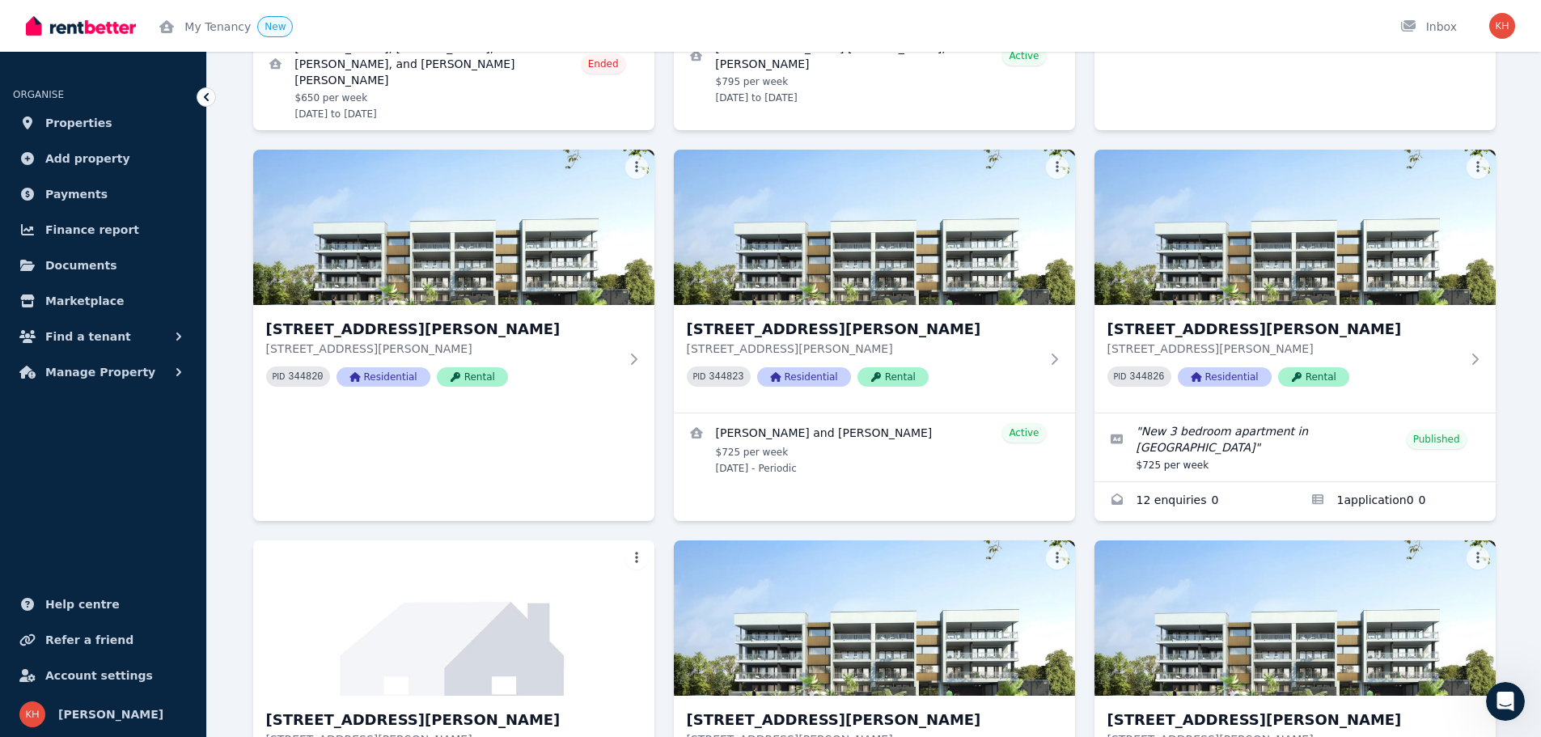
scroll to position [1888, 0]
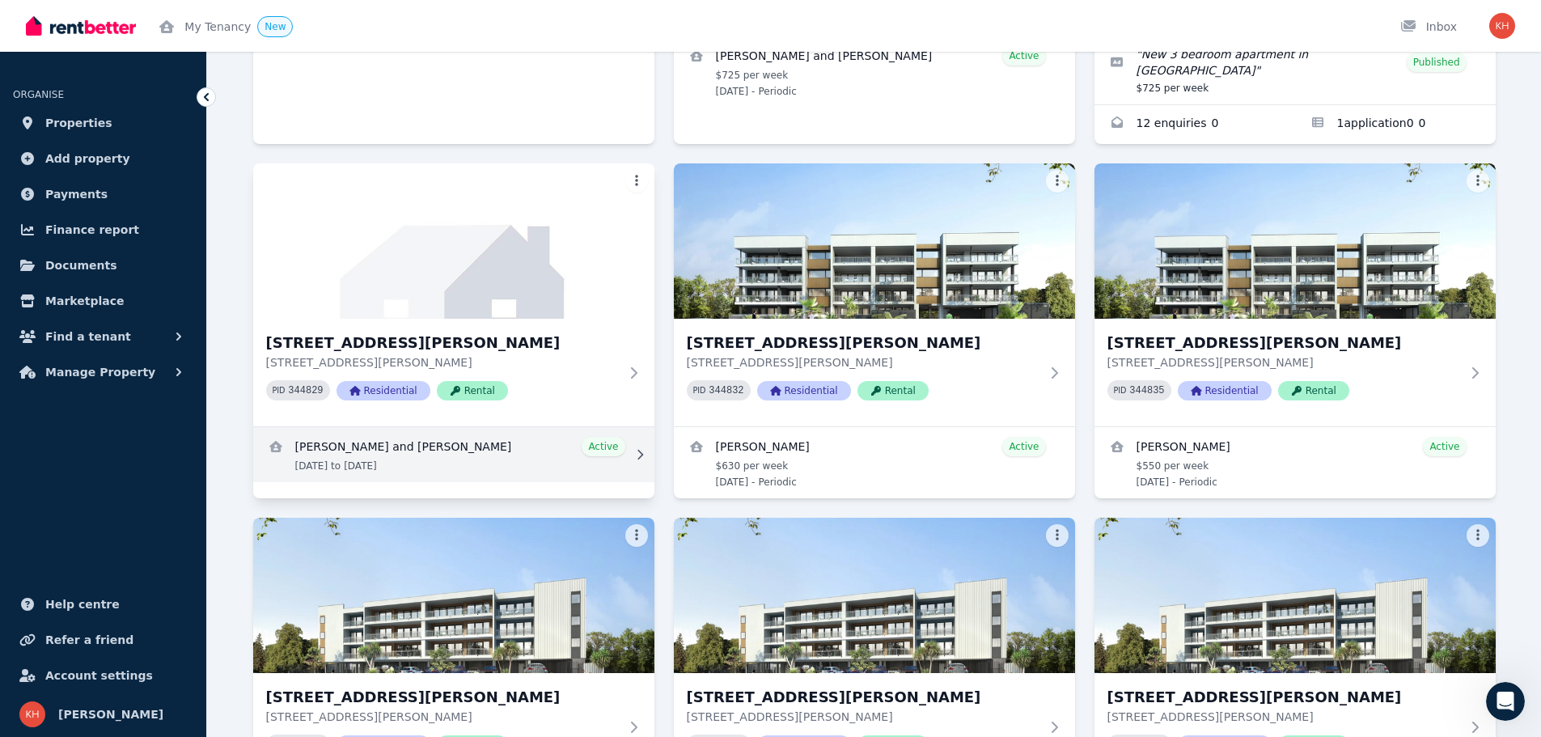
click at [443, 427] on link "View details for Waka Petera and James Jack Hartley" at bounding box center [453, 454] width 401 height 55
